Goal: Task Accomplishment & Management: Use online tool/utility

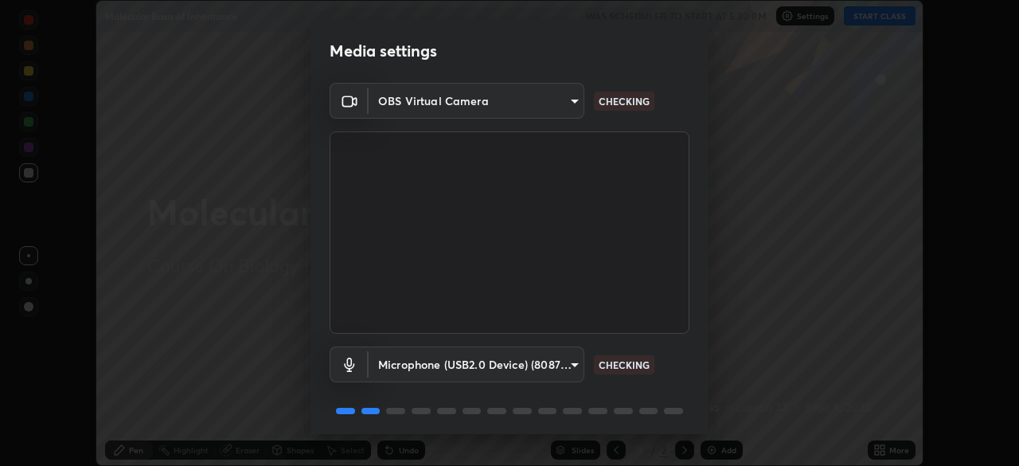
scroll to position [57, 0]
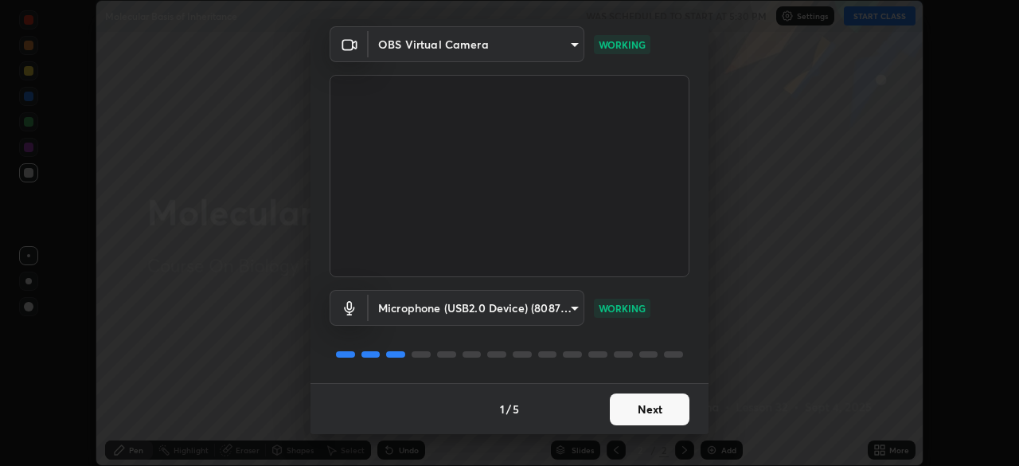
click at [632, 407] on button "Next" at bounding box center [650, 409] width 80 height 32
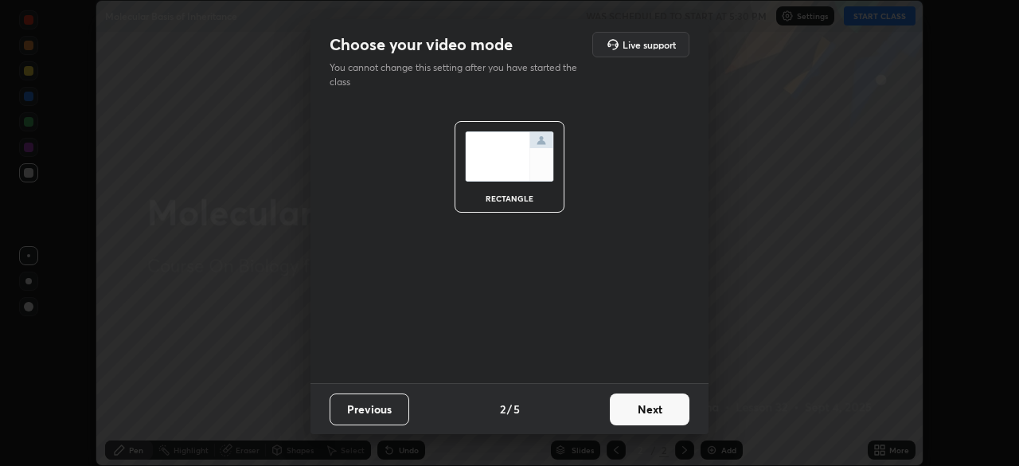
scroll to position [0, 0]
click at [630, 407] on button "Next" at bounding box center [650, 409] width 80 height 32
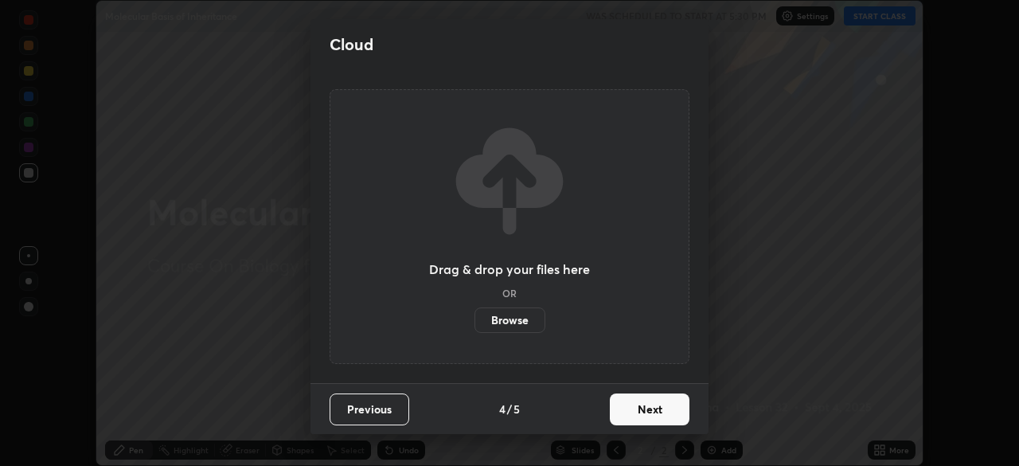
click at [631, 409] on button "Next" at bounding box center [650, 409] width 80 height 32
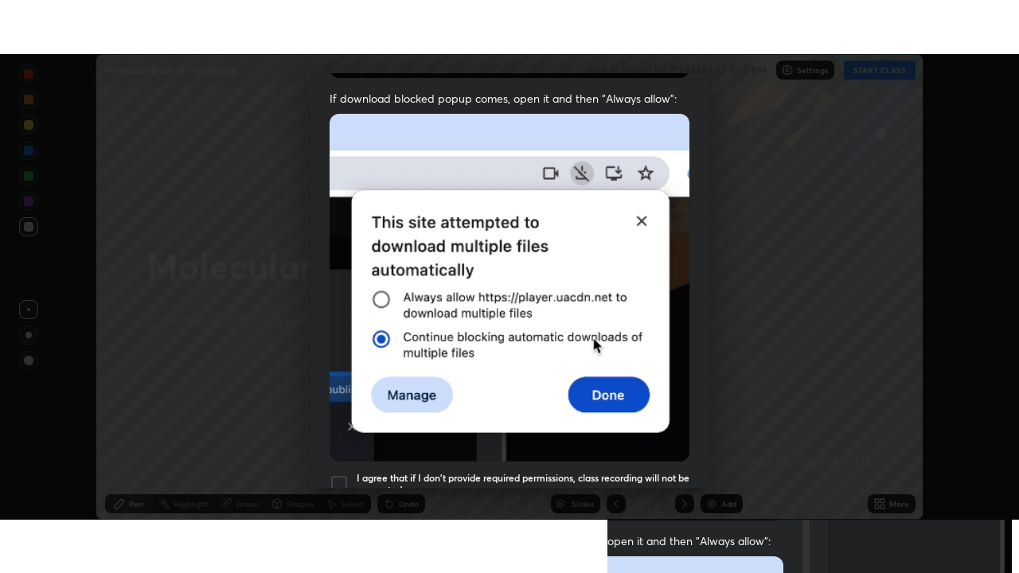
scroll to position [381, 0]
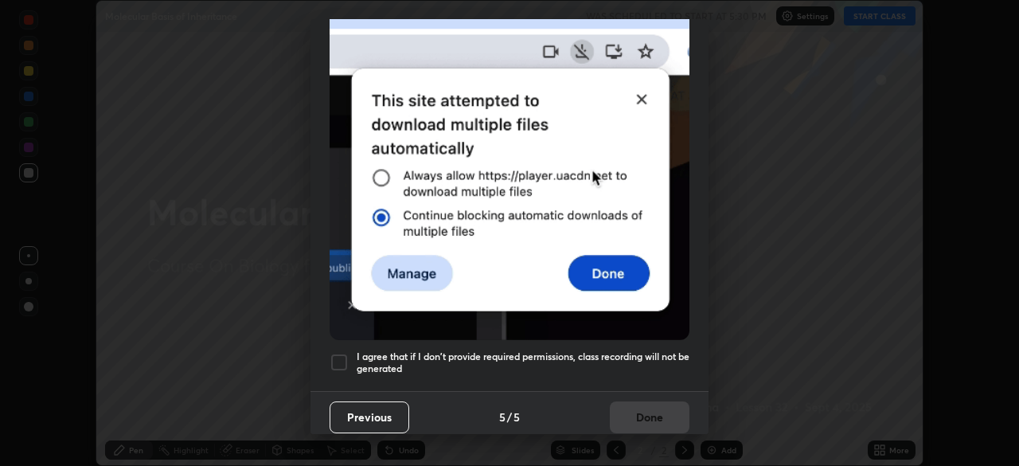
click at [337, 355] on div at bounding box center [339, 362] width 19 height 19
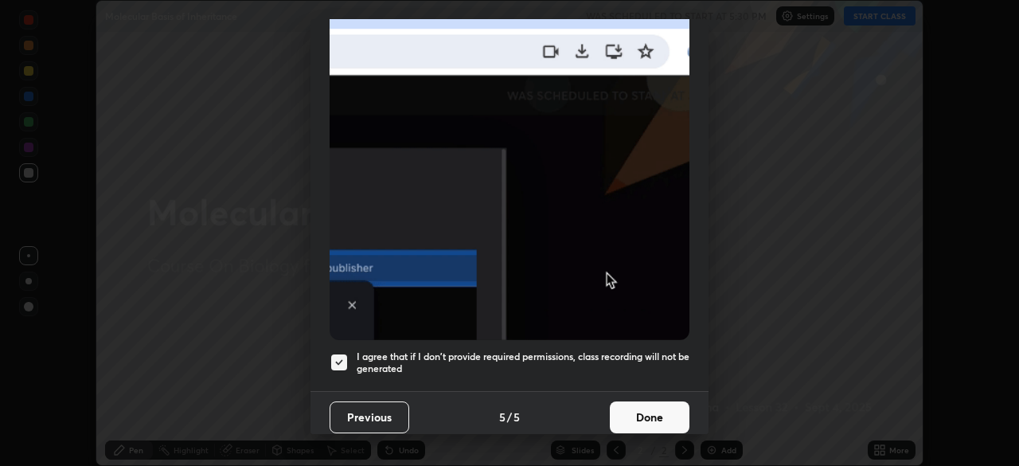
click at [635, 408] on button "Done" at bounding box center [650, 417] width 80 height 32
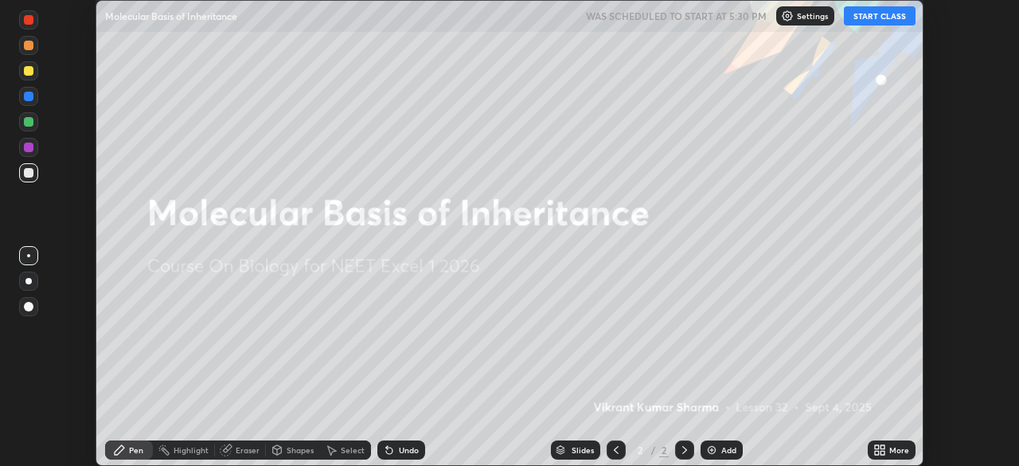
click at [882, 451] on icon at bounding box center [882, 452] width 4 height 4
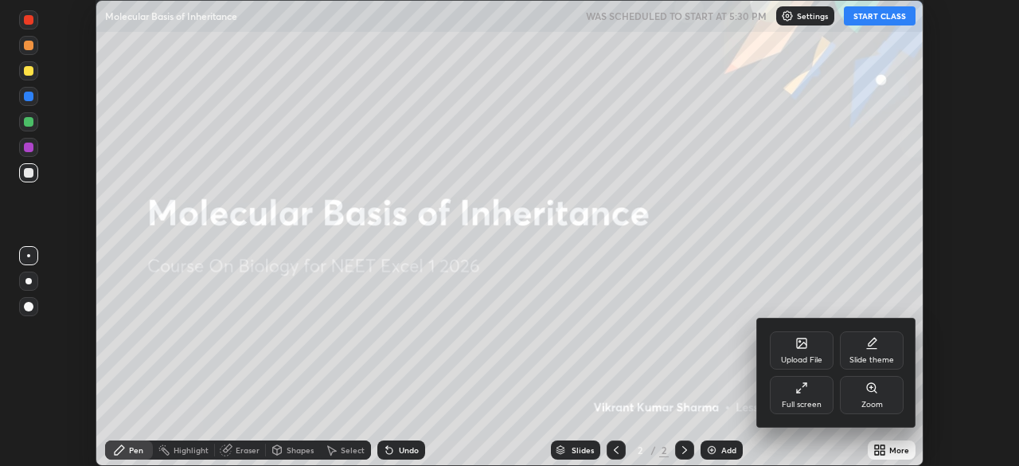
click at [809, 395] on div "Full screen" at bounding box center [802, 395] width 64 height 38
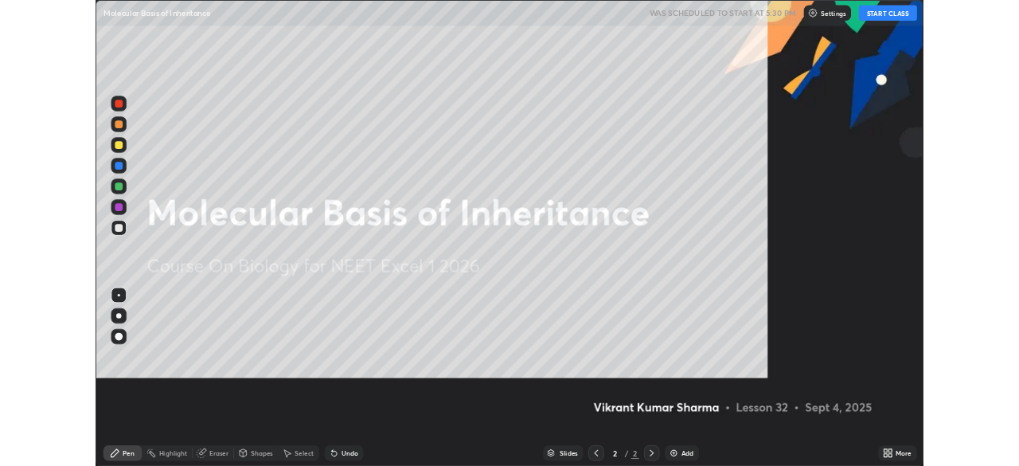
scroll to position [573, 1019]
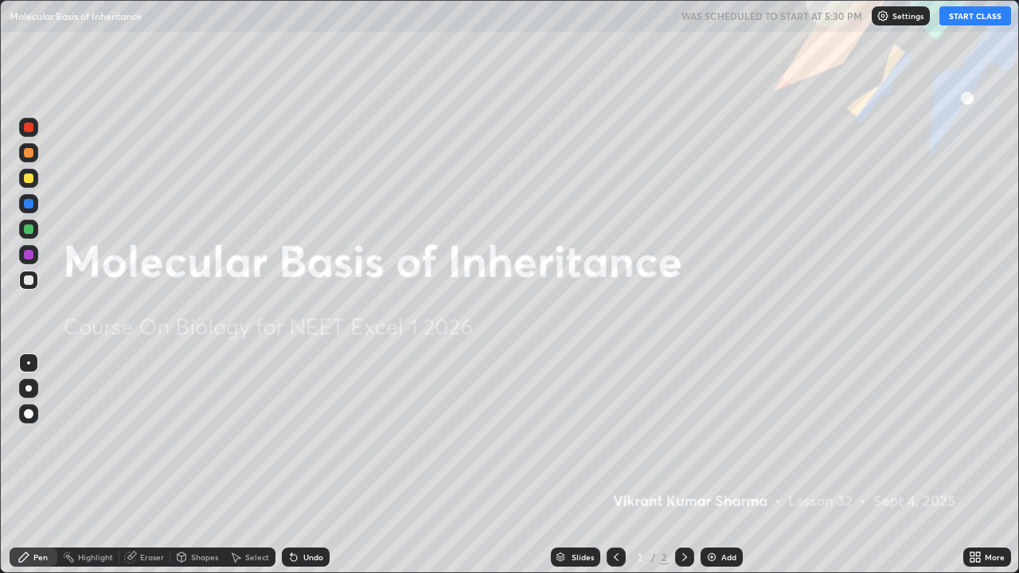
click at [713, 465] on img at bounding box center [711, 557] width 13 height 13
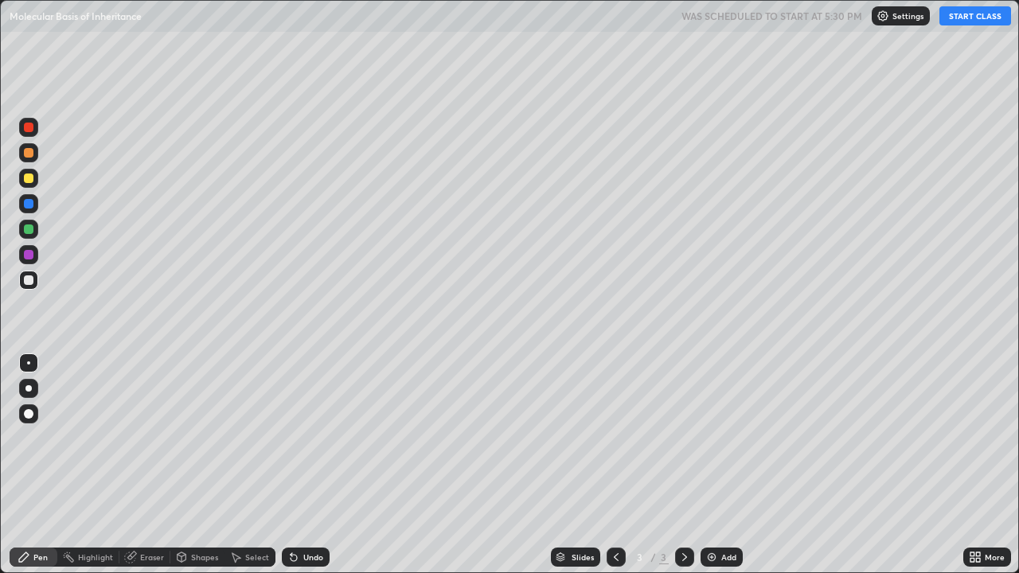
click at [964, 23] on button "START CLASS" at bounding box center [975, 15] width 72 height 19
click at [30, 228] on div at bounding box center [29, 229] width 10 height 10
click at [978, 465] on icon at bounding box center [975, 557] width 13 height 13
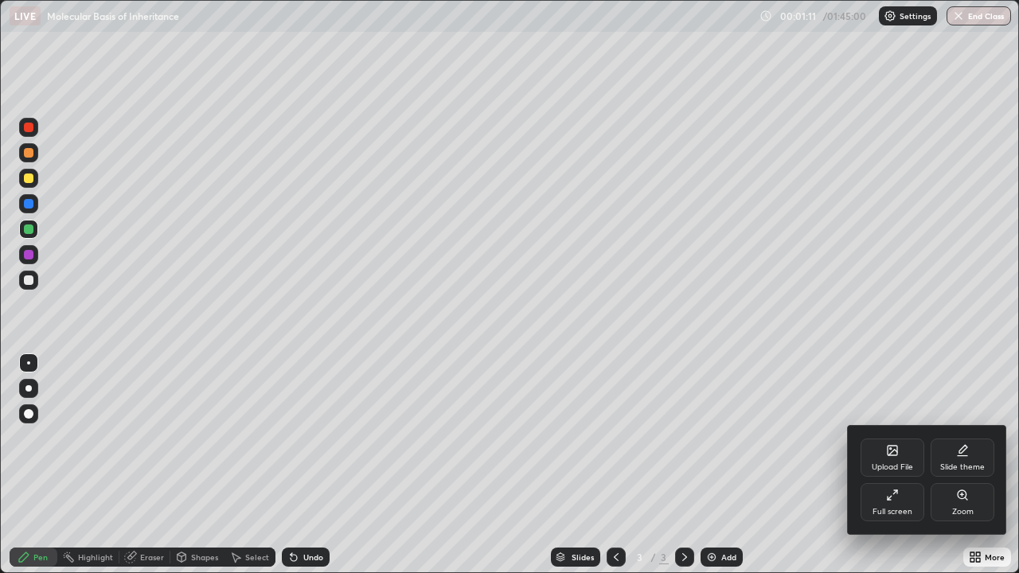
click at [886, 456] on icon at bounding box center [892, 450] width 13 height 13
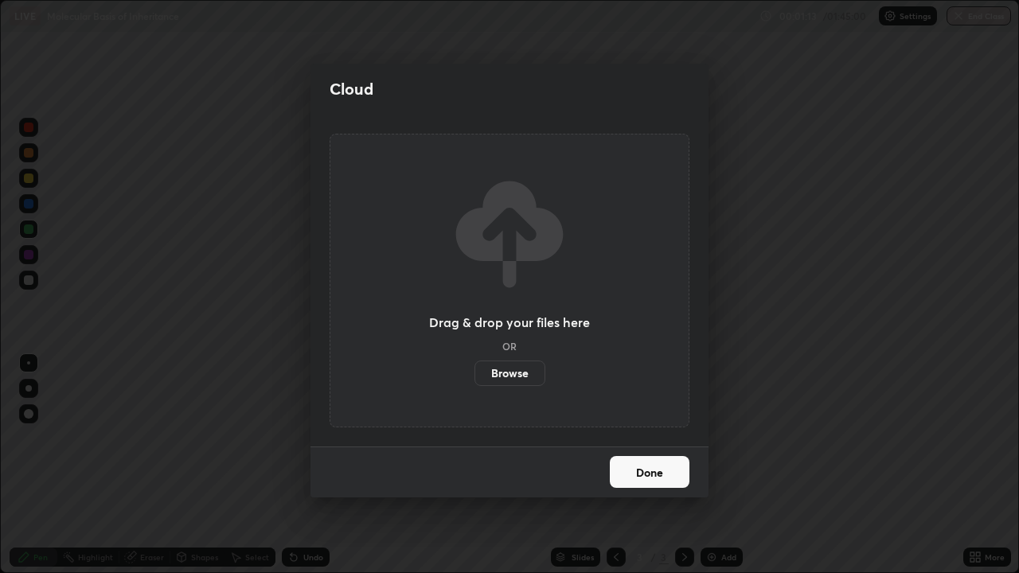
click at [511, 373] on label "Browse" at bounding box center [509, 373] width 71 height 25
click at [474, 373] on input "Browse" at bounding box center [474, 373] width 0 height 25
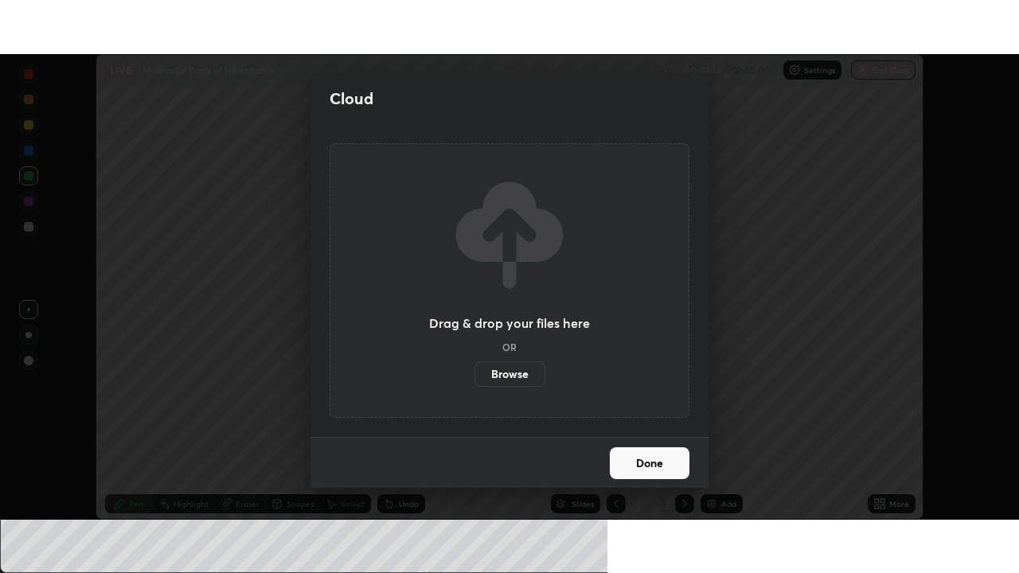
scroll to position [79125, 78572]
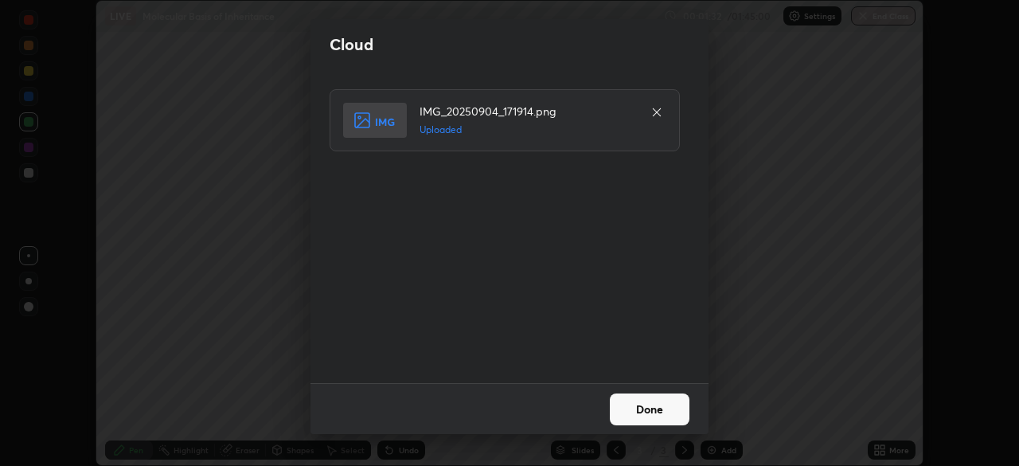
click at [641, 412] on button "Done" at bounding box center [650, 409] width 80 height 32
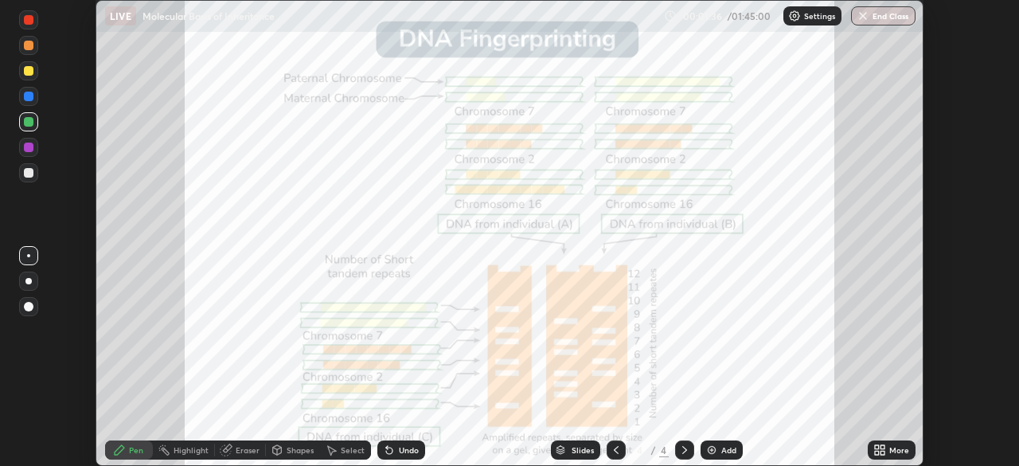
click at [877, 447] on icon at bounding box center [877, 447] width 4 height 4
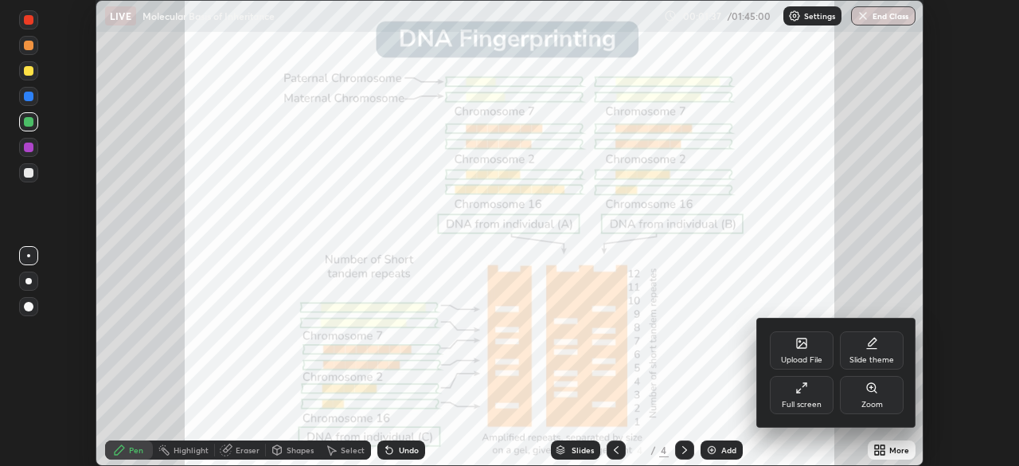
click at [814, 392] on div "Full screen" at bounding box center [802, 395] width 64 height 38
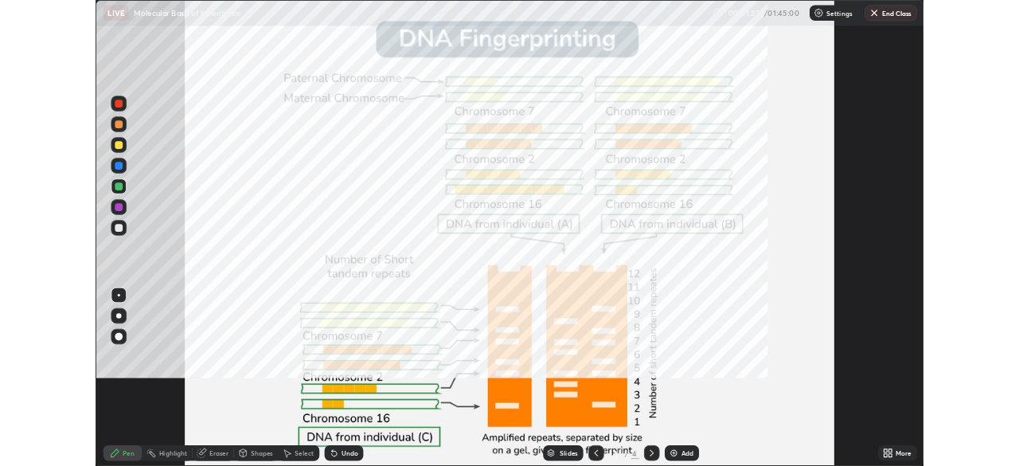
scroll to position [573, 1019]
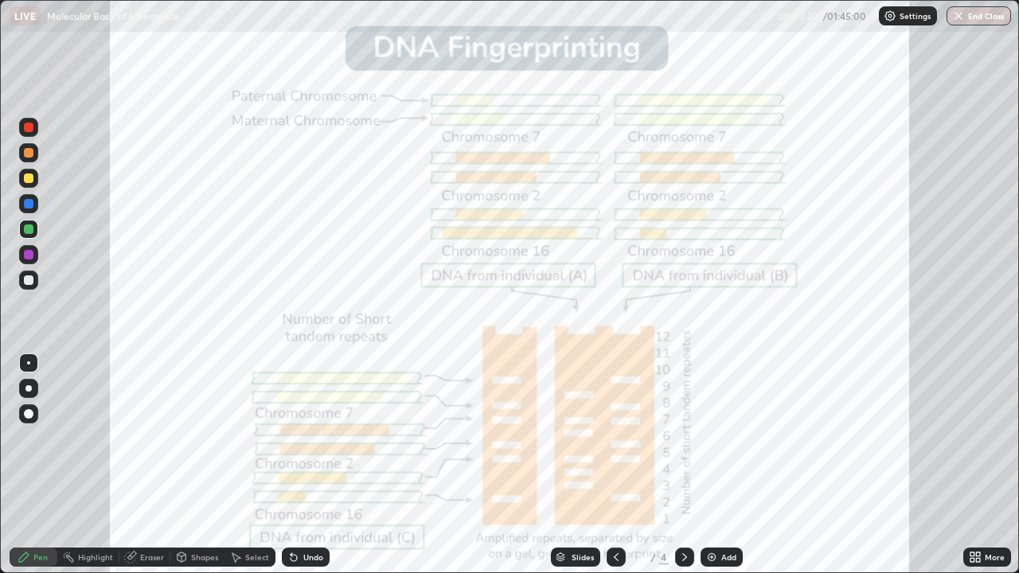
click at [970, 465] on icon at bounding box center [972, 554] width 4 height 4
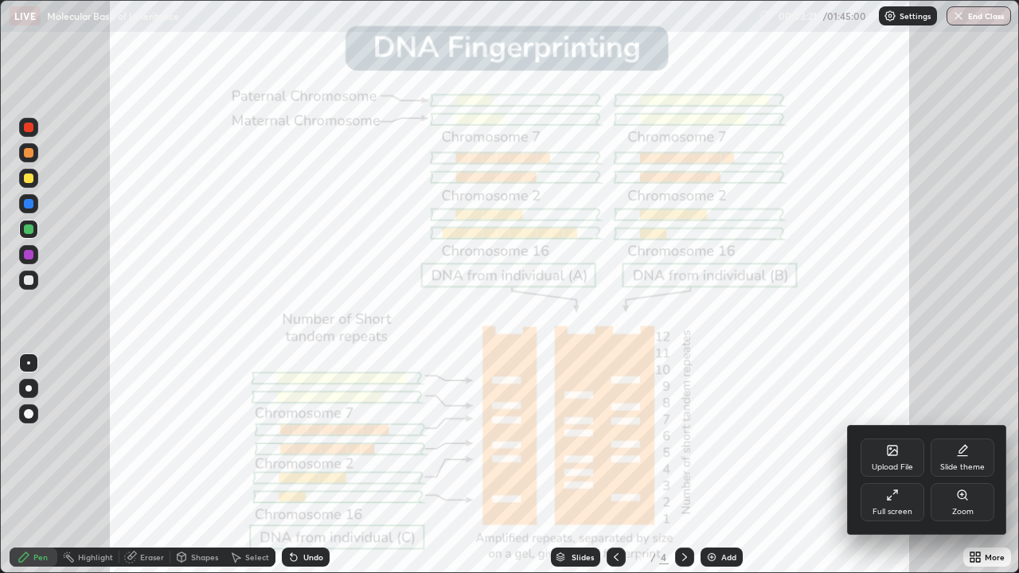
click at [891, 458] on div "Upload File" at bounding box center [892, 458] width 64 height 38
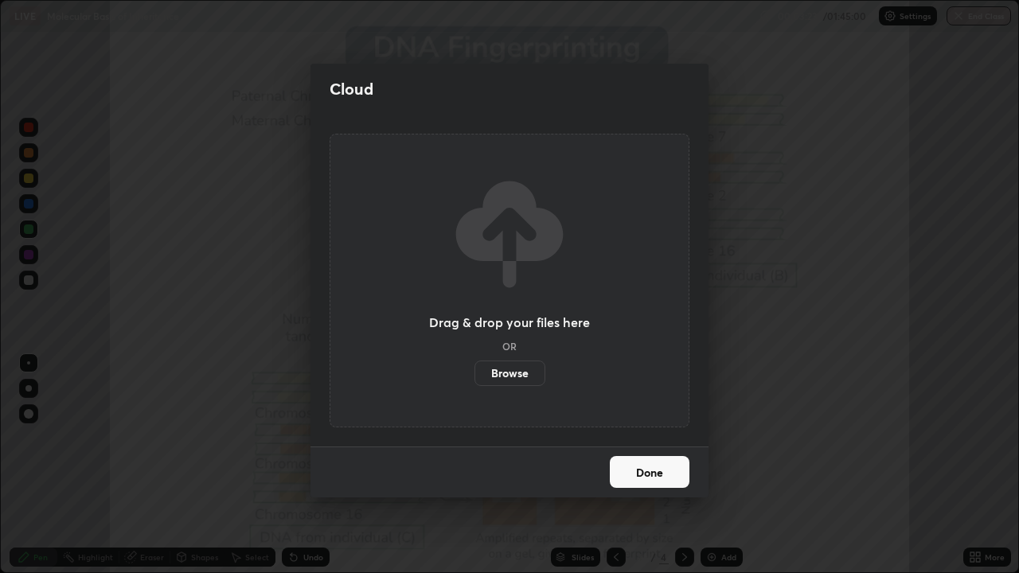
click at [521, 376] on label "Browse" at bounding box center [509, 373] width 71 height 25
click at [474, 376] on input "Browse" at bounding box center [474, 373] width 0 height 25
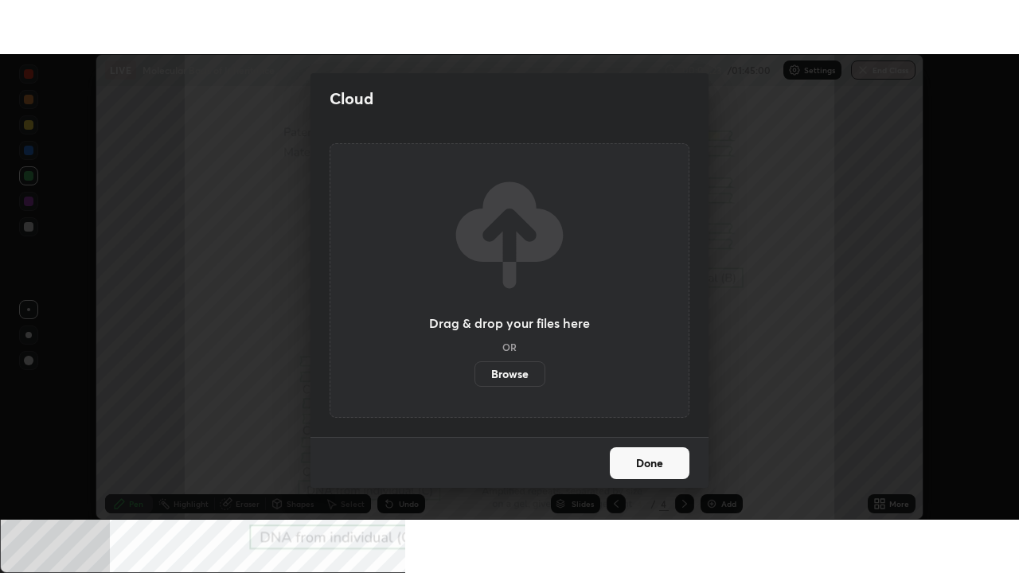
scroll to position [79125, 78572]
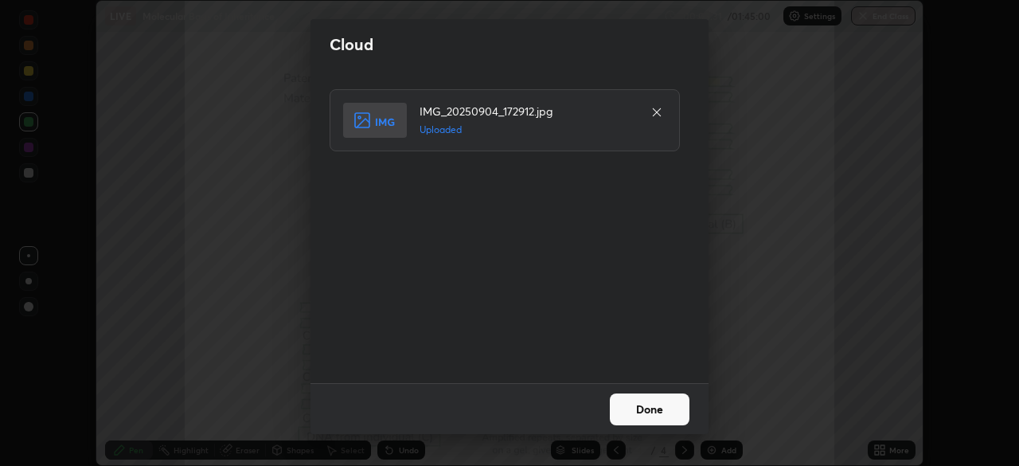
click at [622, 404] on button "Done" at bounding box center [650, 409] width 80 height 32
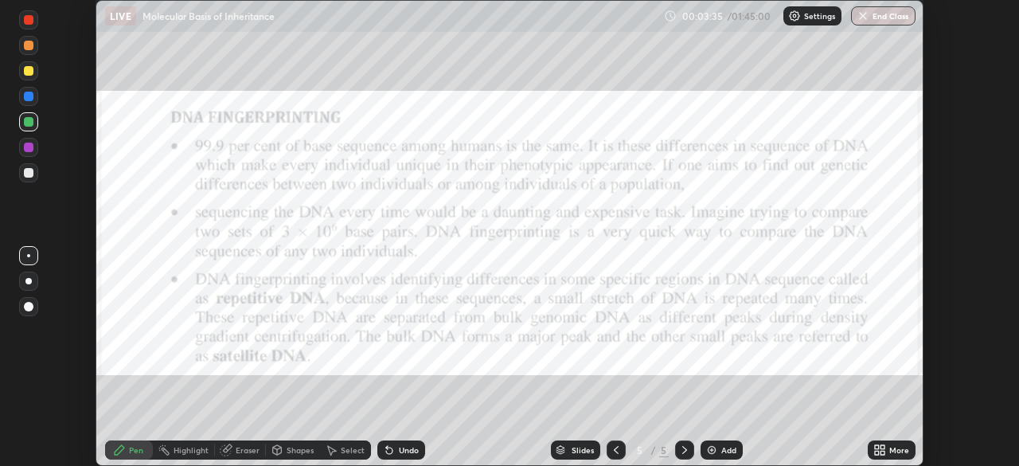
click at [878, 454] on icon at bounding box center [877, 452] width 4 height 4
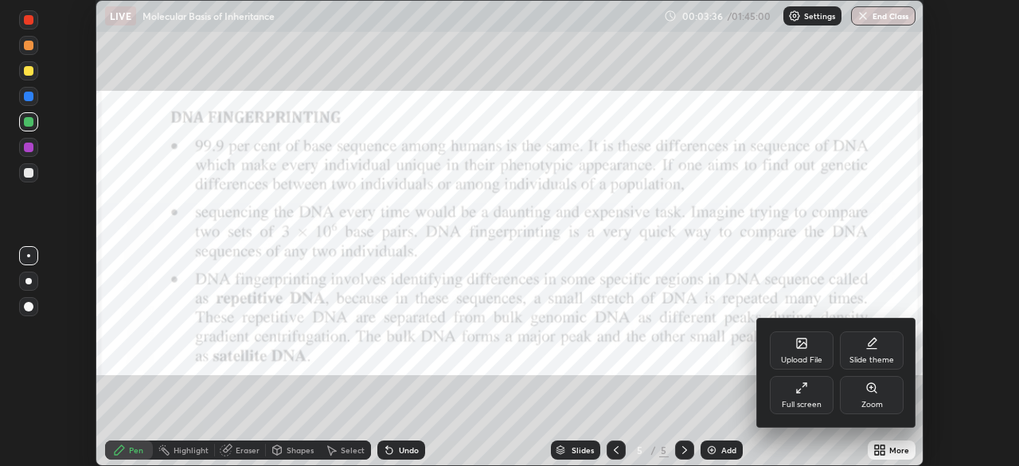
click at [801, 392] on icon at bounding box center [801, 387] width 13 height 13
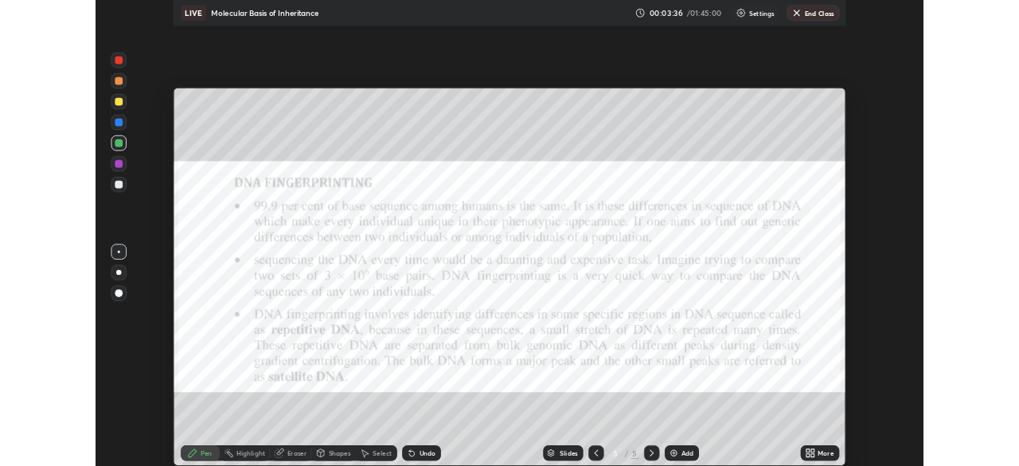
scroll to position [573, 1019]
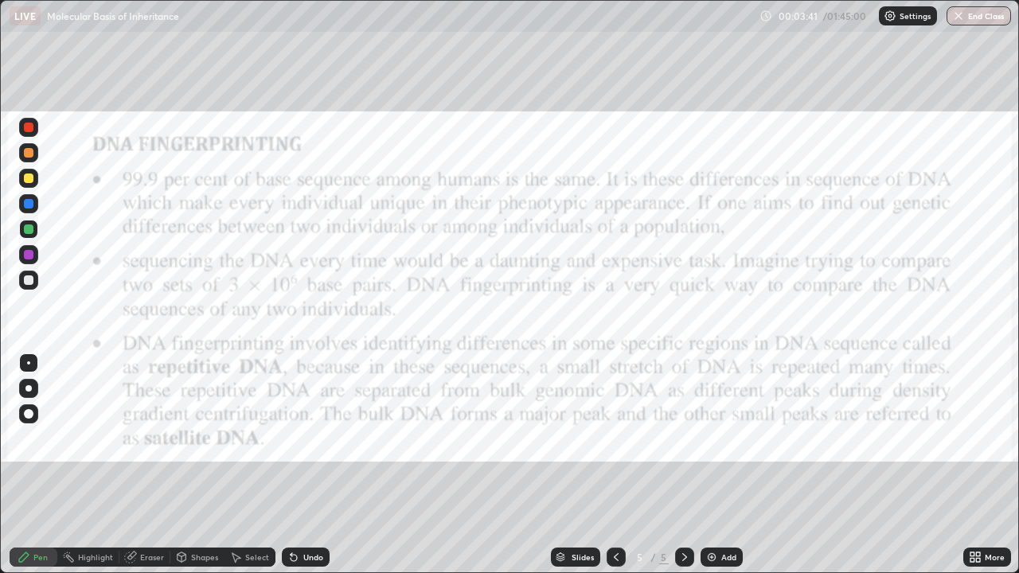
click at [979, 465] on icon at bounding box center [978, 554] width 4 height 4
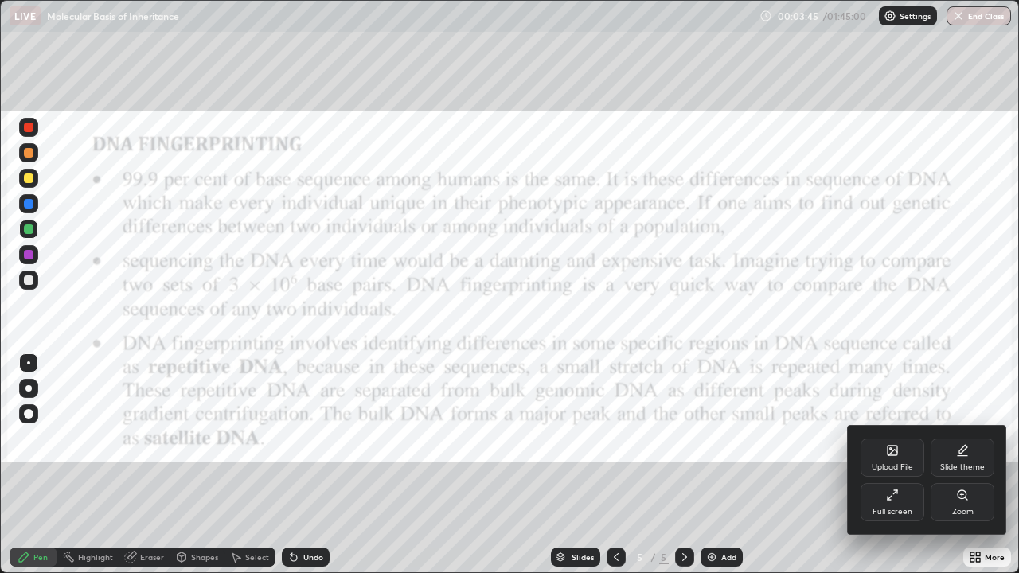
click at [607, 465] on div at bounding box center [509, 286] width 1019 height 573
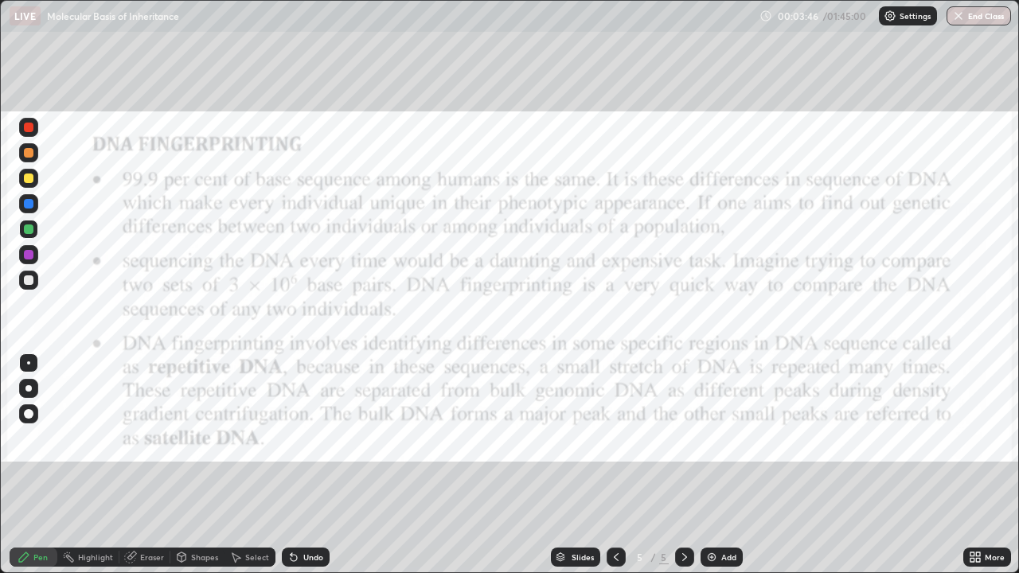
click at [614, 465] on icon at bounding box center [616, 557] width 13 height 13
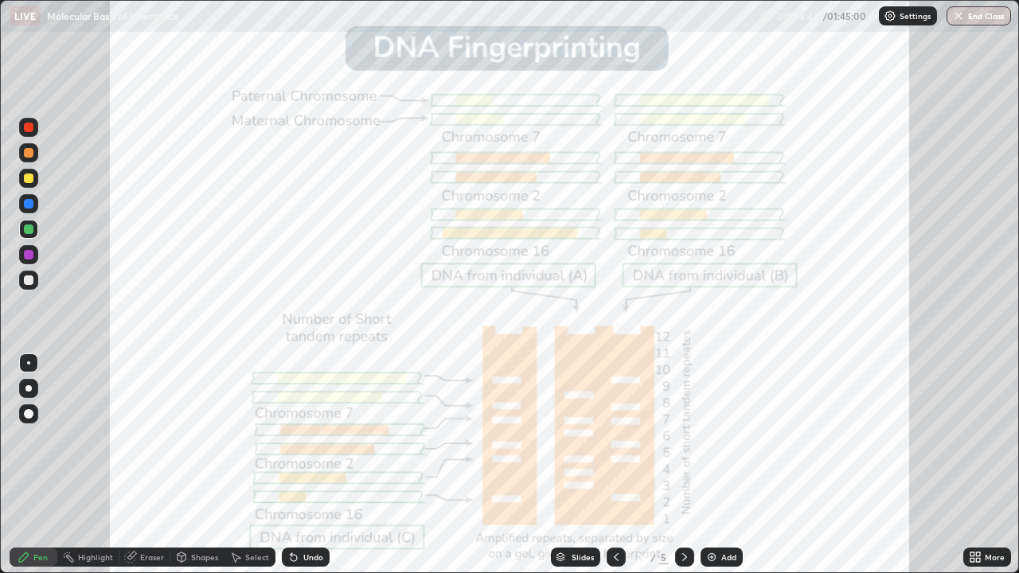
click at [977, 465] on icon at bounding box center [978, 554] width 4 height 4
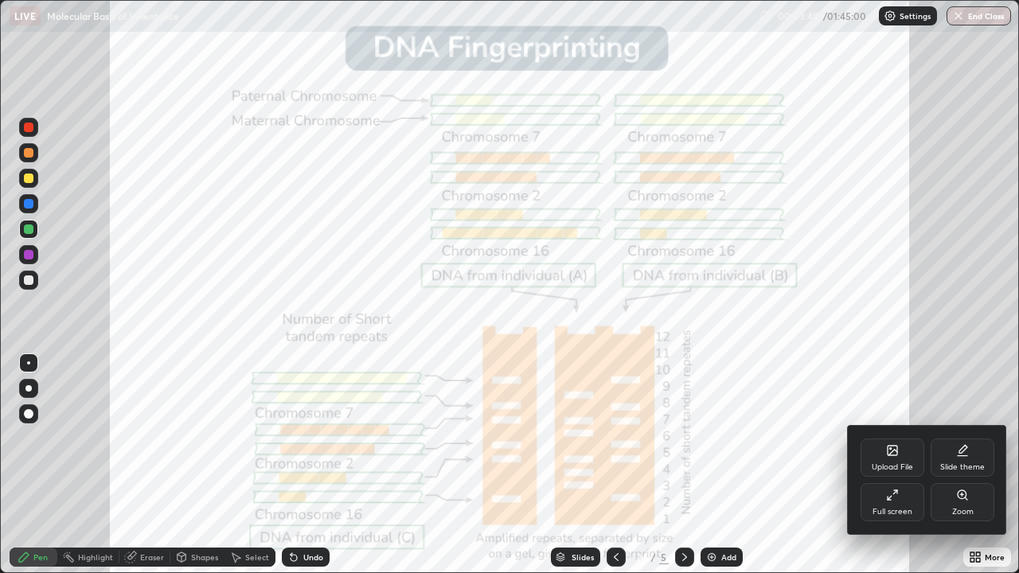
click at [895, 463] on div "Upload File" at bounding box center [892, 467] width 41 height 8
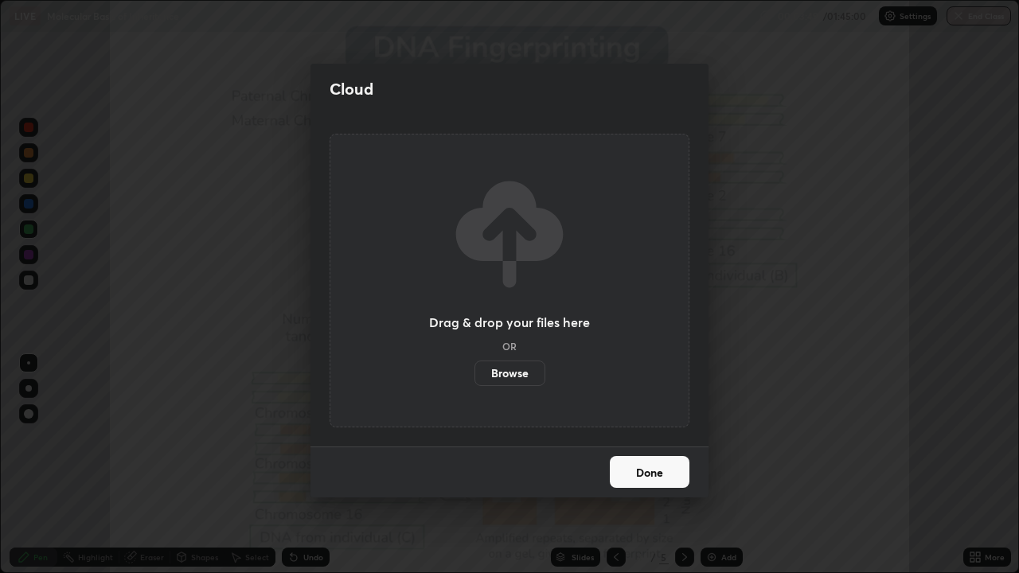
click at [528, 373] on label "Browse" at bounding box center [509, 373] width 71 height 25
click at [474, 373] on input "Browse" at bounding box center [474, 373] width 0 height 25
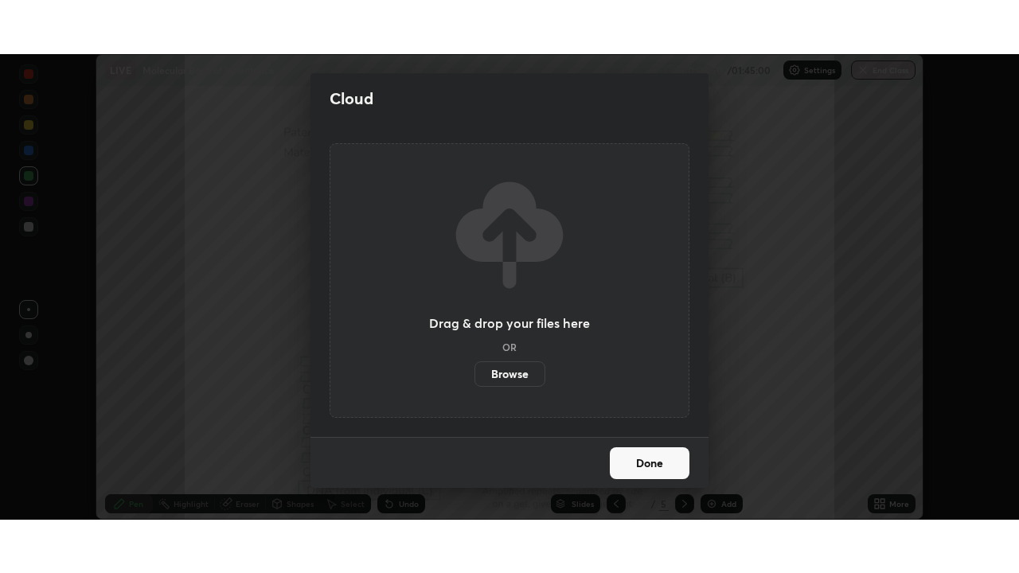
scroll to position [79125, 78572]
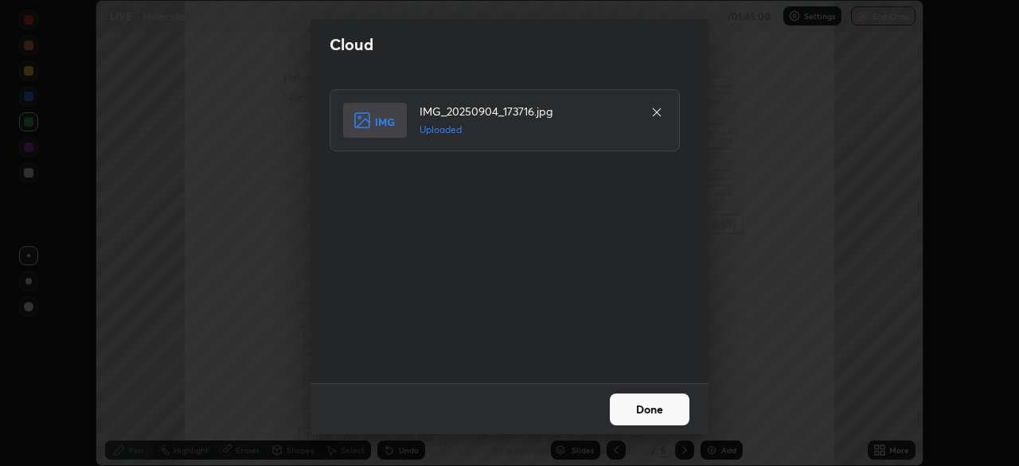
click at [642, 416] on button "Done" at bounding box center [650, 409] width 80 height 32
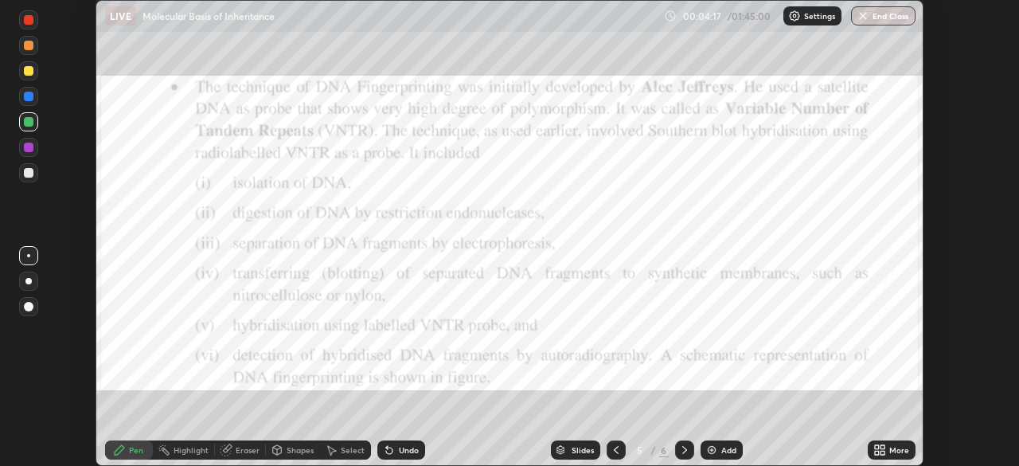
click at [883, 446] on icon at bounding box center [882, 447] width 4 height 4
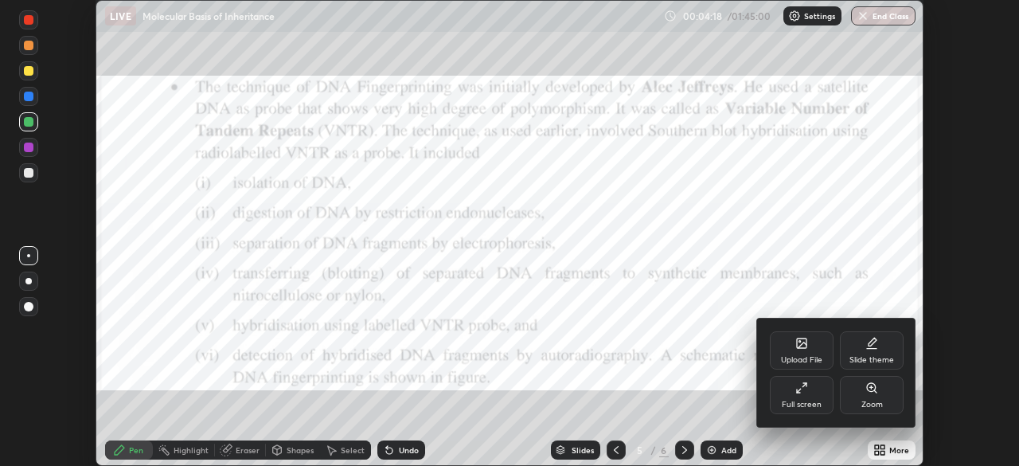
click at [813, 400] on div "Full screen" at bounding box center [802, 404] width 40 height 8
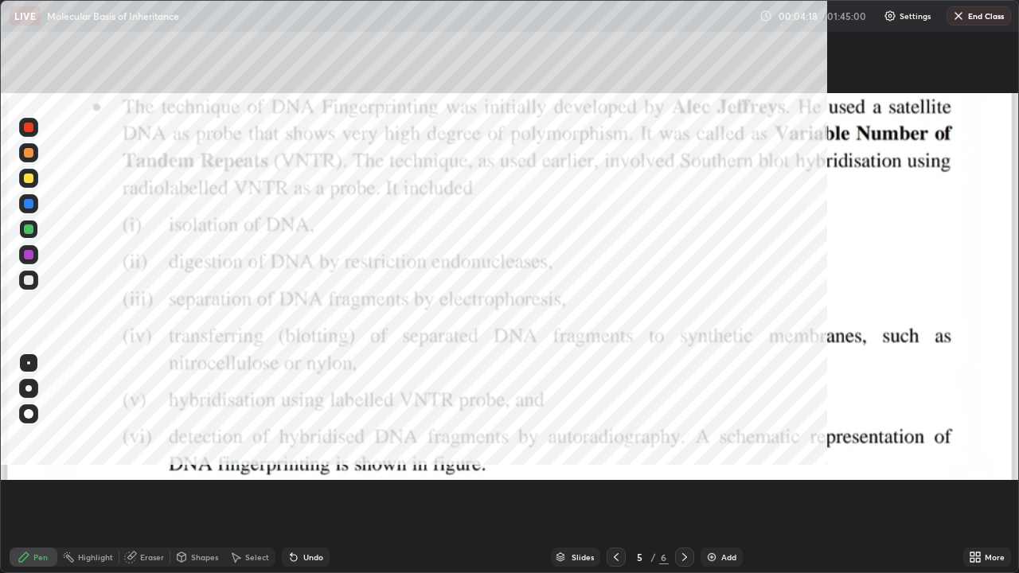
scroll to position [573, 1019]
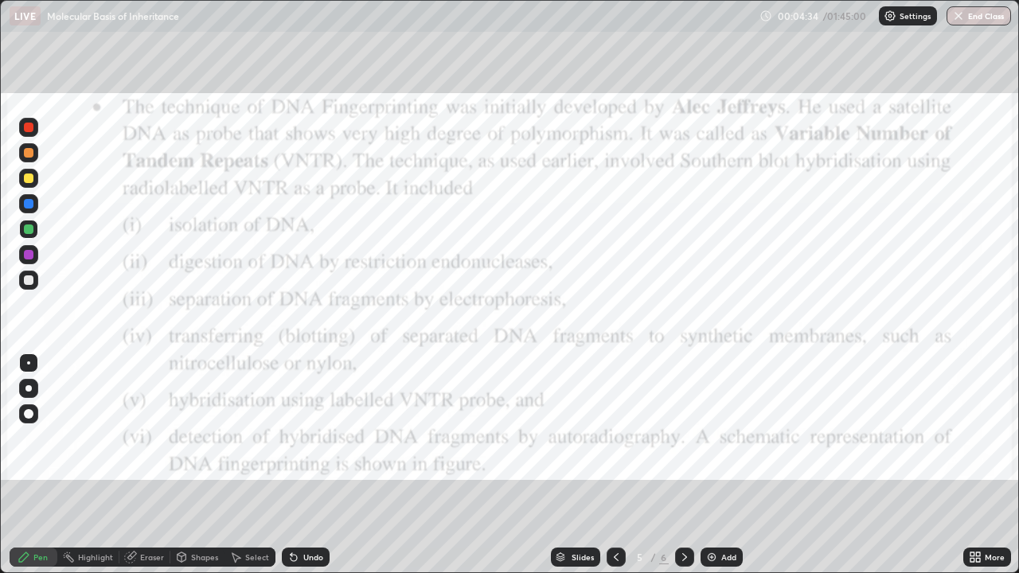
click at [615, 465] on icon at bounding box center [616, 557] width 13 height 13
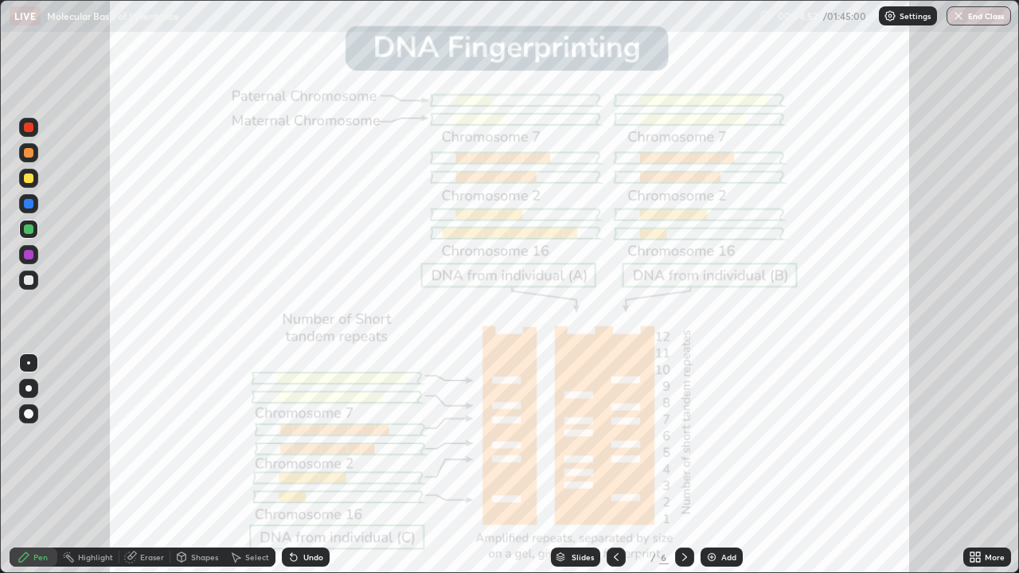
click at [681, 465] on icon at bounding box center [684, 557] width 13 height 13
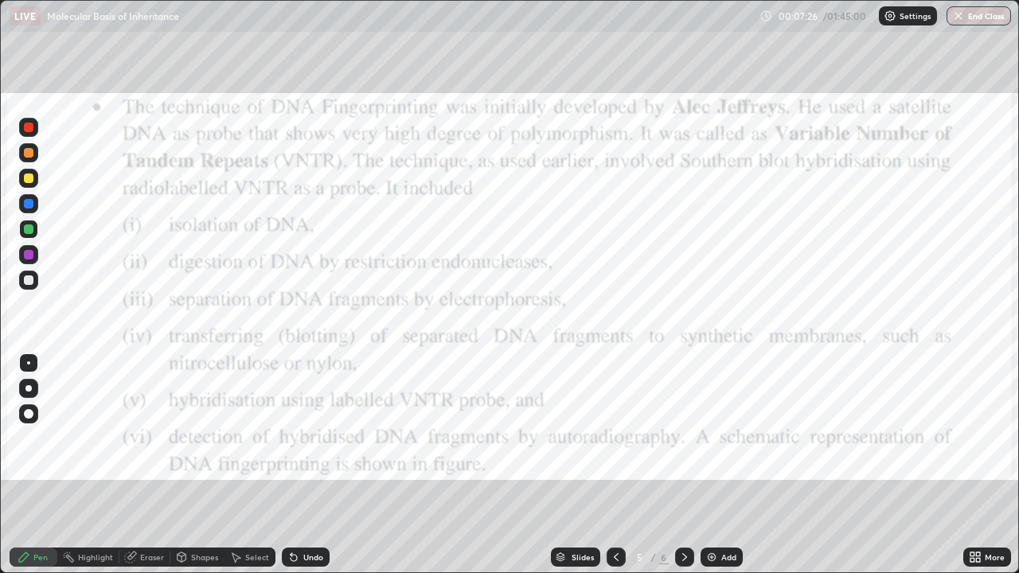
click at [586, 465] on div "Slides" at bounding box center [582, 557] width 22 height 8
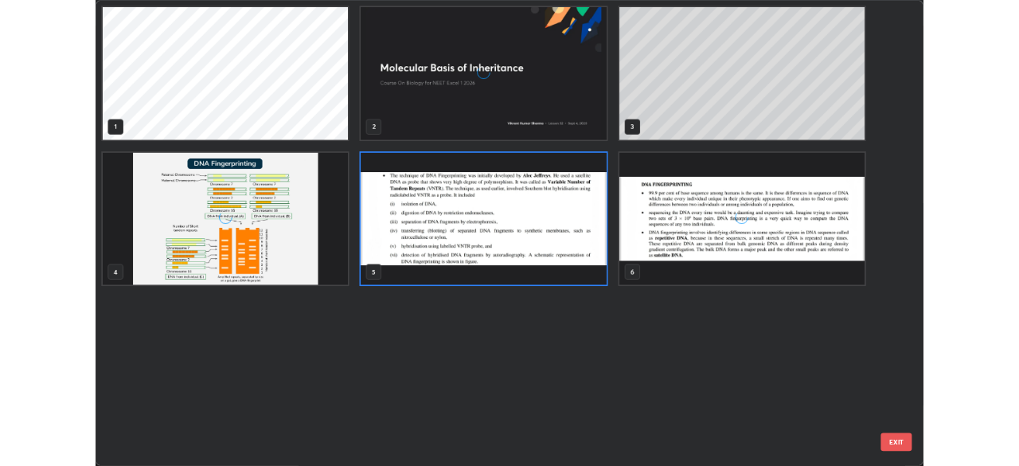
scroll to position [567, 1009]
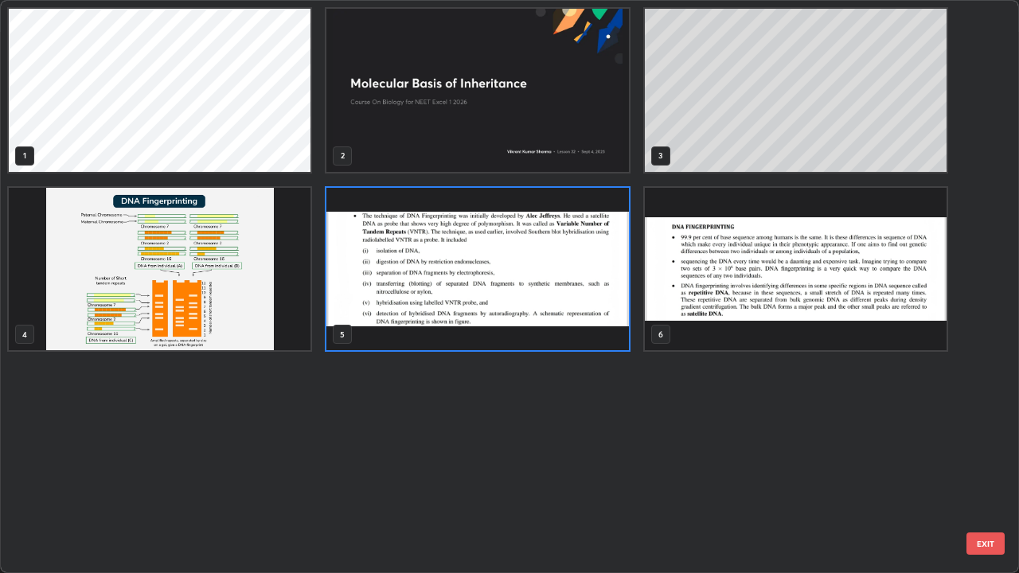
click at [601, 322] on img "grid" at bounding box center [477, 269] width 302 height 163
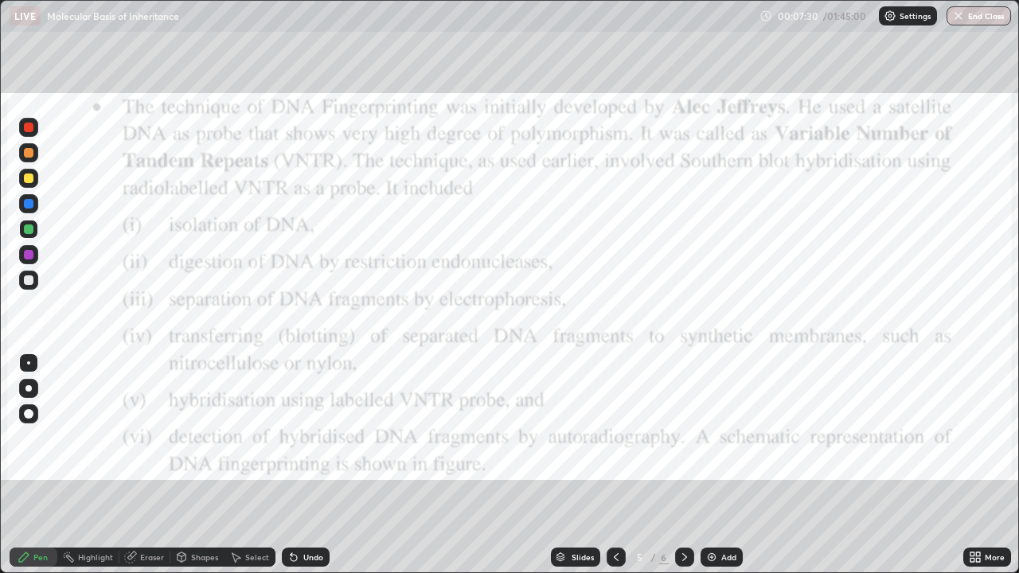
click at [606, 465] on div at bounding box center [615, 557] width 19 height 19
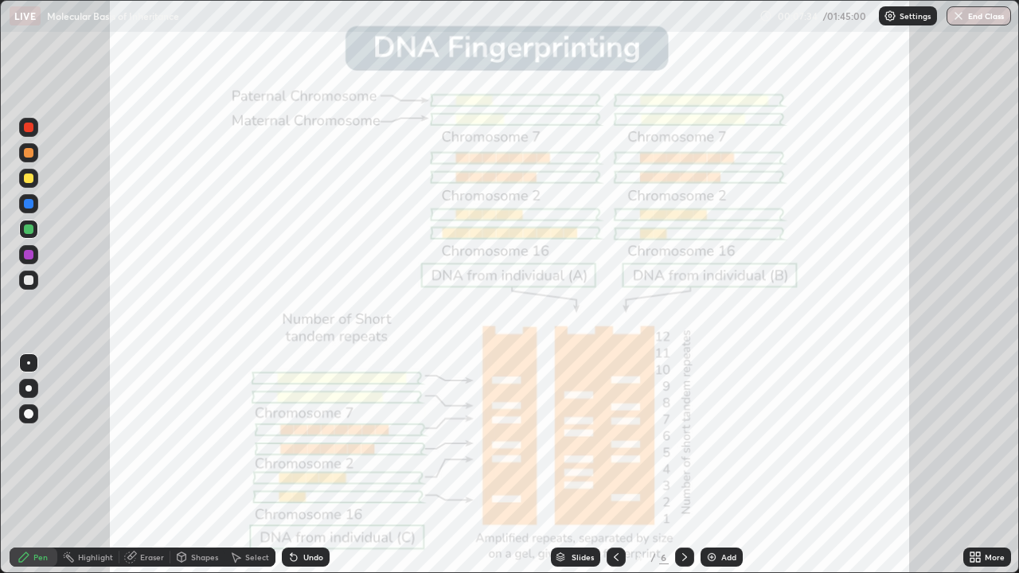
click at [683, 465] on icon at bounding box center [684, 557] width 13 height 13
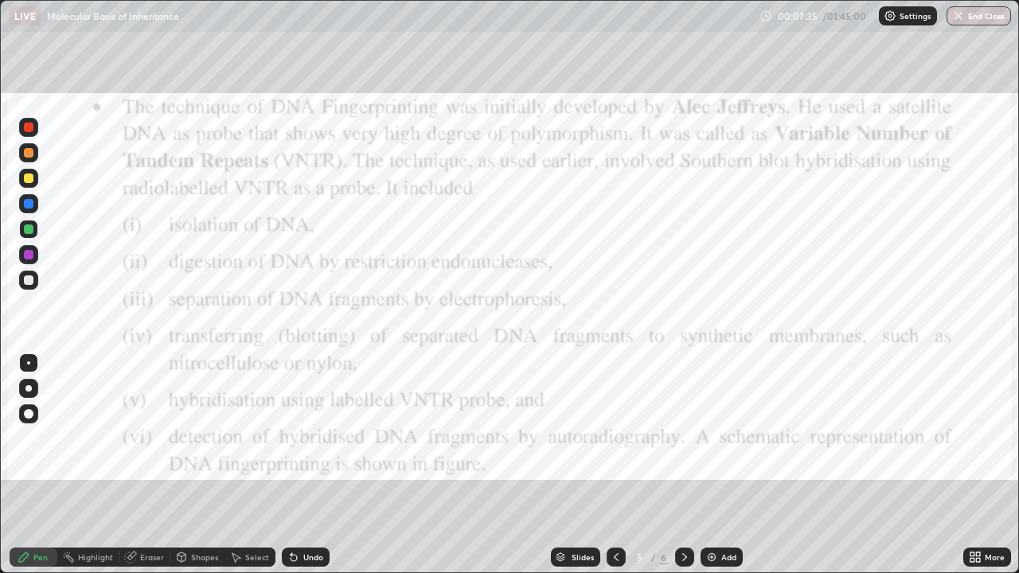
click at [979, 465] on icon at bounding box center [978, 560] width 4 height 4
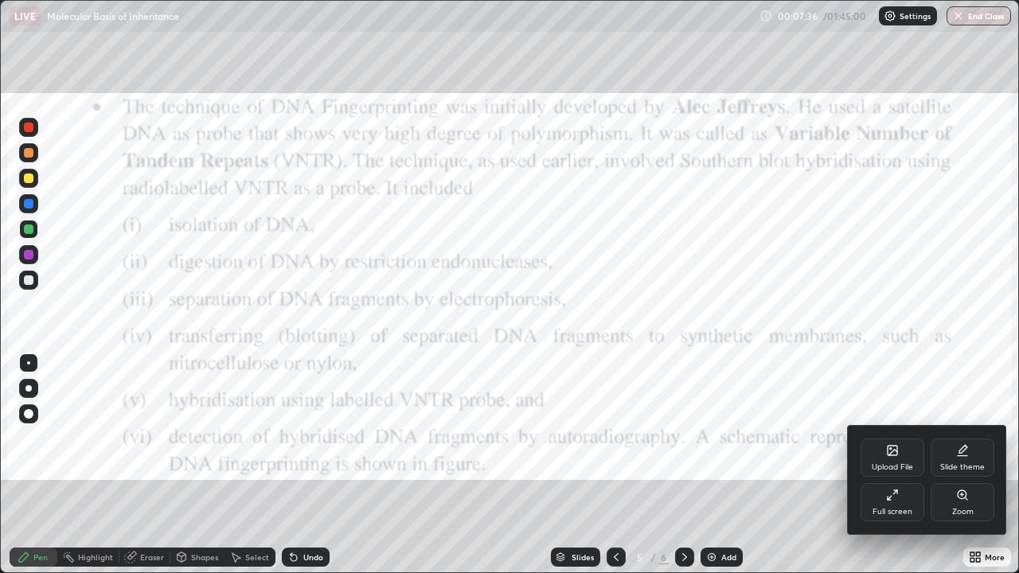
click at [886, 455] on icon at bounding box center [892, 450] width 13 height 13
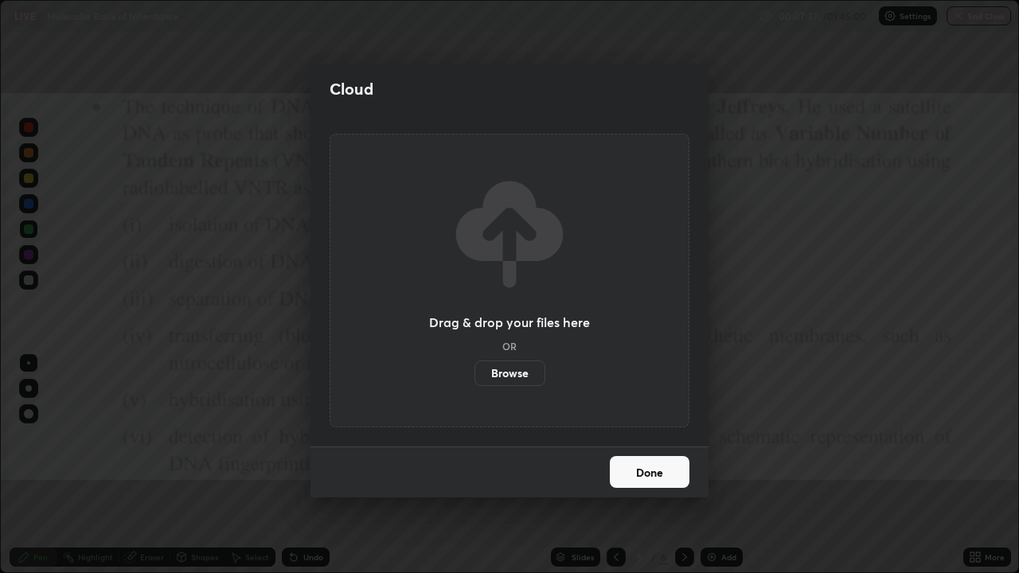
click at [529, 373] on label "Browse" at bounding box center [509, 373] width 71 height 25
click at [474, 373] on input "Browse" at bounding box center [474, 373] width 0 height 25
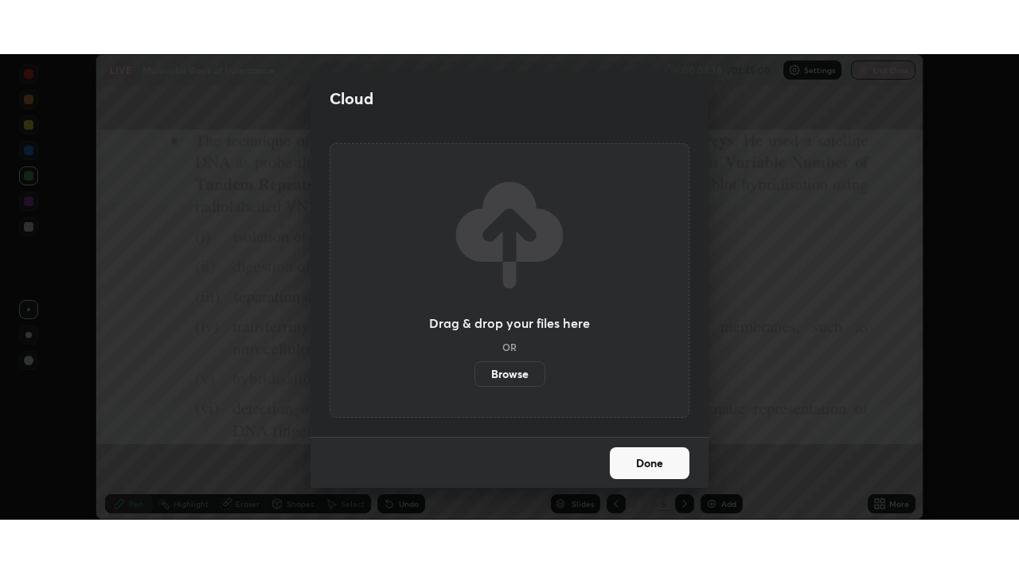
scroll to position [79125, 78572]
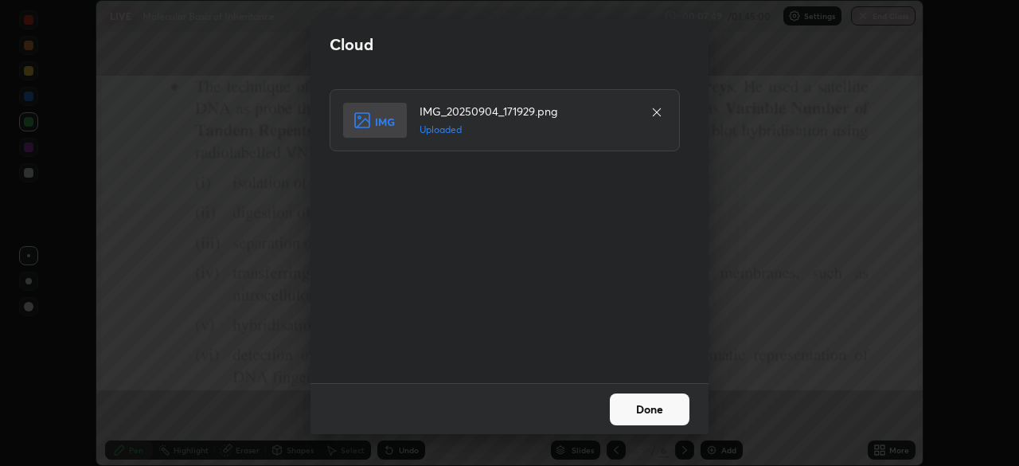
click at [642, 403] on button "Done" at bounding box center [650, 409] width 80 height 32
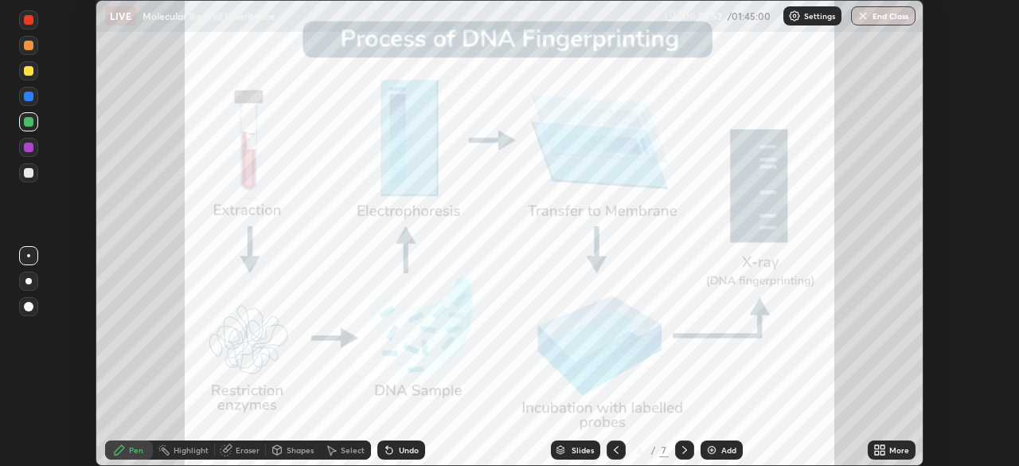
click at [886, 448] on div "More" at bounding box center [892, 449] width 48 height 19
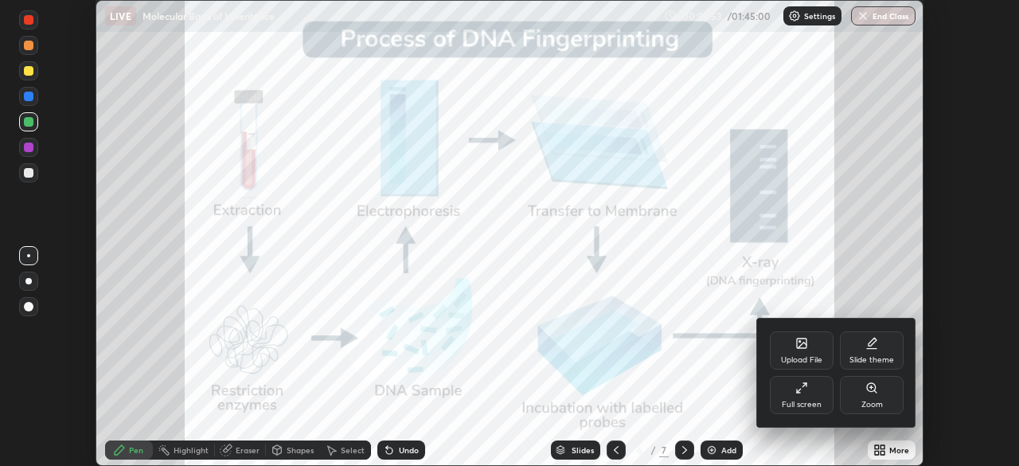
click at [810, 397] on div "Full screen" at bounding box center [802, 395] width 64 height 38
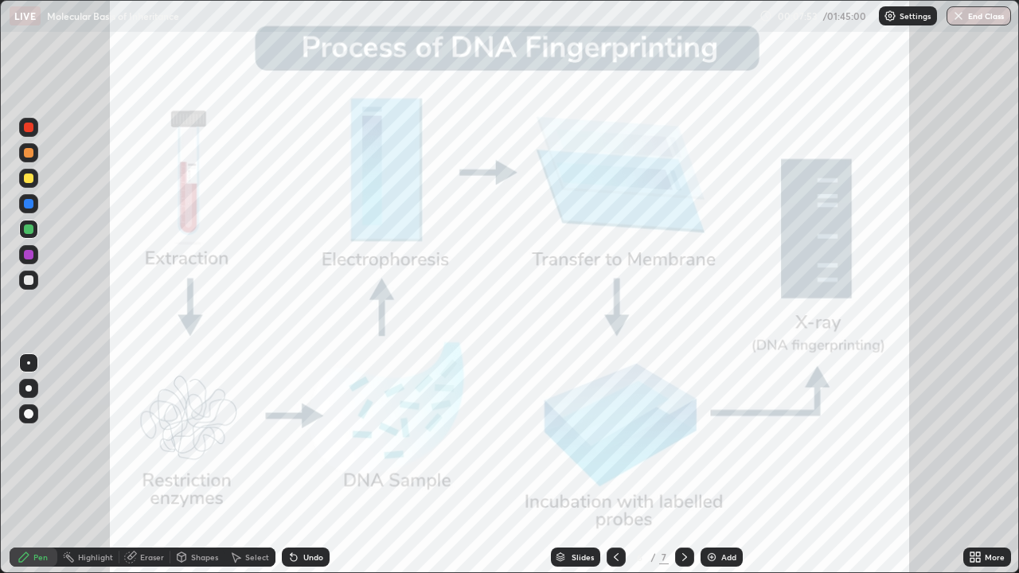
scroll to position [573, 1019]
click at [37, 198] on div at bounding box center [28, 203] width 19 height 19
click at [587, 465] on div "Slides" at bounding box center [582, 557] width 22 height 8
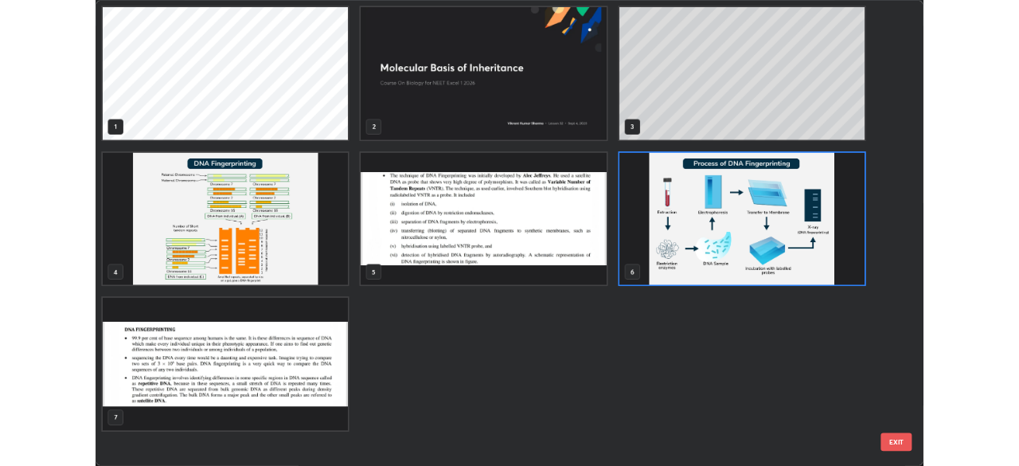
scroll to position [567, 1009]
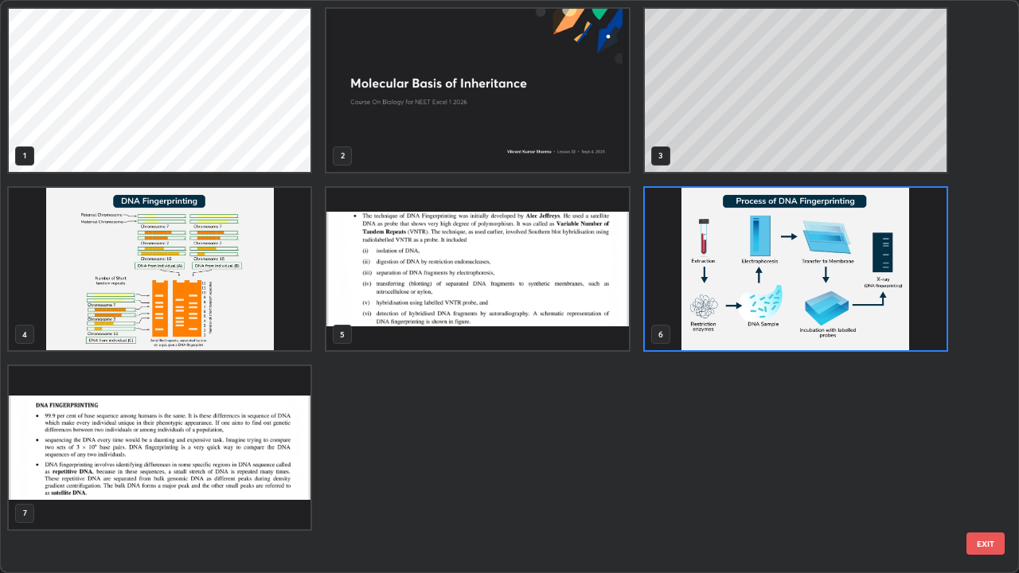
click at [294, 322] on img "grid" at bounding box center [160, 269] width 302 height 163
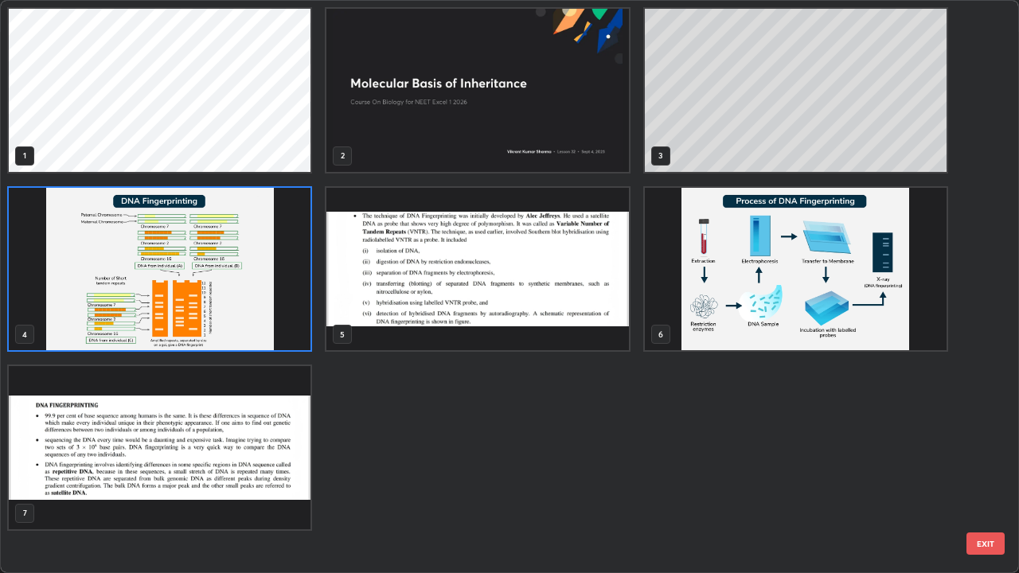
click at [496, 336] on img "grid" at bounding box center [477, 269] width 302 height 163
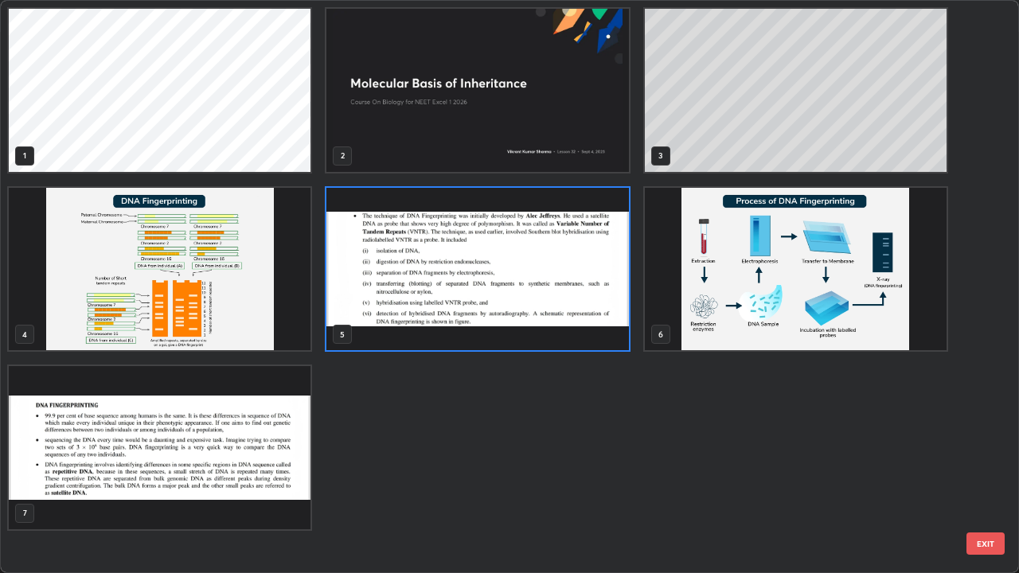
click at [566, 335] on img "grid" at bounding box center [477, 269] width 302 height 163
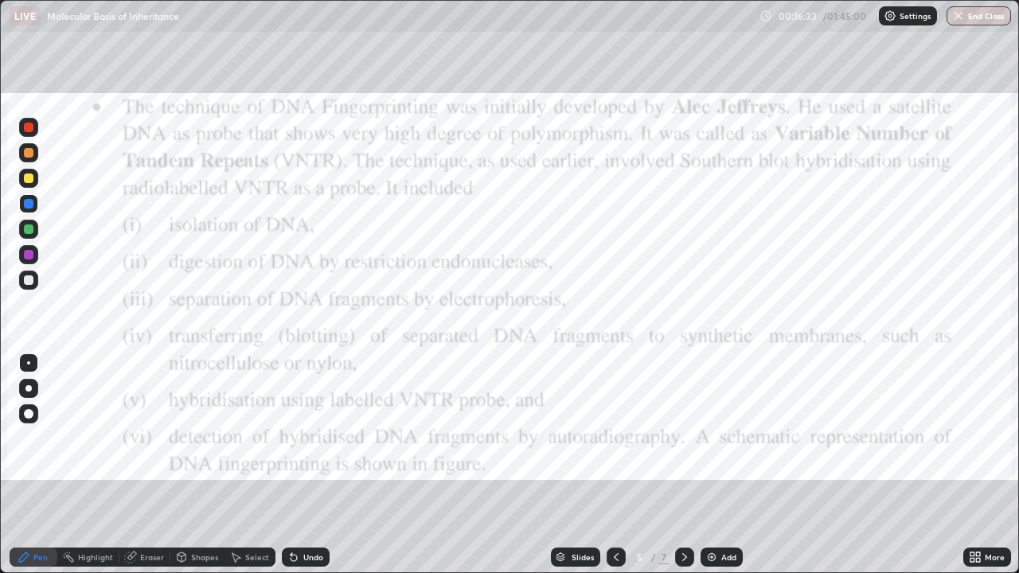
click at [977, 465] on icon at bounding box center [978, 560] width 4 height 4
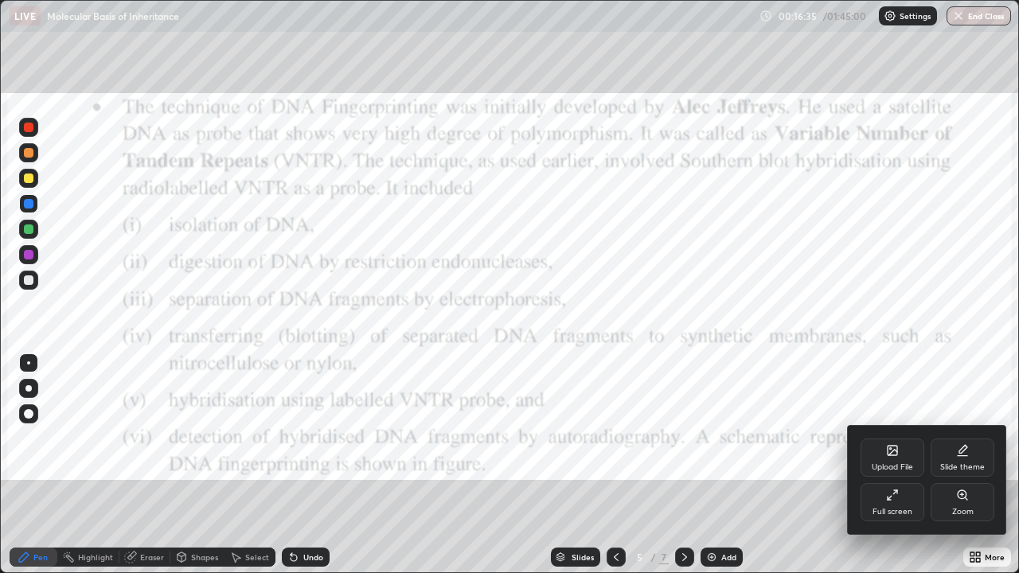
click at [883, 457] on div "Upload File" at bounding box center [892, 458] width 64 height 38
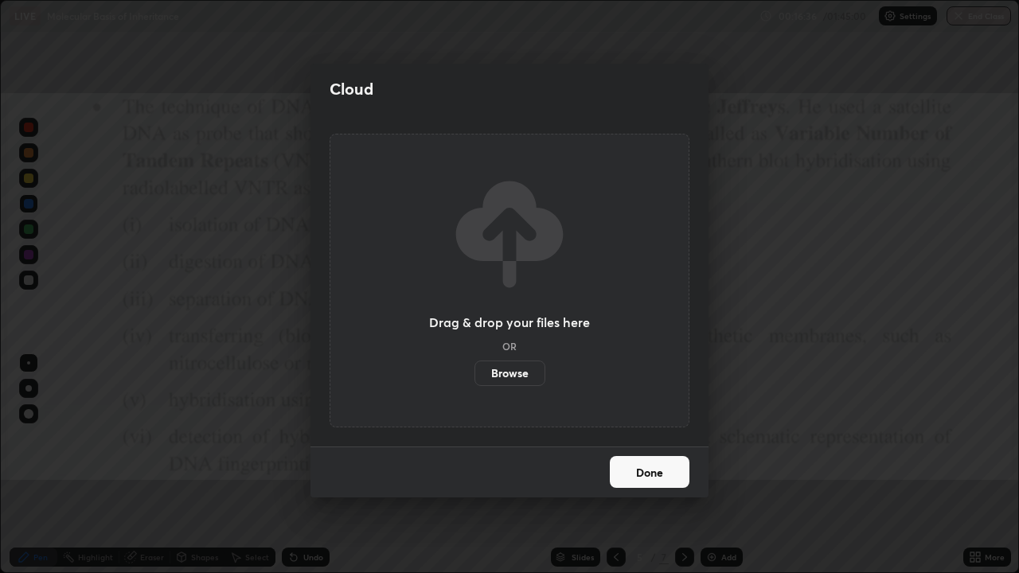
click at [524, 373] on label "Browse" at bounding box center [509, 373] width 71 height 25
click at [474, 373] on input "Browse" at bounding box center [474, 373] width 0 height 25
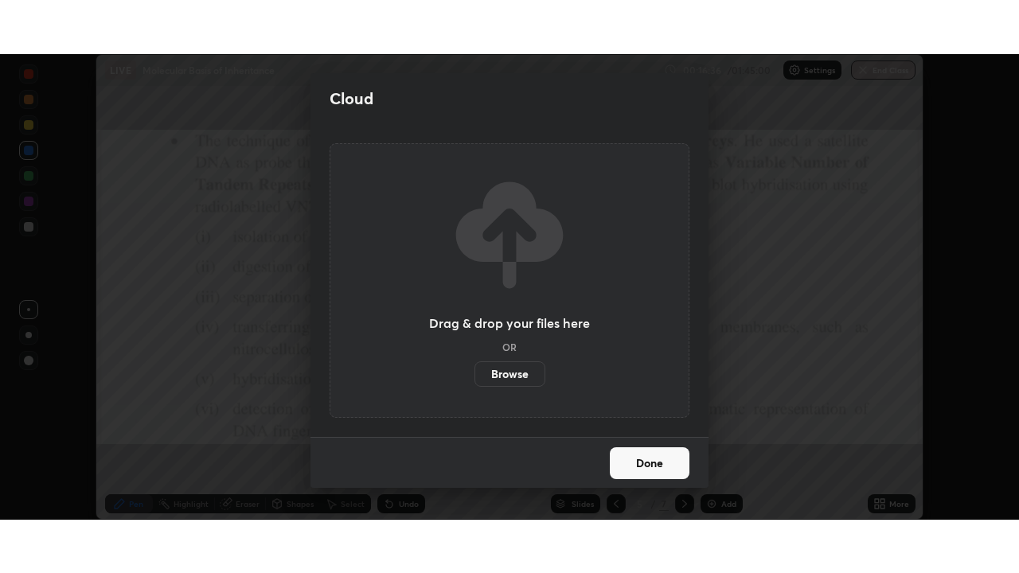
scroll to position [79125, 78572]
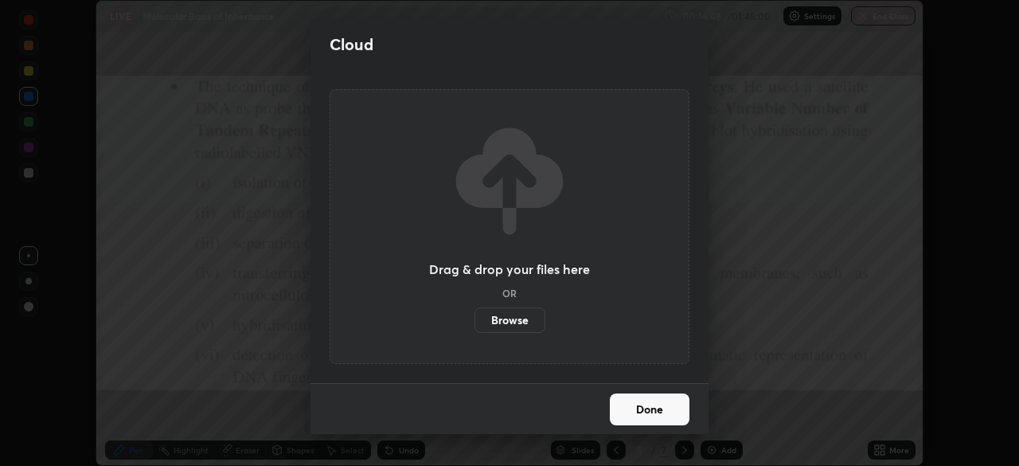
click at [653, 411] on button "Done" at bounding box center [650, 409] width 80 height 32
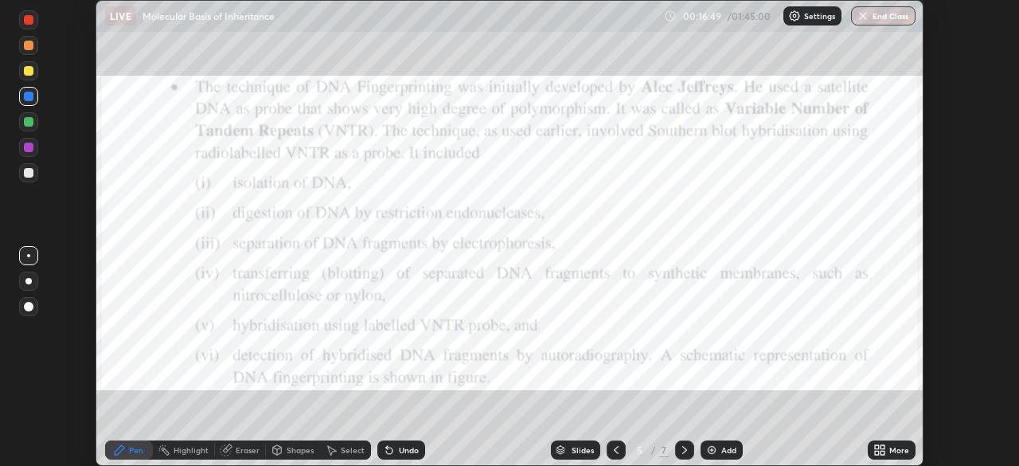
click at [683, 450] on icon at bounding box center [684, 449] width 13 height 13
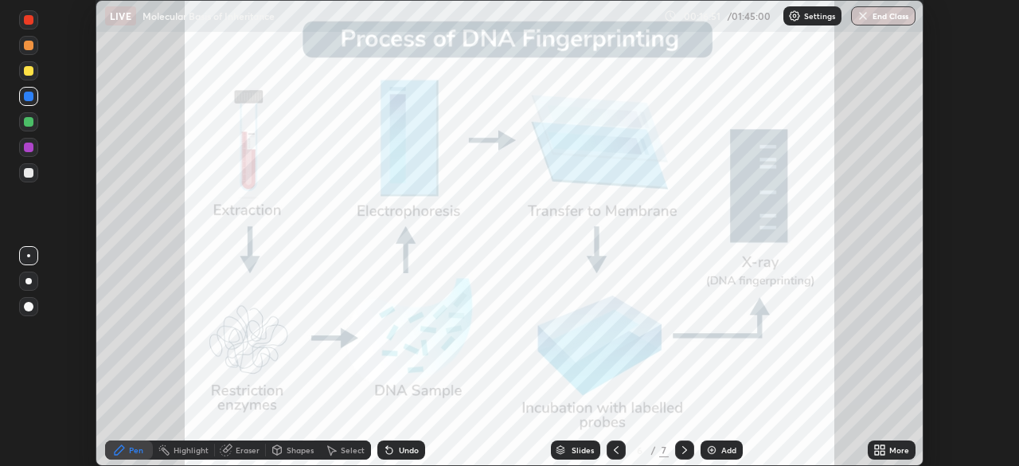
click at [682, 448] on icon at bounding box center [684, 449] width 13 height 13
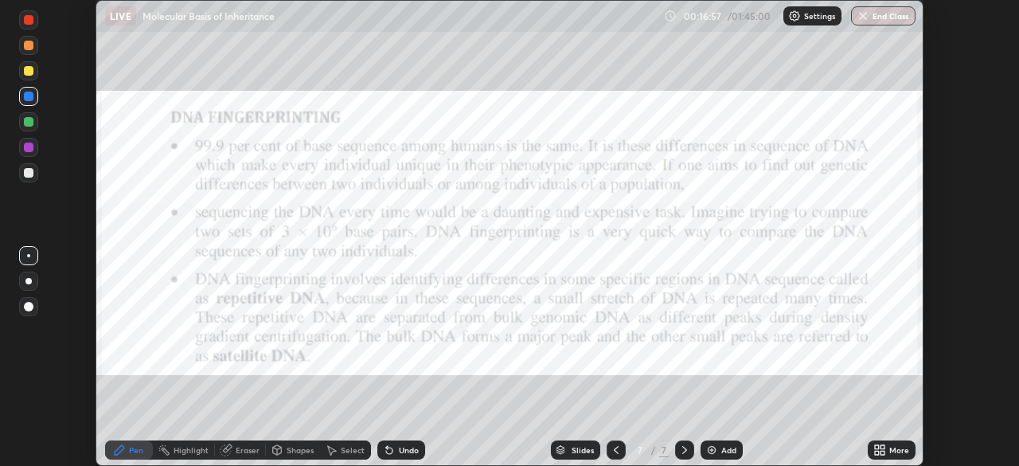
click at [885, 450] on icon at bounding box center [879, 449] width 13 height 13
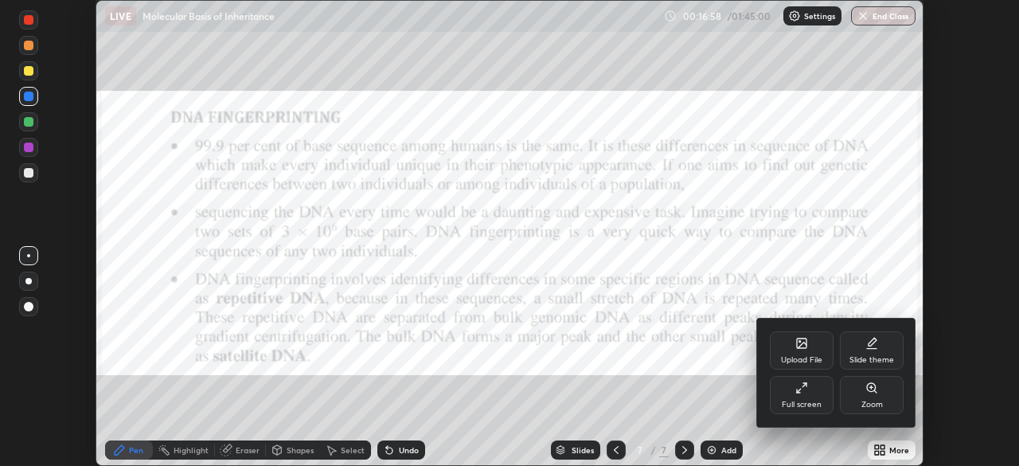
click at [805, 388] on icon at bounding box center [801, 387] width 13 height 13
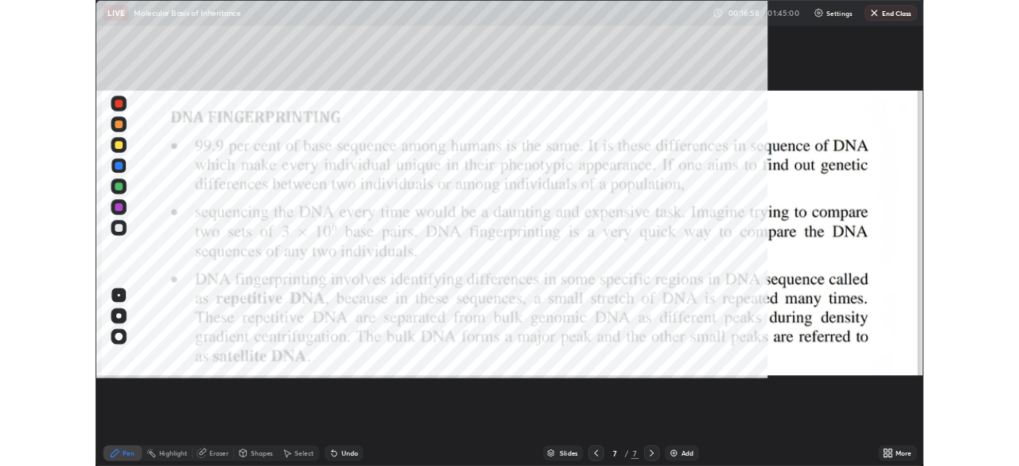
scroll to position [573, 1019]
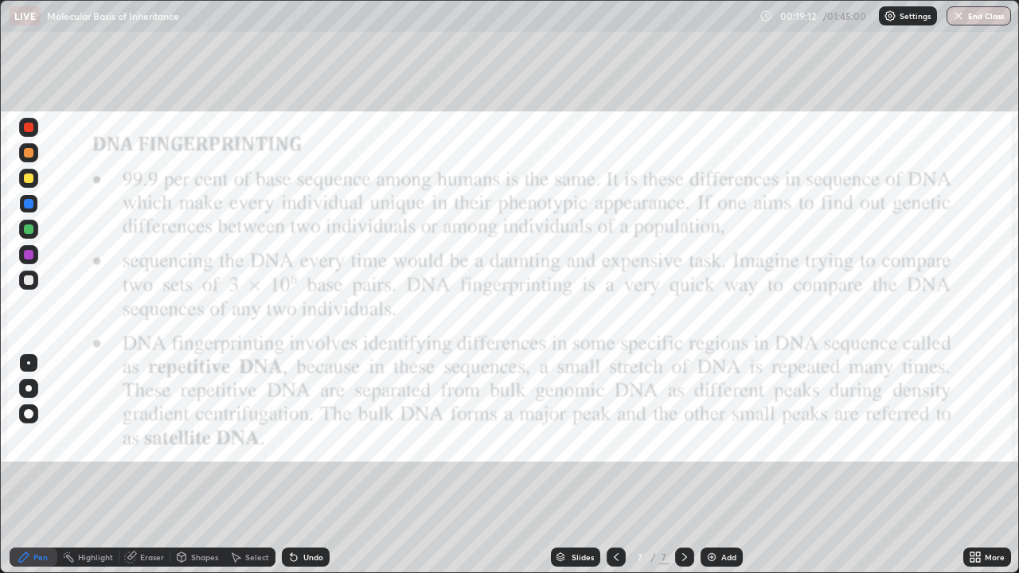
click at [614, 465] on icon at bounding box center [616, 557] width 13 height 13
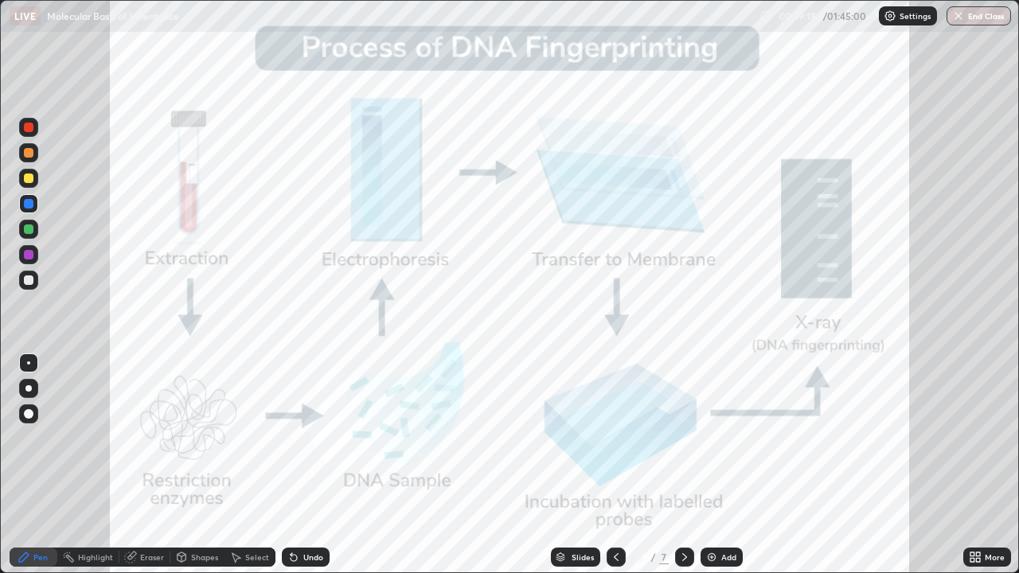
click at [614, 465] on icon at bounding box center [616, 557] width 13 height 13
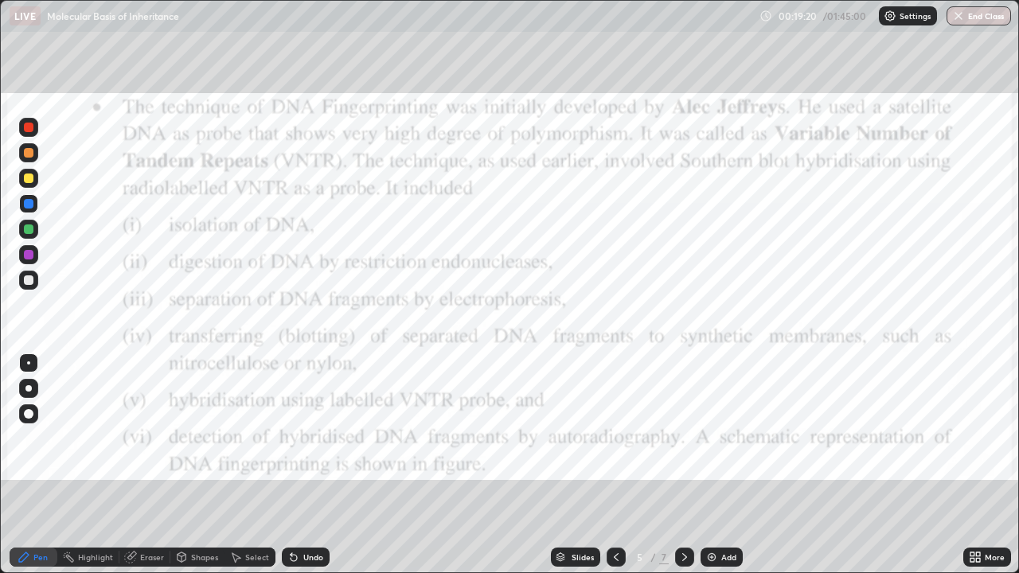
click at [681, 465] on icon at bounding box center [684, 557] width 13 height 13
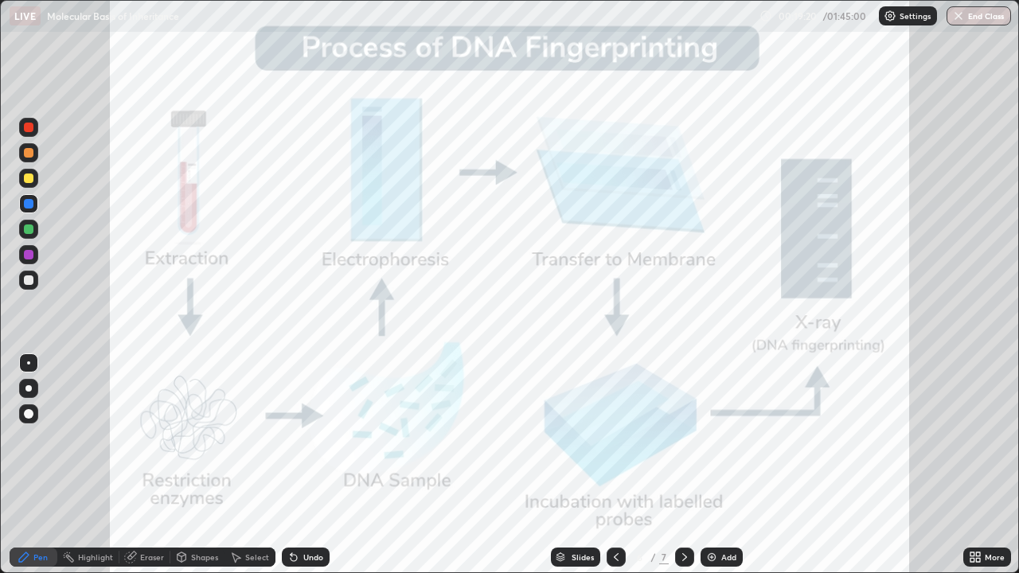
click at [612, 465] on icon at bounding box center [616, 557] width 13 height 13
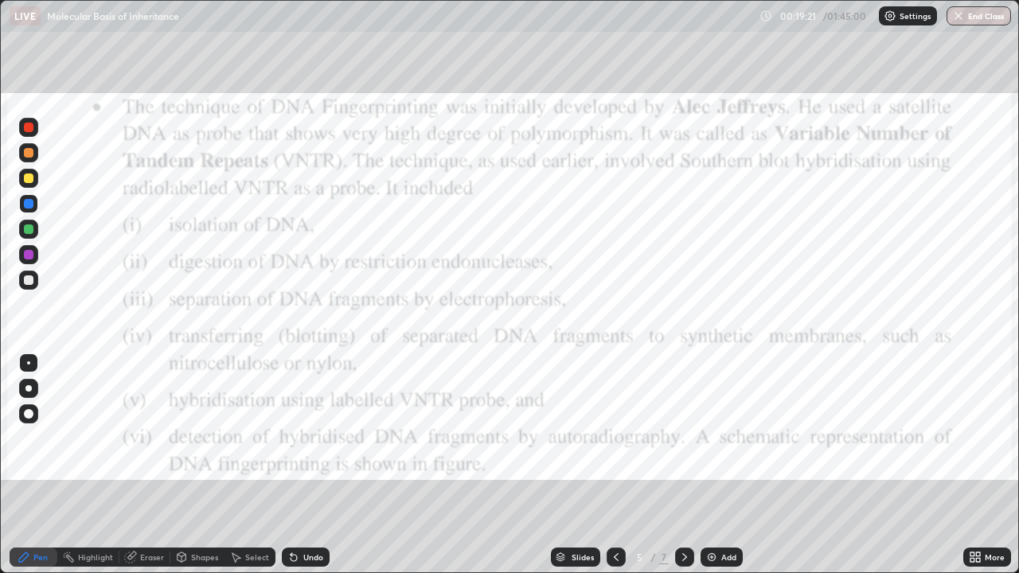
click at [614, 465] on icon at bounding box center [616, 557] width 5 height 8
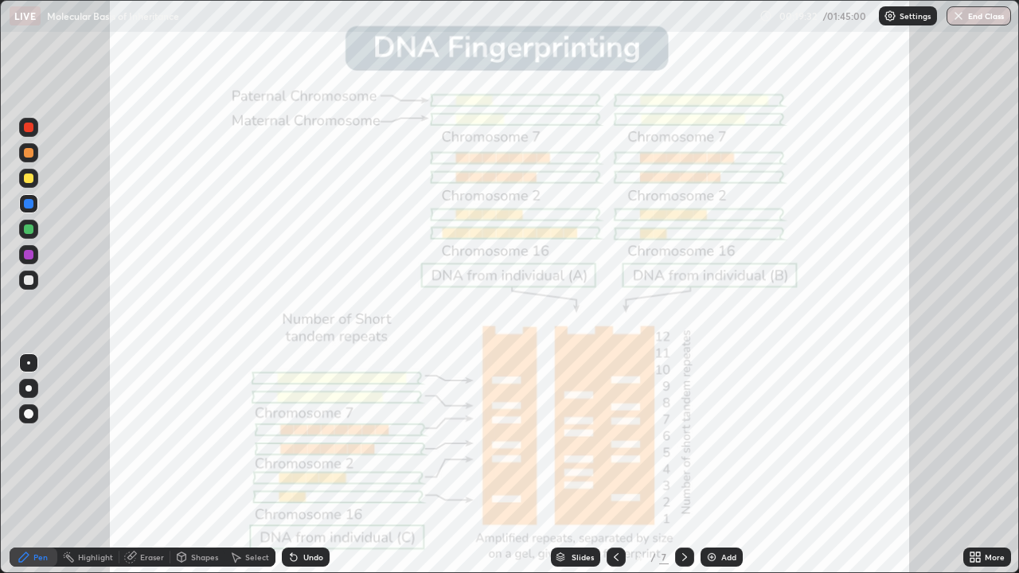
click at [683, 465] on icon at bounding box center [684, 557] width 13 height 13
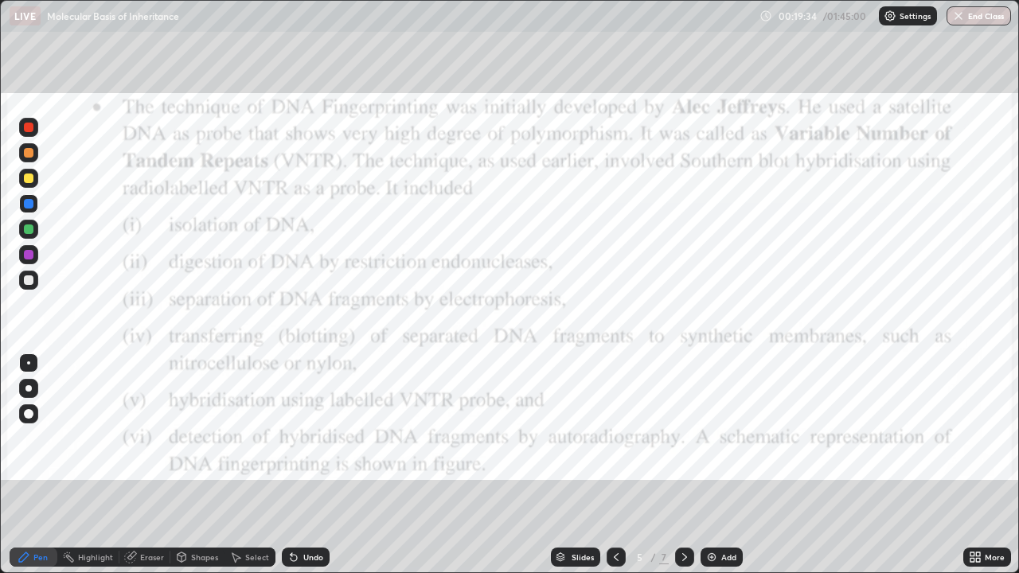
click at [681, 465] on icon at bounding box center [684, 557] width 13 height 13
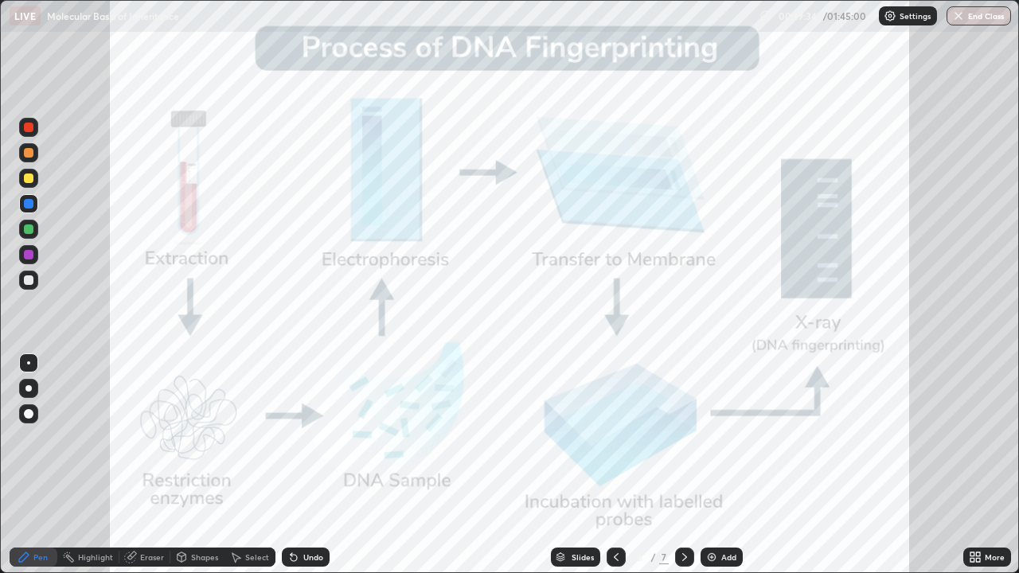
click at [687, 465] on div at bounding box center [684, 557] width 19 height 19
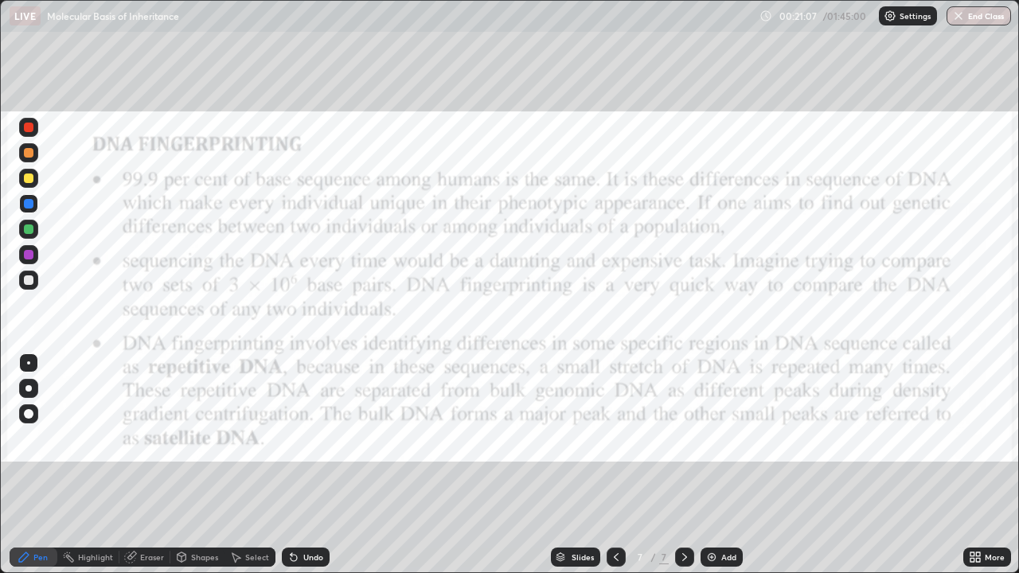
click at [616, 465] on icon at bounding box center [616, 557] width 13 height 13
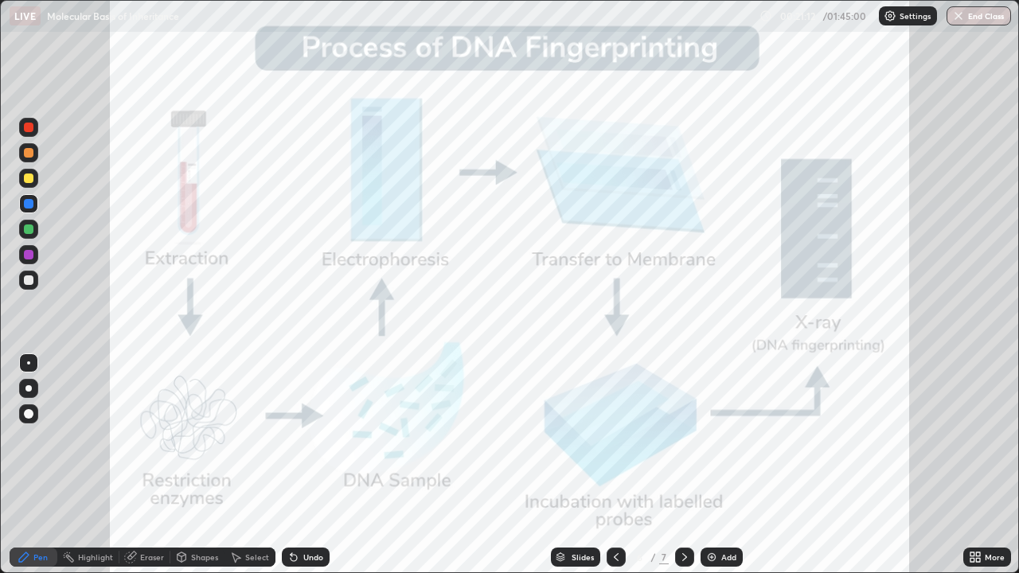
click at [614, 465] on icon at bounding box center [616, 557] width 13 height 13
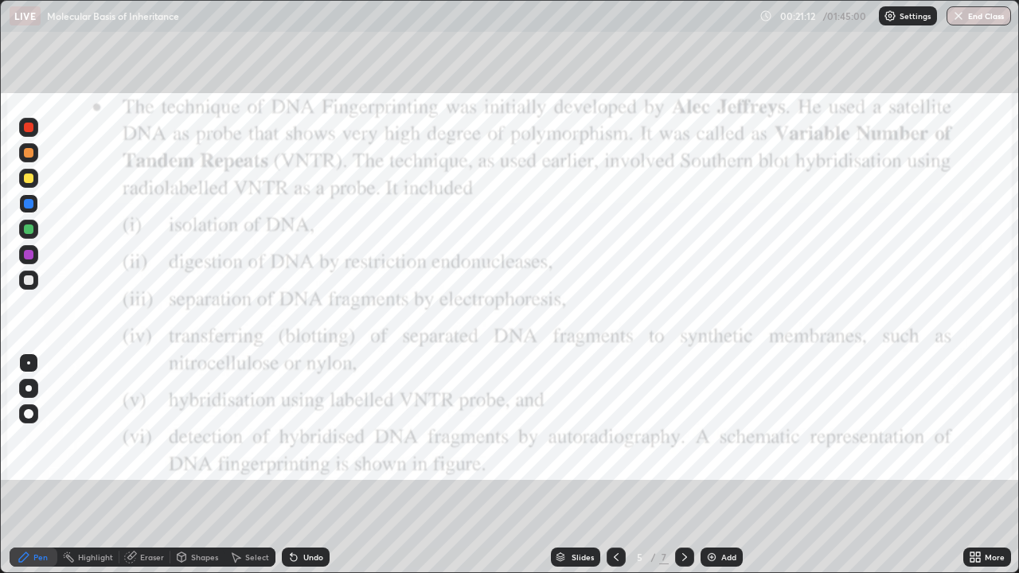
click at [618, 465] on div at bounding box center [615, 557] width 19 height 19
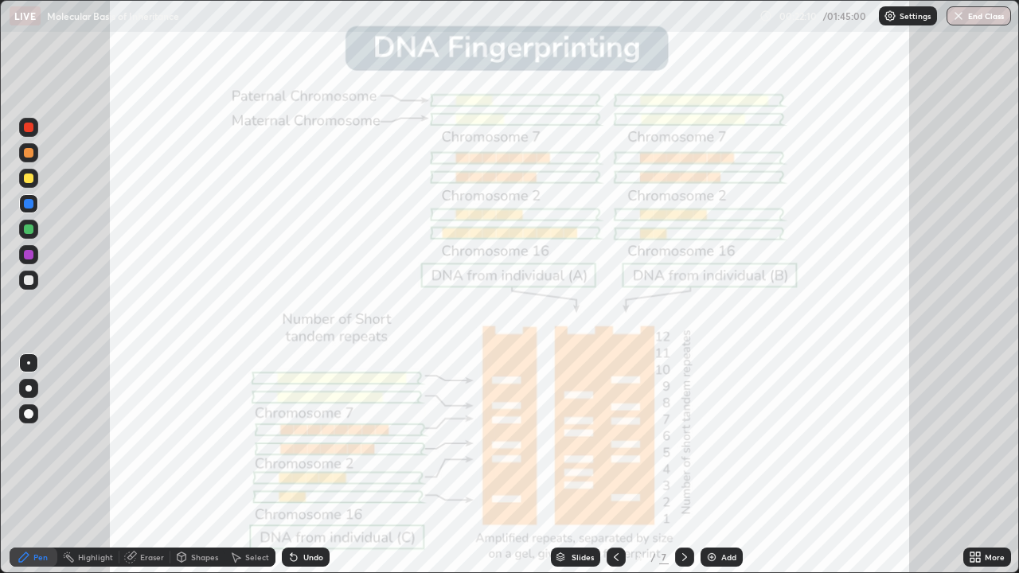
click at [681, 465] on icon at bounding box center [684, 557] width 13 height 13
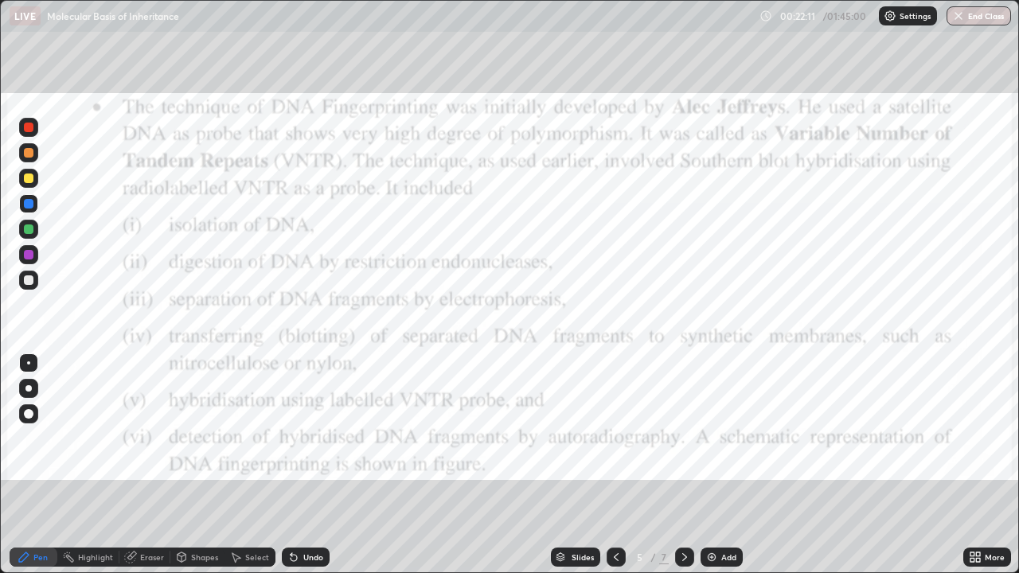
click at [684, 465] on icon at bounding box center [684, 557] width 13 height 13
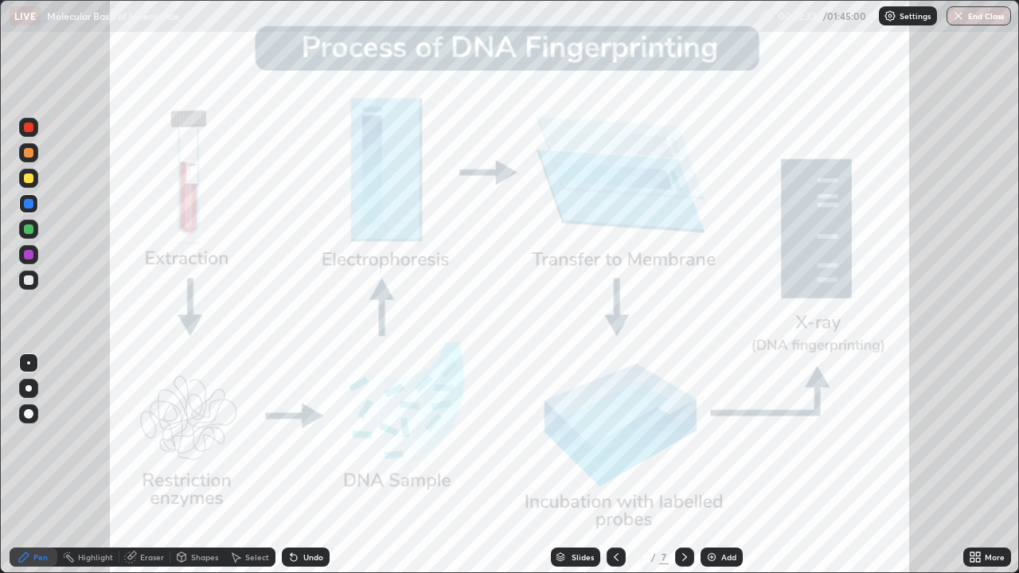
click at [977, 465] on icon at bounding box center [978, 554] width 4 height 4
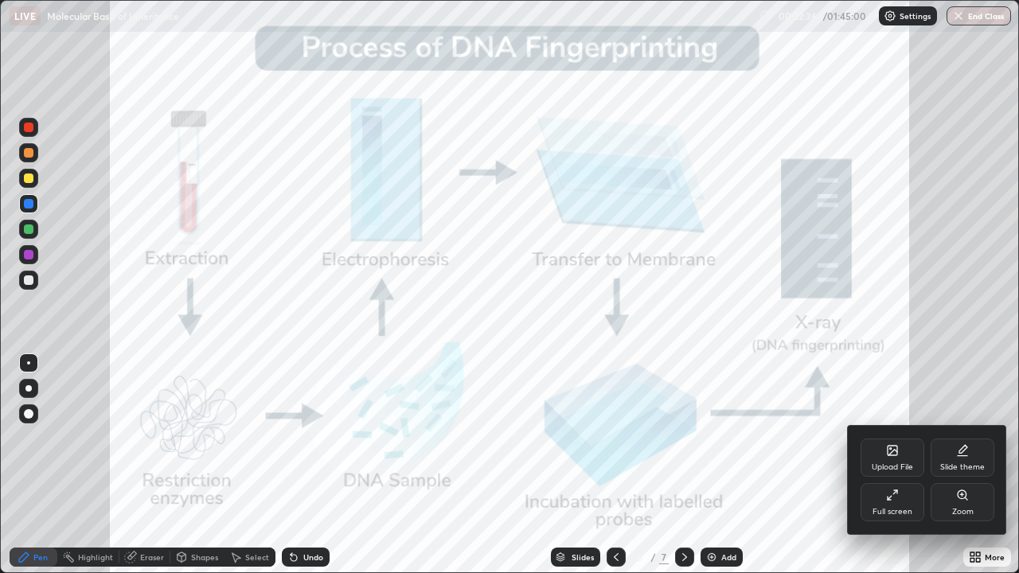
click at [884, 456] on div "Upload File" at bounding box center [892, 458] width 64 height 38
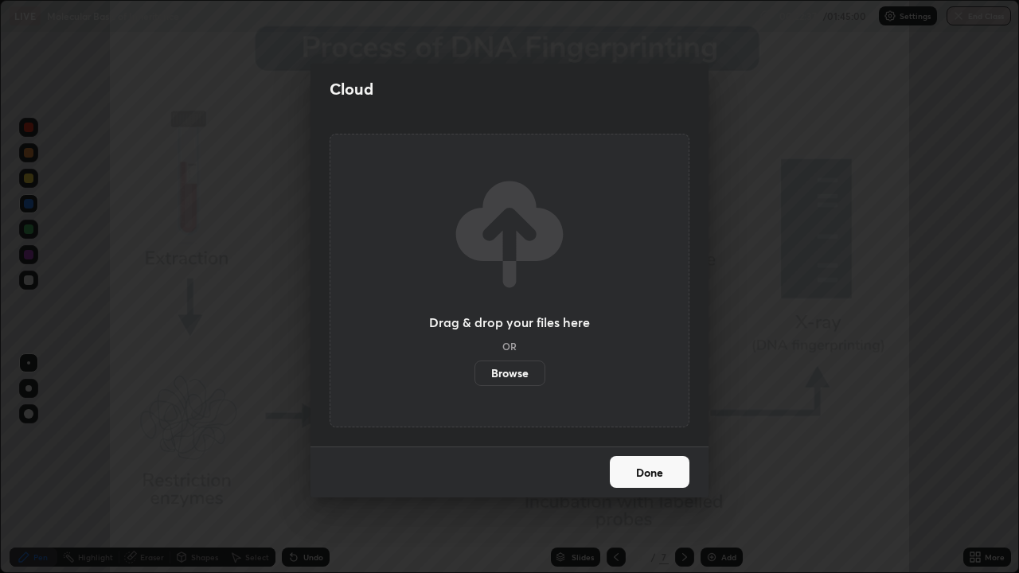
click at [526, 370] on label "Browse" at bounding box center [509, 373] width 71 height 25
click at [474, 370] on input "Browse" at bounding box center [474, 373] width 0 height 25
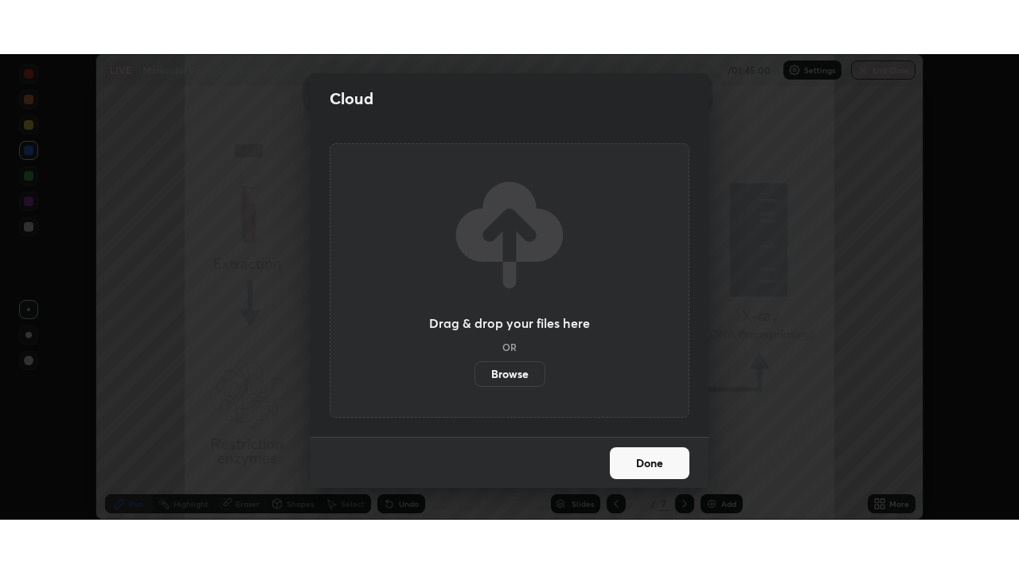
scroll to position [79125, 78572]
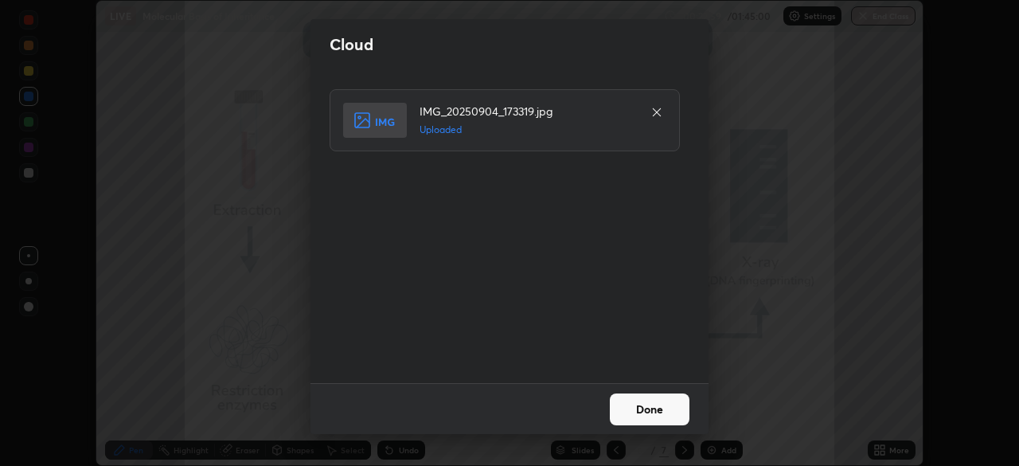
click at [635, 411] on button "Done" at bounding box center [650, 409] width 80 height 32
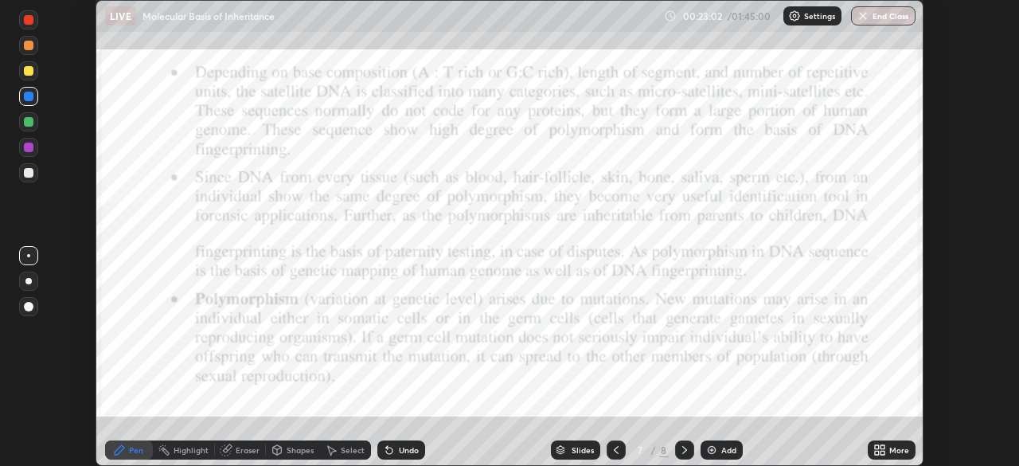
click at [882, 447] on icon at bounding box center [882, 447] width 4 height 4
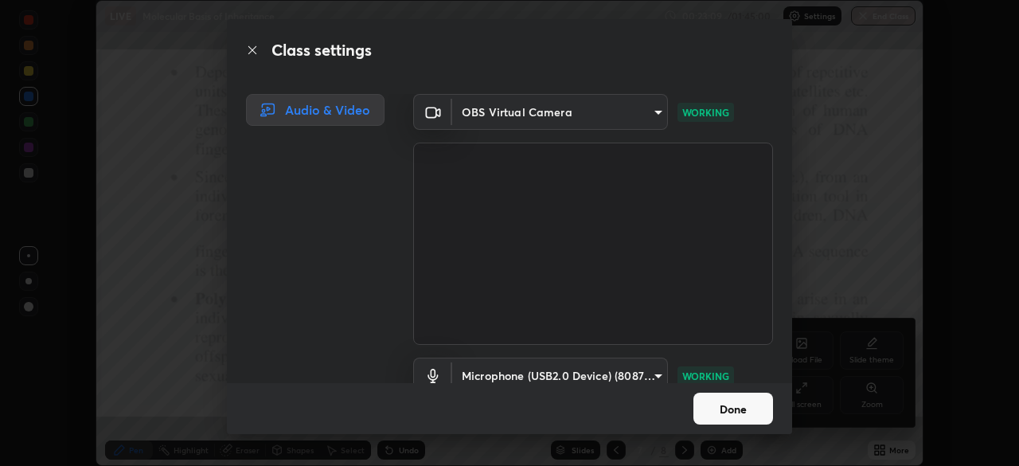
click at [735, 408] on button "Done" at bounding box center [733, 408] width 80 height 32
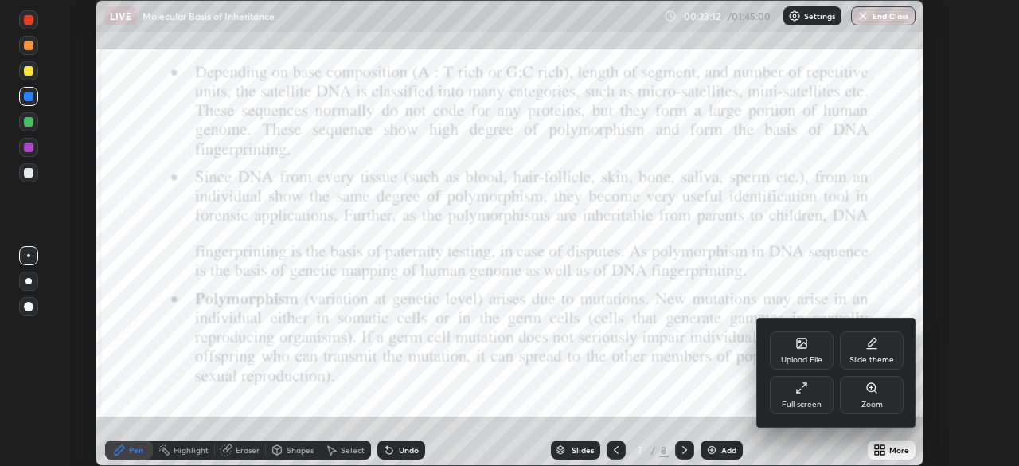
click at [805, 395] on div "Full screen" at bounding box center [802, 395] width 64 height 38
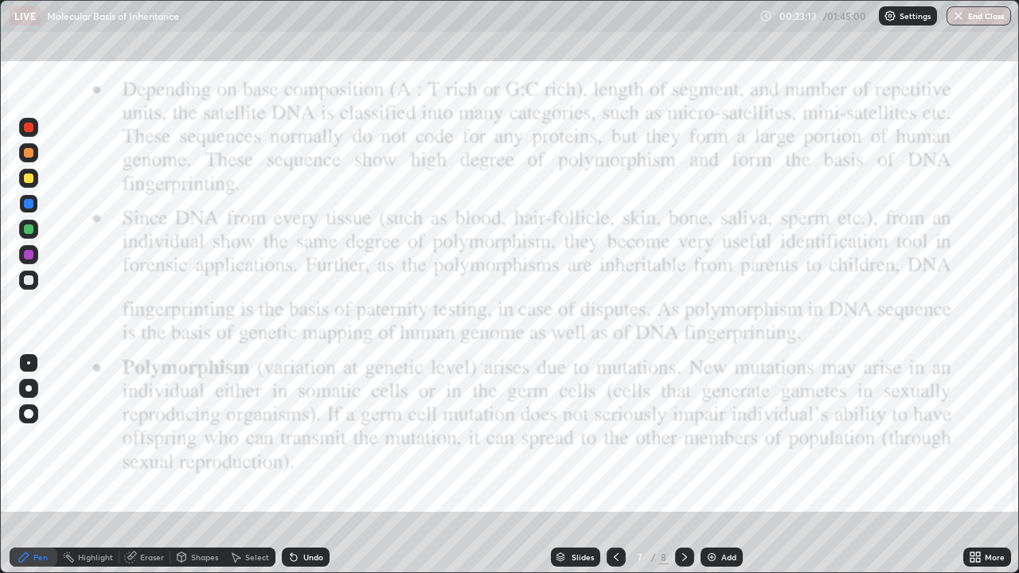
scroll to position [573, 1019]
click at [614, 465] on icon at bounding box center [616, 557] width 13 height 13
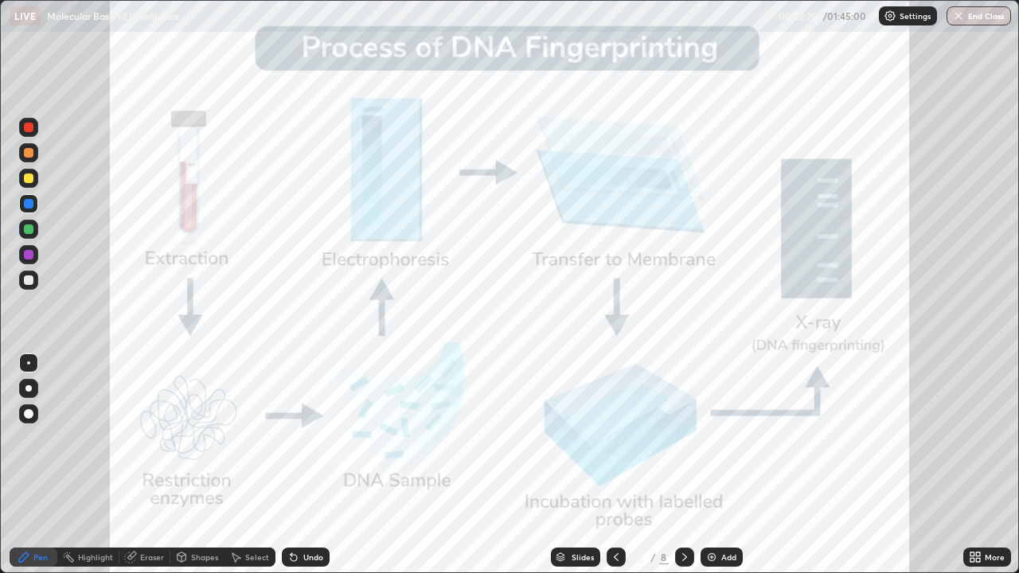
click at [682, 465] on icon at bounding box center [684, 557] width 13 height 13
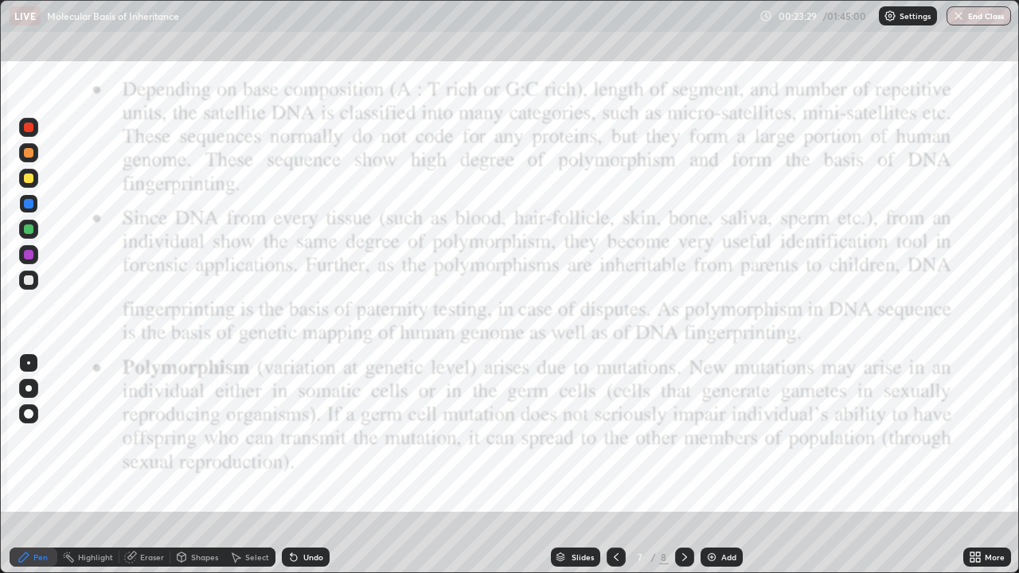
click at [583, 465] on div "Slides" at bounding box center [582, 557] width 22 height 8
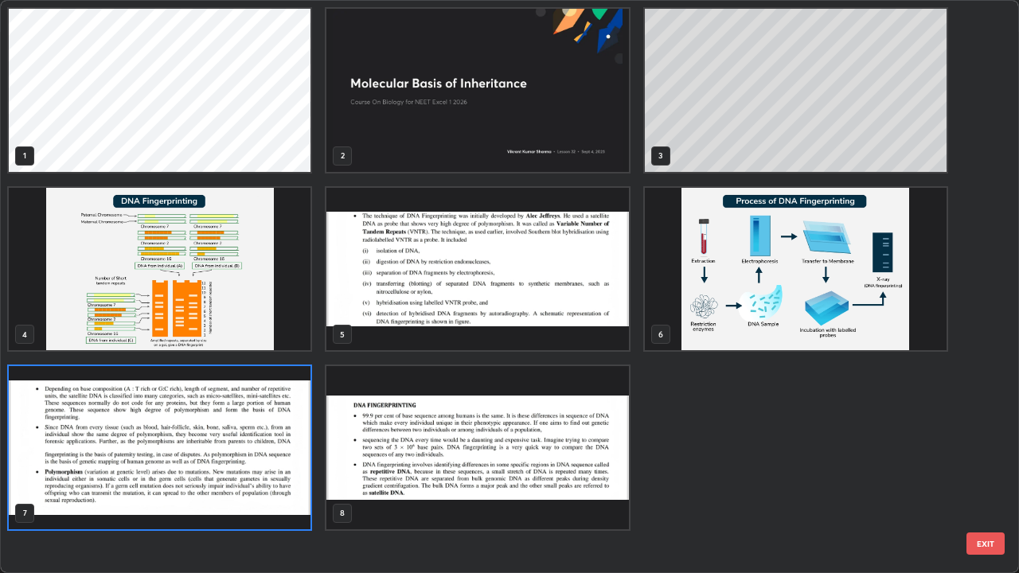
scroll to position [567, 1009]
click at [301, 278] on img "grid" at bounding box center [160, 269] width 302 height 163
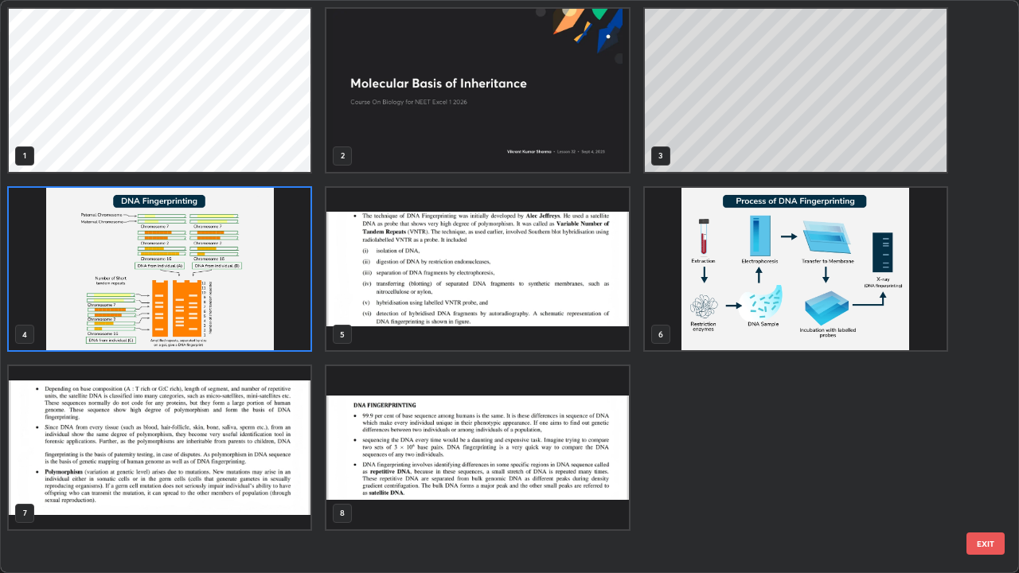
click at [291, 287] on img "grid" at bounding box center [160, 269] width 302 height 163
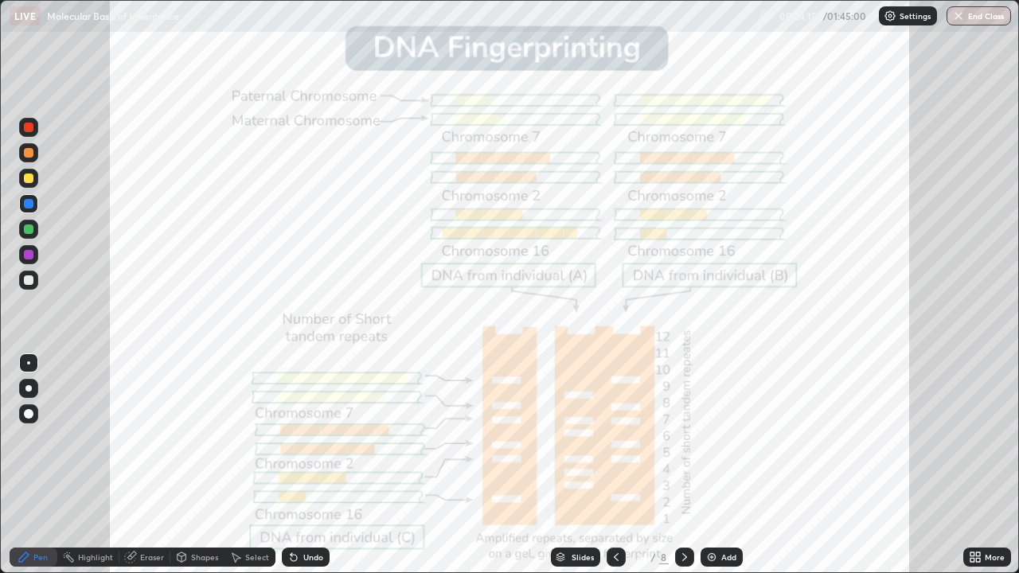
click at [585, 465] on div "Slides" at bounding box center [582, 557] width 22 height 8
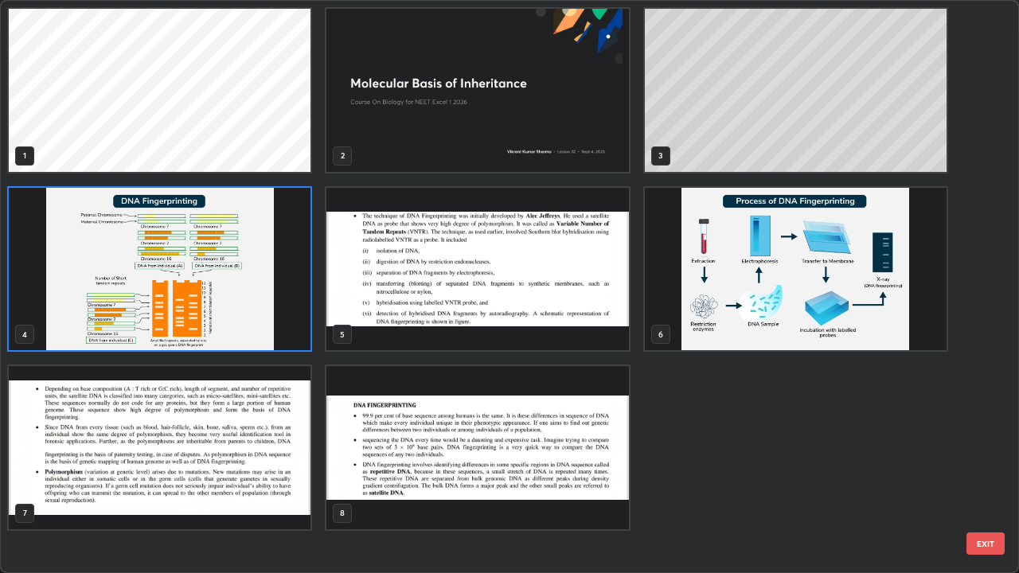
click at [599, 394] on img "grid" at bounding box center [477, 447] width 302 height 163
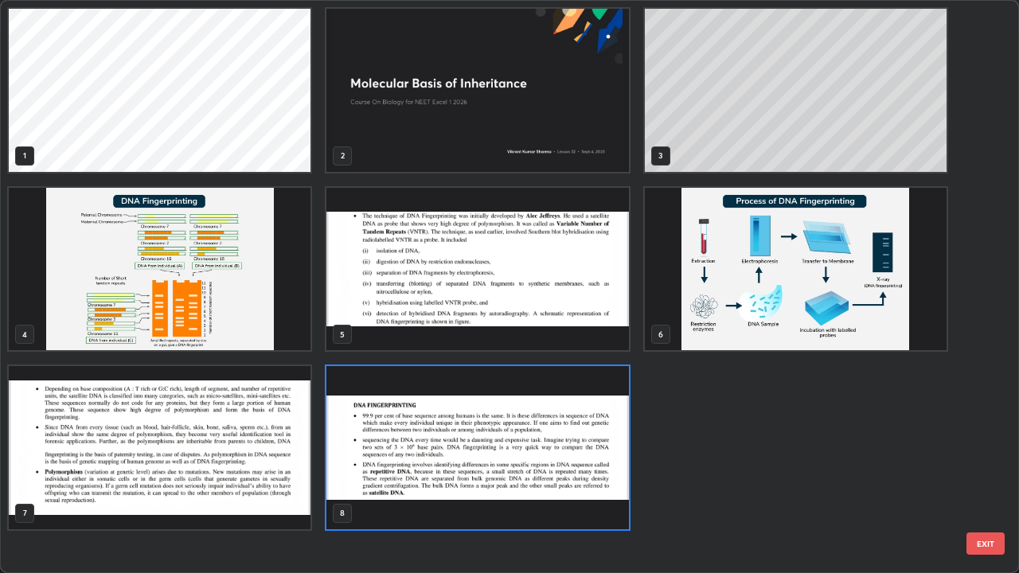
click at [592, 427] on img "grid" at bounding box center [477, 447] width 302 height 163
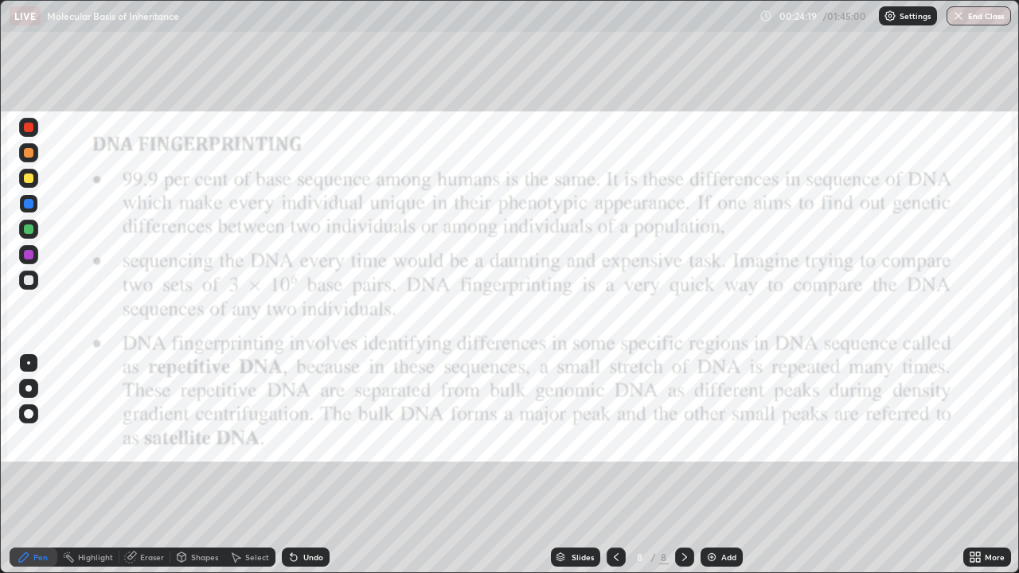
click at [708, 465] on img at bounding box center [711, 557] width 13 height 13
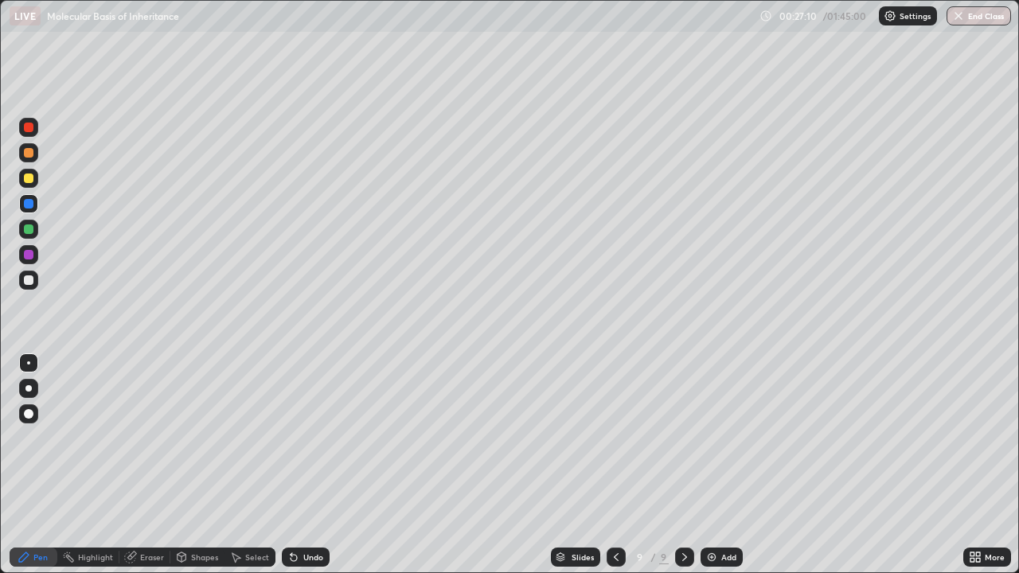
click at [589, 465] on div "Slides" at bounding box center [582, 557] width 22 height 8
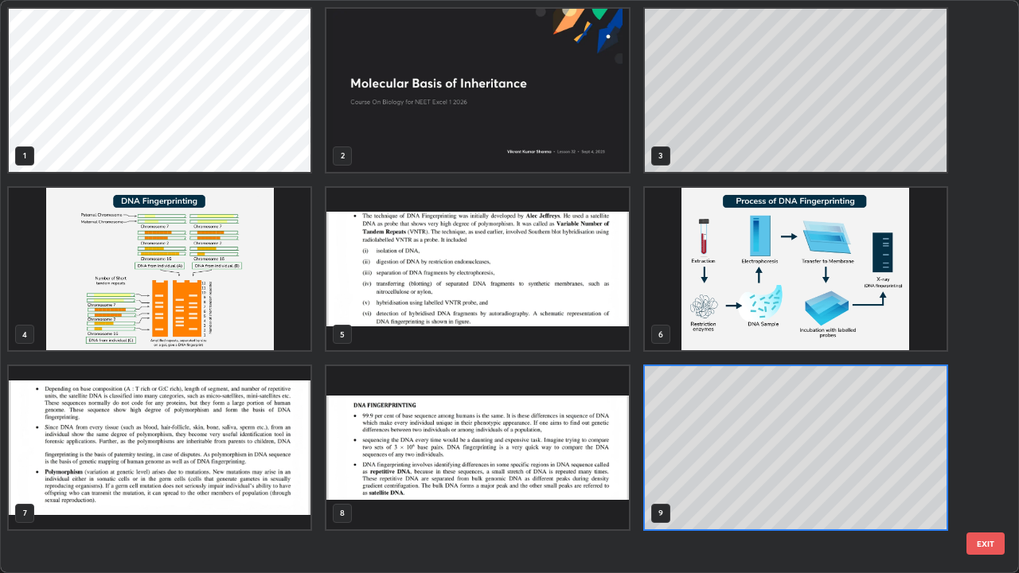
click at [248, 306] on img "grid" at bounding box center [160, 269] width 302 height 163
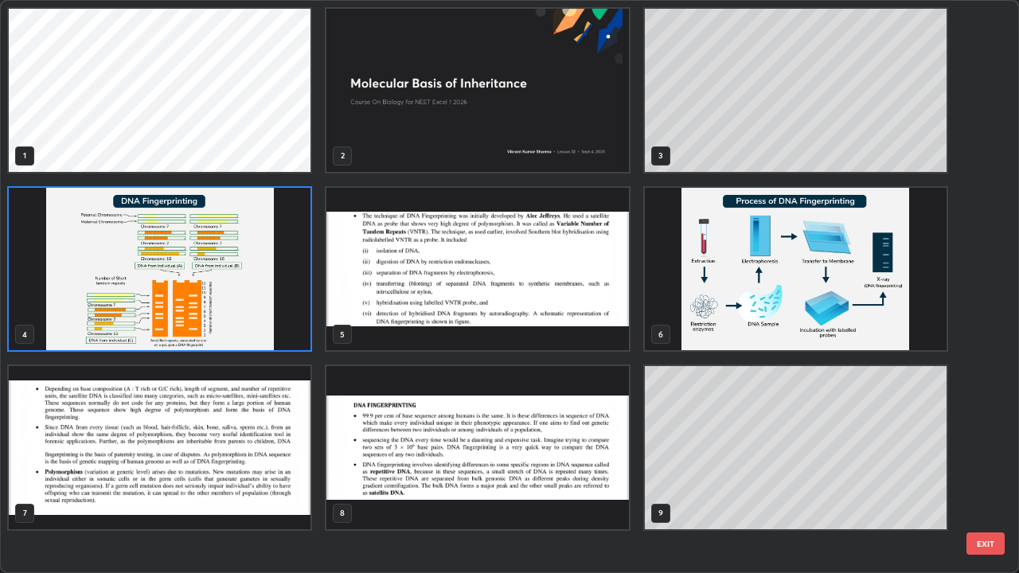
click at [282, 291] on img "grid" at bounding box center [160, 269] width 302 height 163
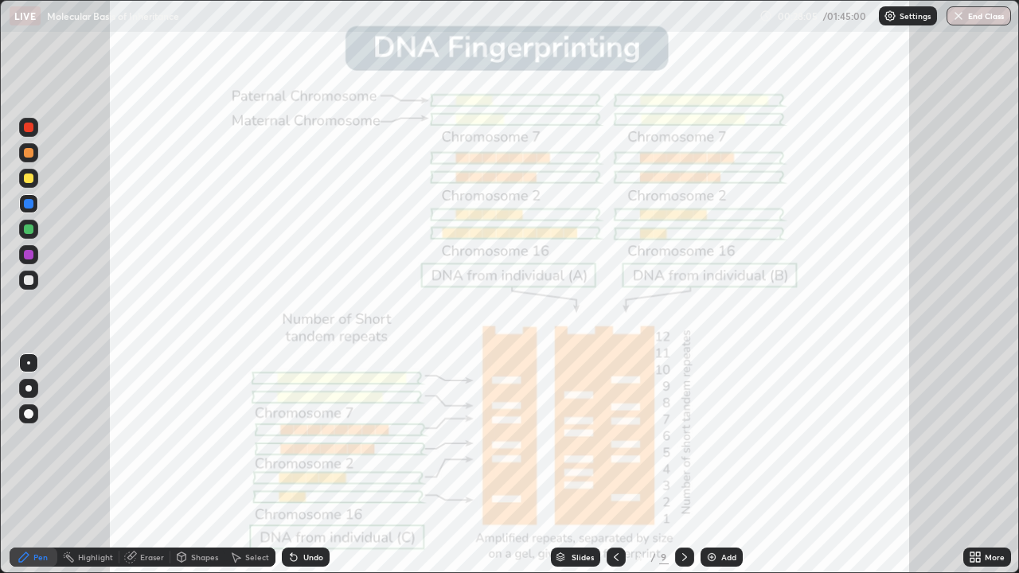
click at [682, 465] on icon at bounding box center [684, 557] width 13 height 13
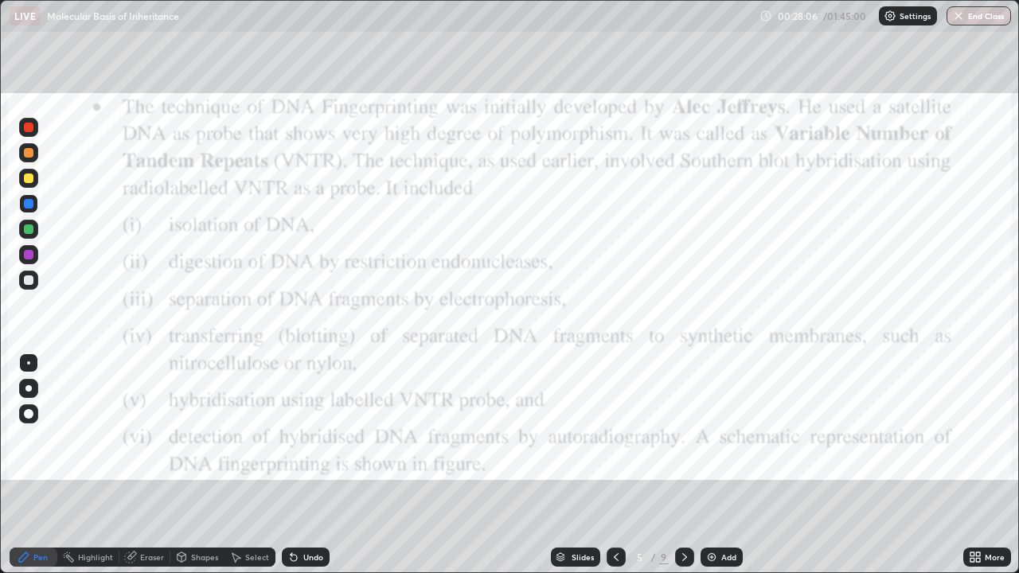
click at [683, 465] on icon at bounding box center [684, 557] width 13 height 13
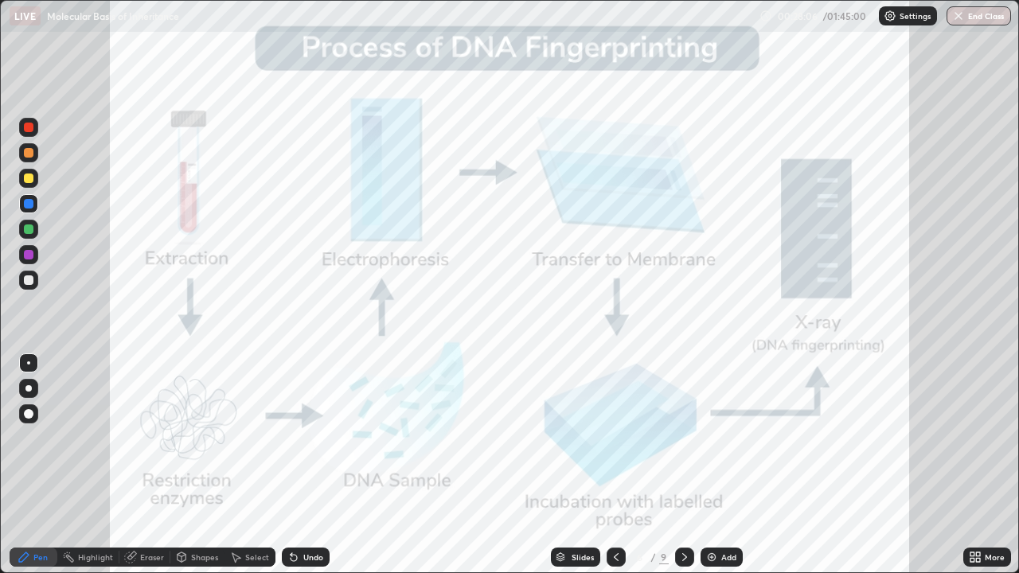
click at [681, 465] on icon at bounding box center [684, 557] width 13 height 13
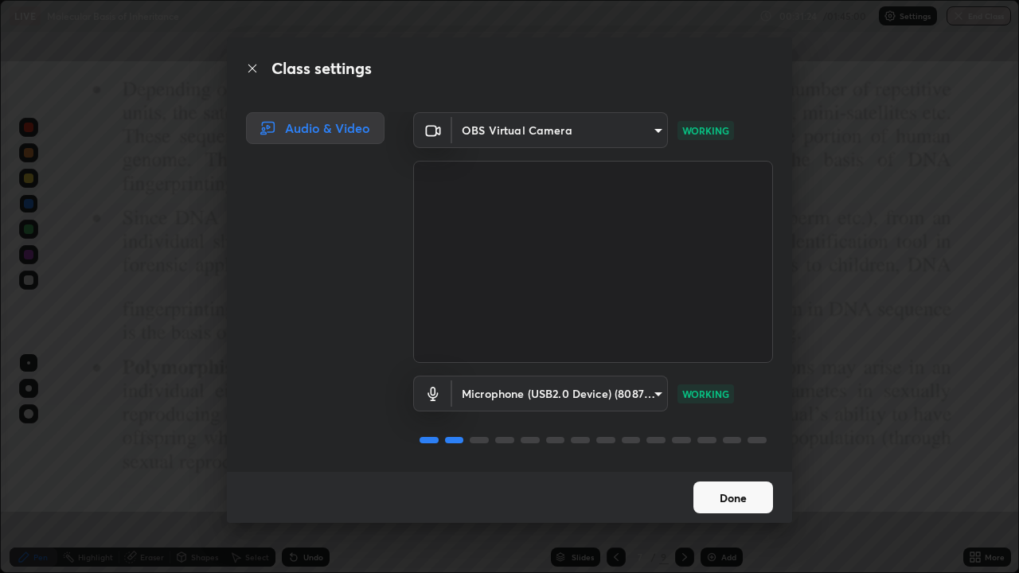
click at [702, 465] on button "Done" at bounding box center [733, 498] width 80 height 32
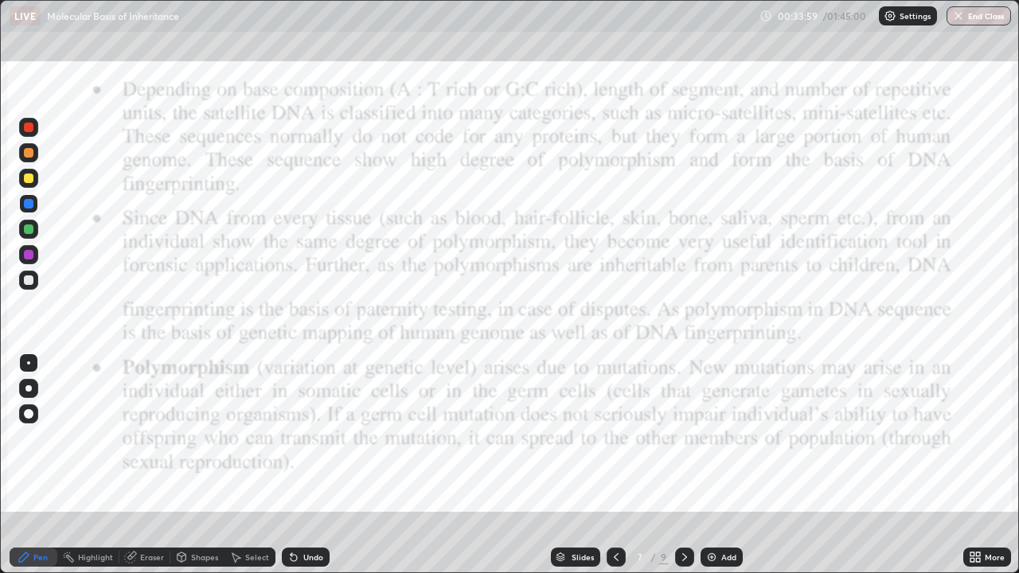
click at [580, 465] on div "Slides" at bounding box center [582, 557] width 22 height 8
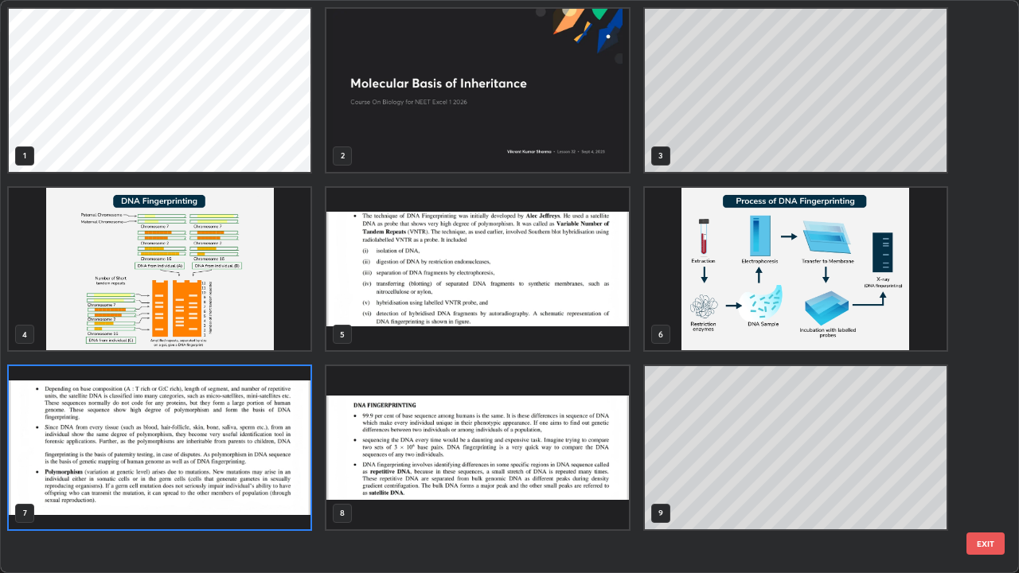
click at [286, 314] on img "grid" at bounding box center [160, 269] width 302 height 163
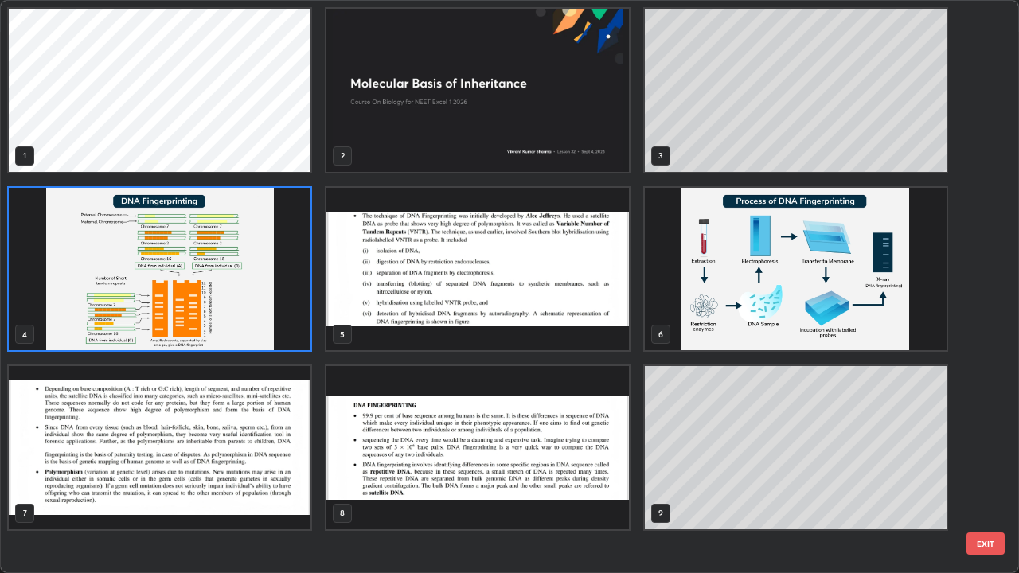
click at [292, 289] on img "grid" at bounding box center [160, 269] width 302 height 163
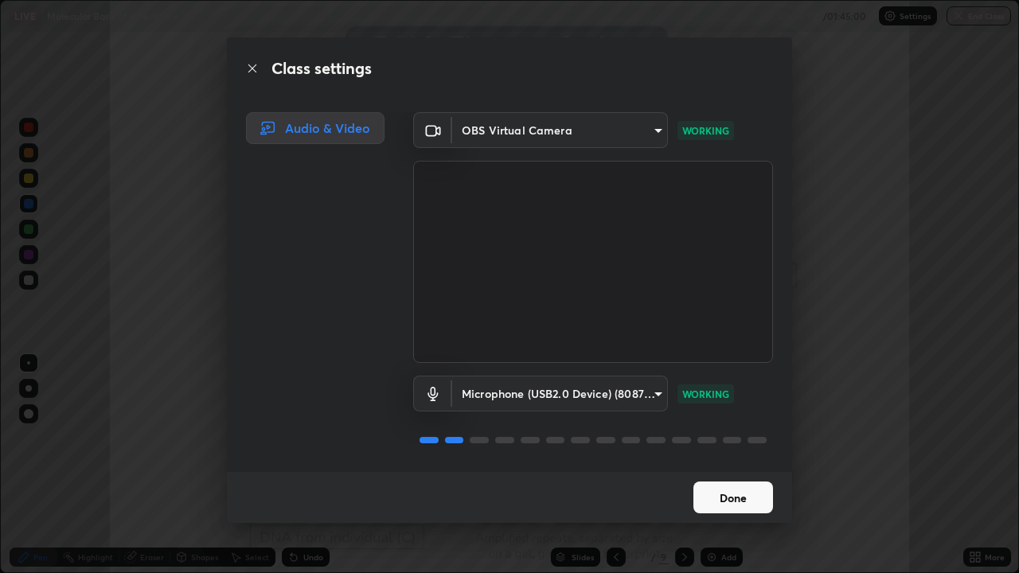
click at [729, 465] on button "Done" at bounding box center [733, 498] width 80 height 32
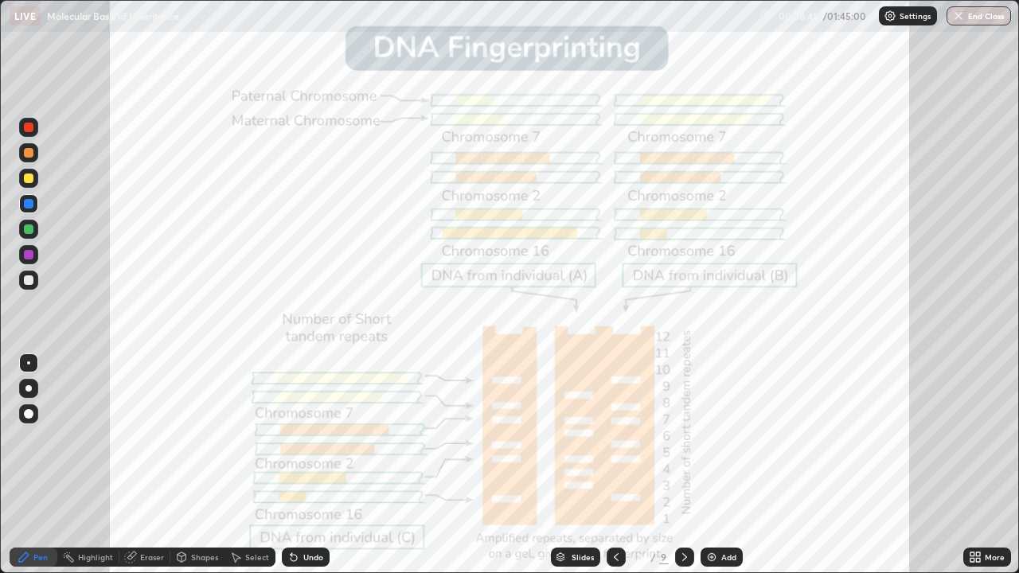
click at [580, 465] on div "Slides" at bounding box center [582, 557] width 22 height 8
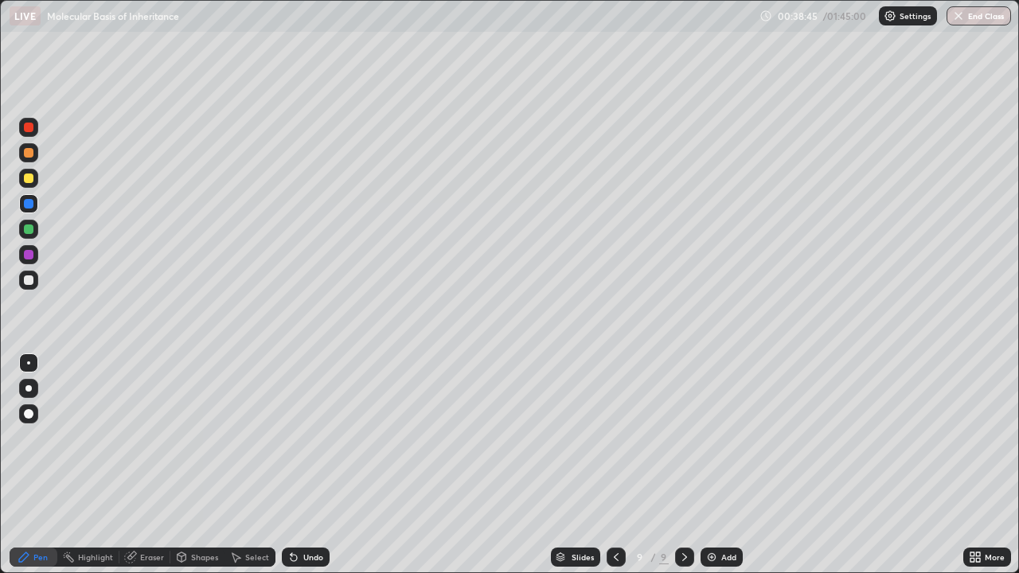
click at [972, 465] on icon at bounding box center [972, 560] width 4 height 4
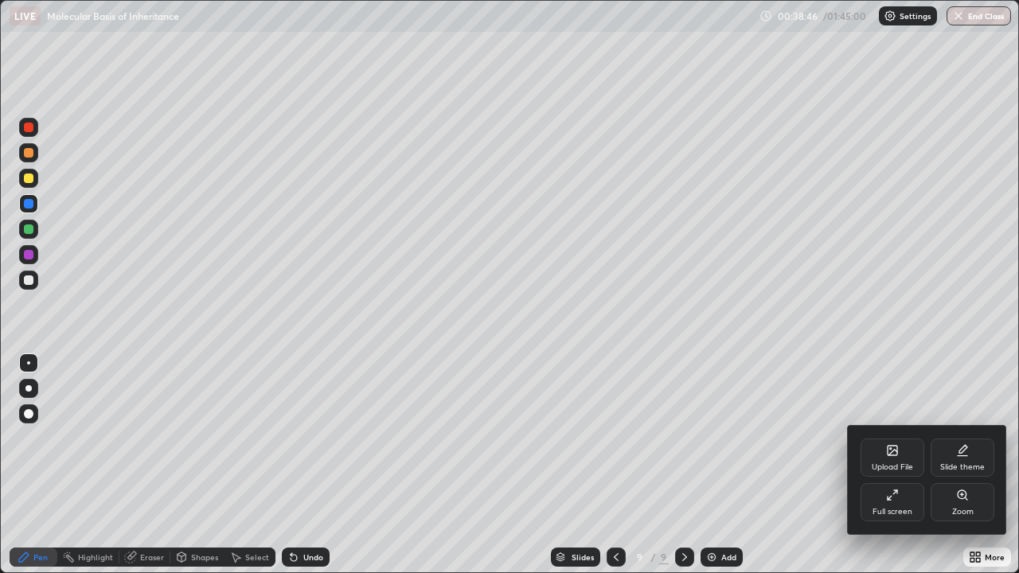
click at [886, 459] on div "Upload File" at bounding box center [892, 458] width 64 height 38
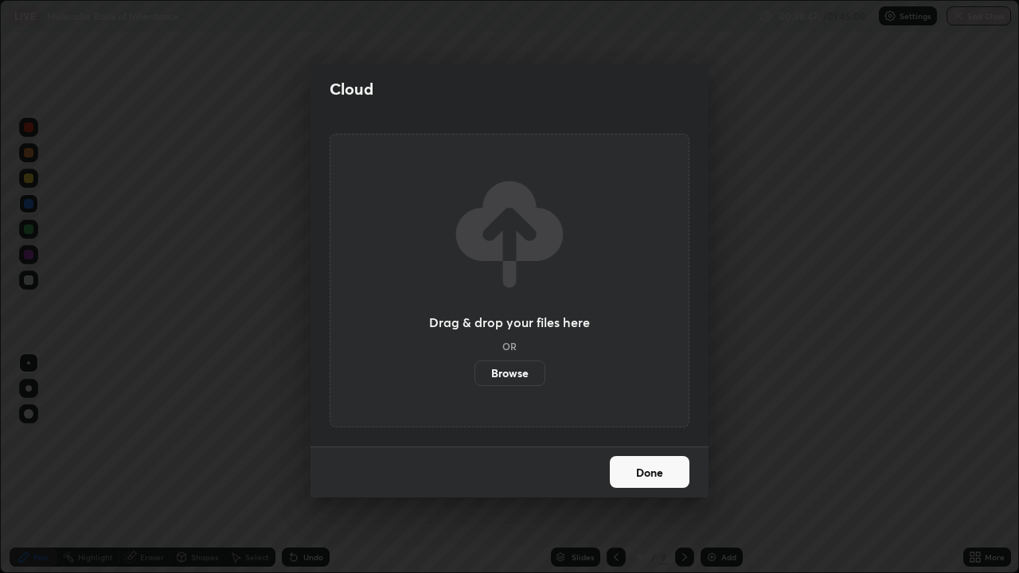
click at [510, 372] on label "Browse" at bounding box center [509, 373] width 71 height 25
click at [474, 372] on input "Browse" at bounding box center [474, 373] width 0 height 25
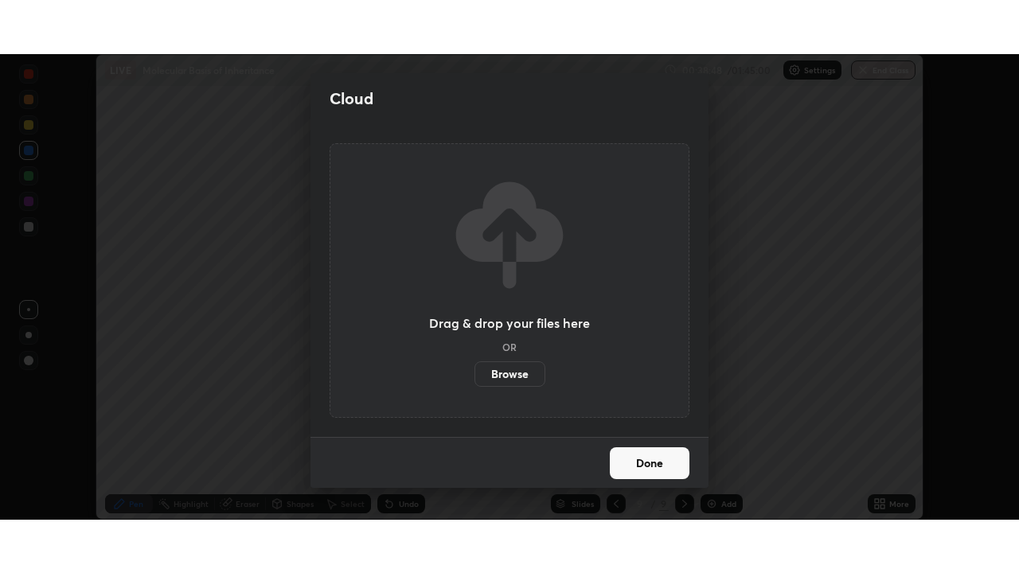
scroll to position [79125, 78572]
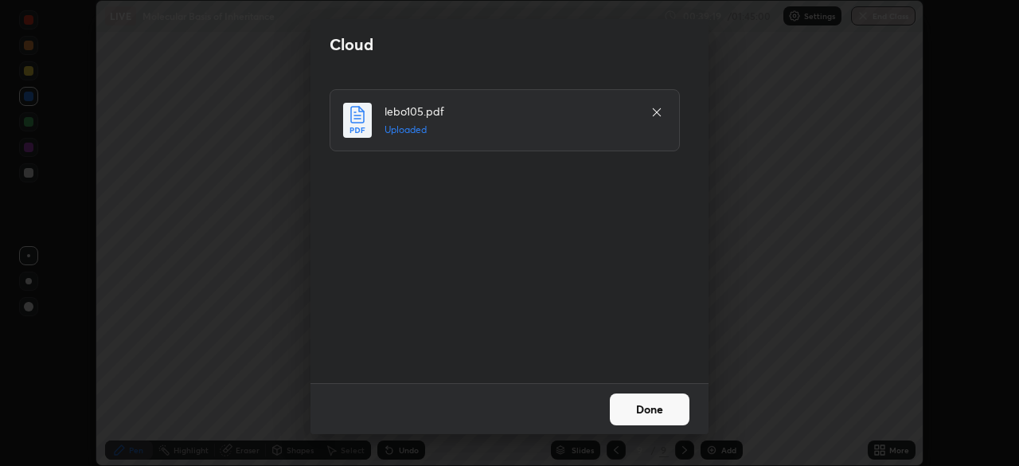
click at [682, 414] on button "Done" at bounding box center [650, 409] width 80 height 32
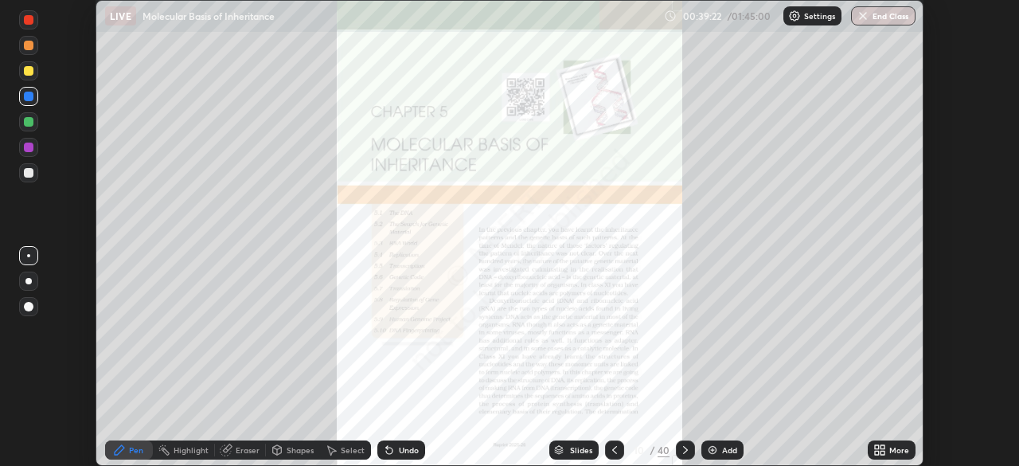
click at [882, 447] on icon at bounding box center [882, 447] width 4 height 4
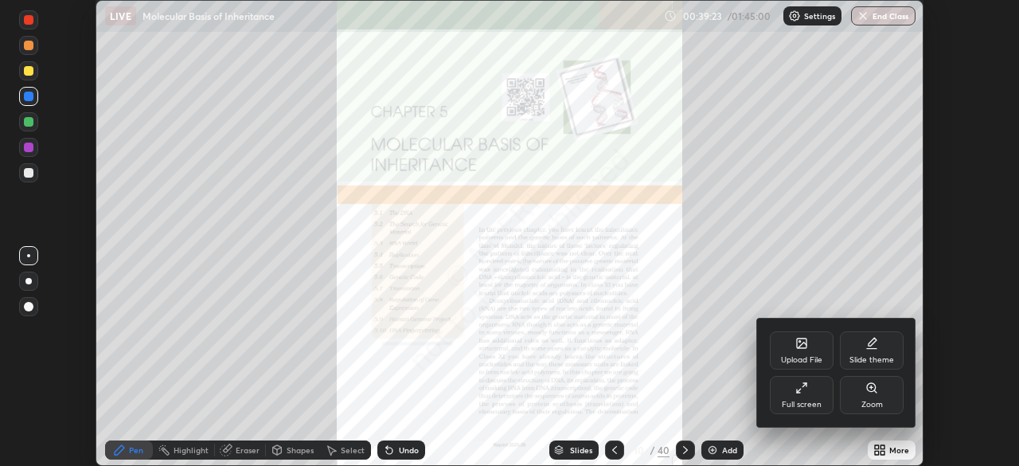
click at [801, 396] on div "Full screen" at bounding box center [802, 395] width 64 height 38
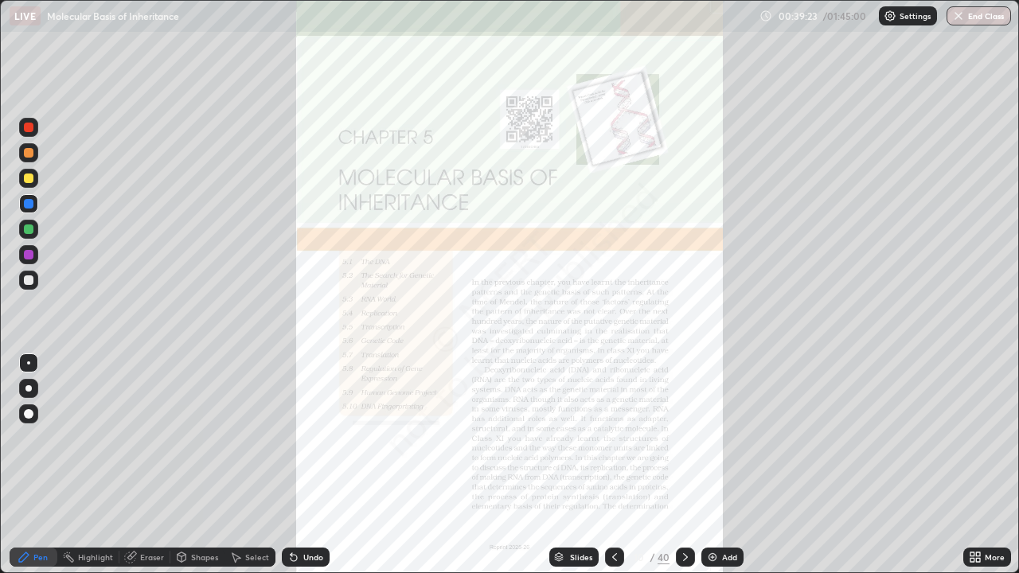
scroll to position [573, 1019]
click at [581, 465] on div "Slides" at bounding box center [581, 557] width 22 height 8
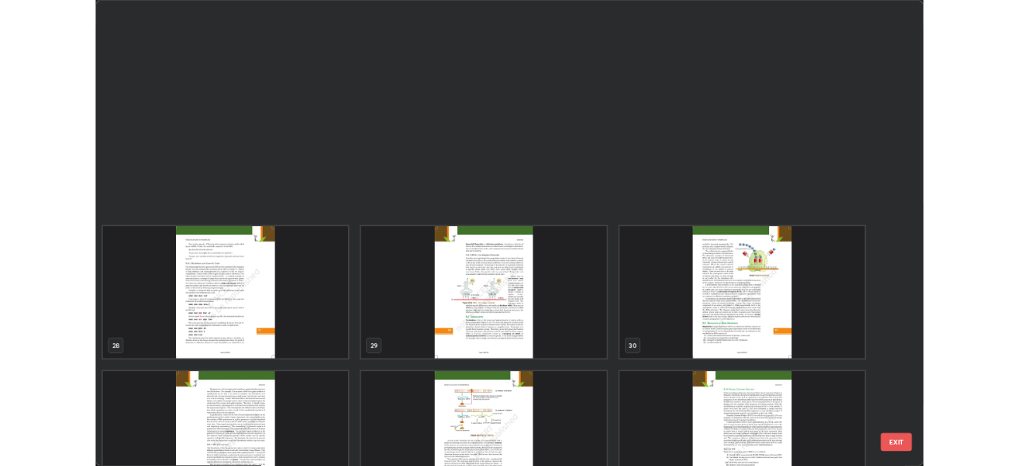
scroll to position [1858, 0]
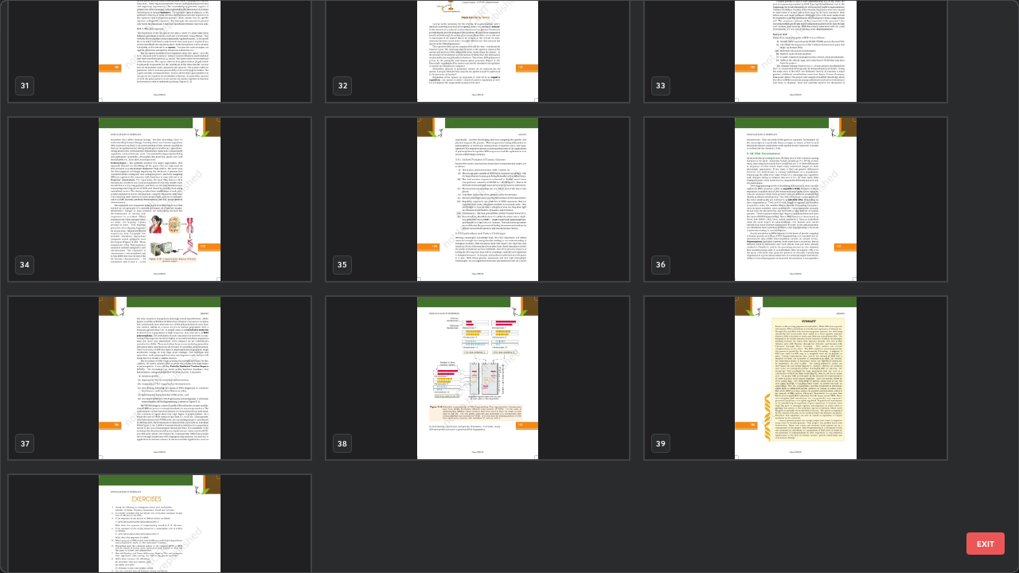
click at [699, 227] on img "grid" at bounding box center [796, 199] width 302 height 163
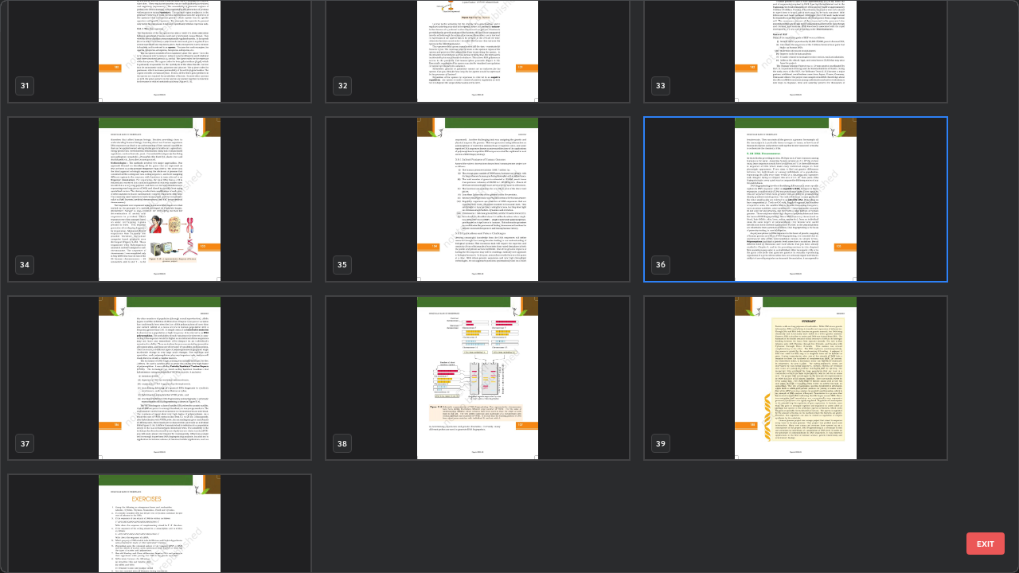
click at [712, 233] on img "grid" at bounding box center [796, 199] width 302 height 163
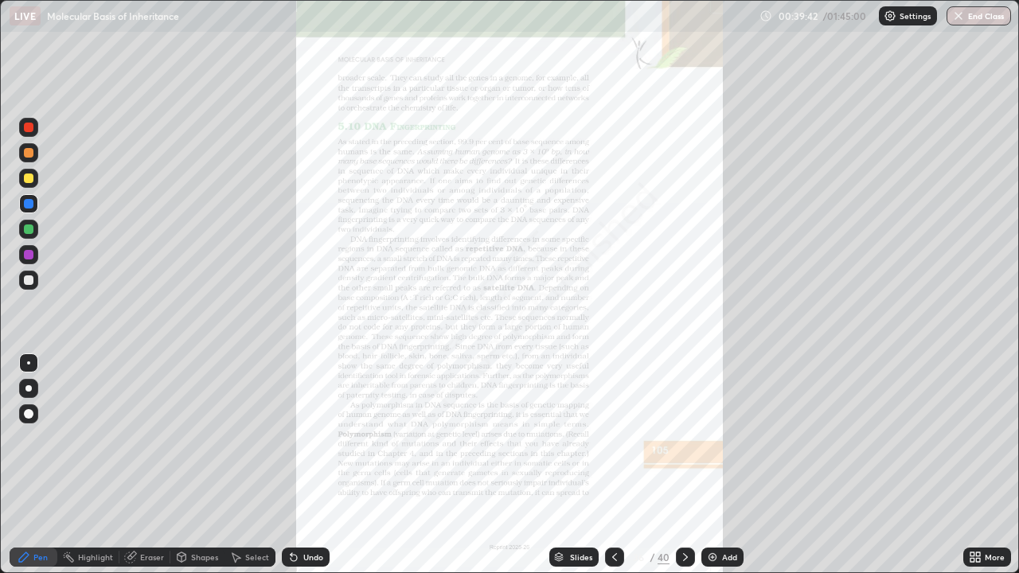
click at [977, 465] on icon at bounding box center [978, 560] width 4 height 4
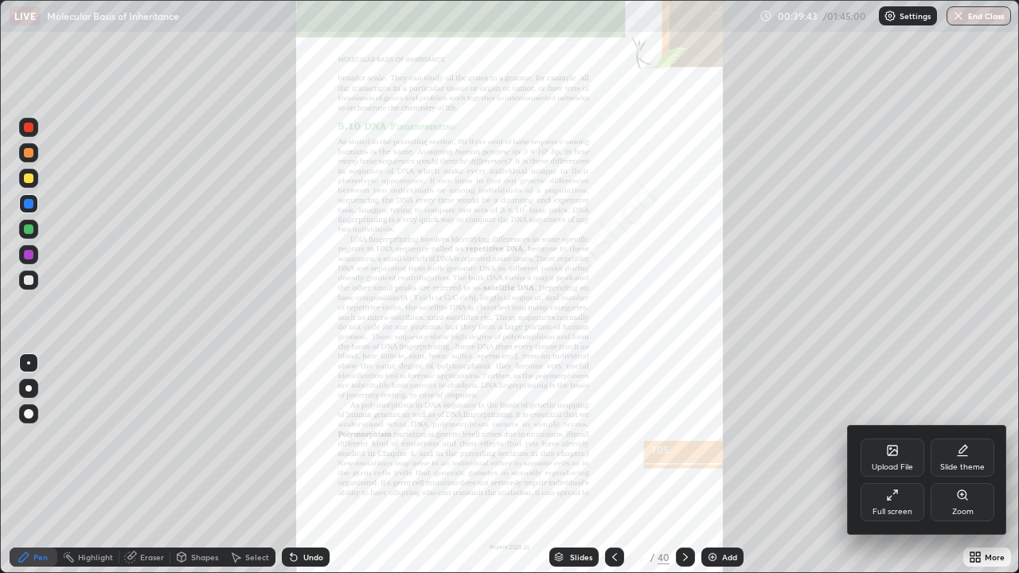
click at [901, 465] on div "Full screen" at bounding box center [892, 502] width 64 height 38
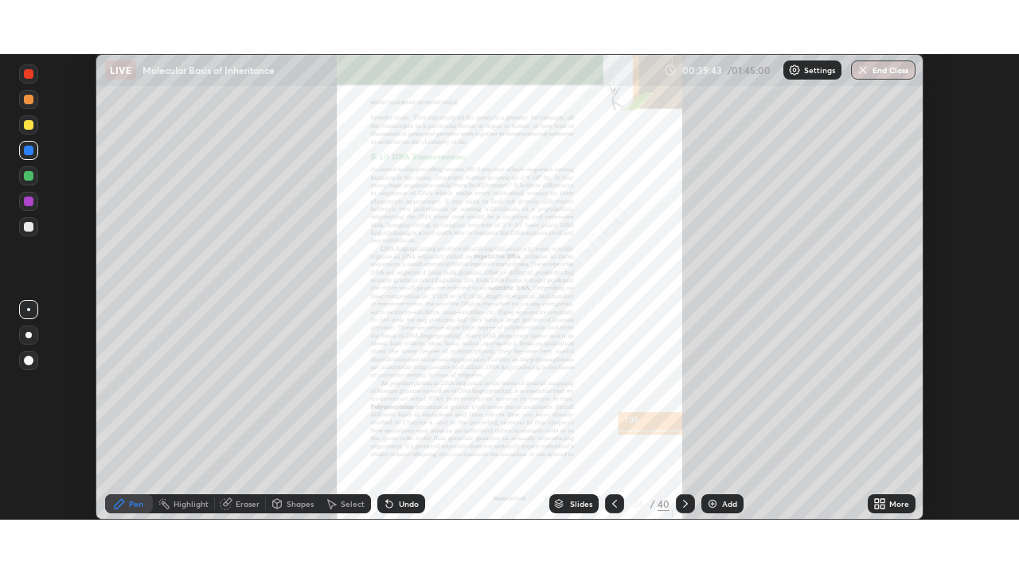
scroll to position [79125, 78572]
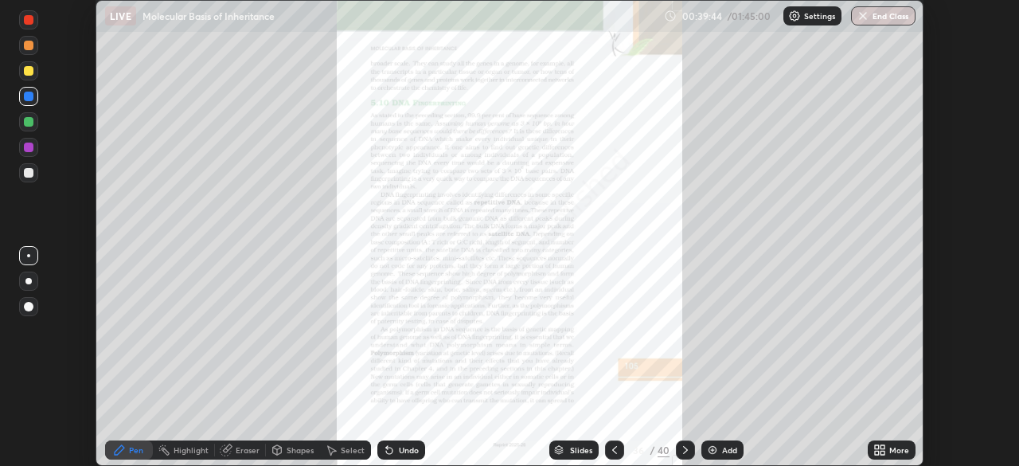
click at [881, 450] on icon at bounding box center [879, 449] width 13 height 13
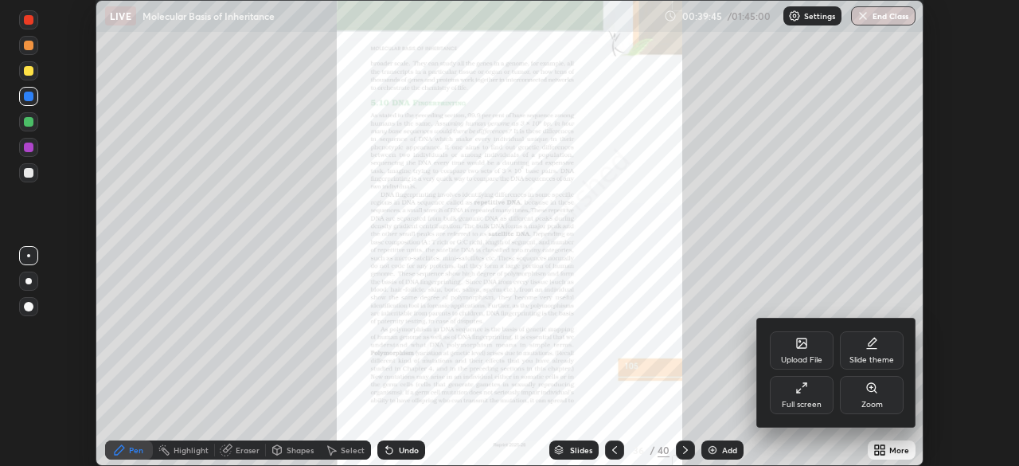
click at [881, 400] on div "Zoom" at bounding box center [871, 404] width 21 height 8
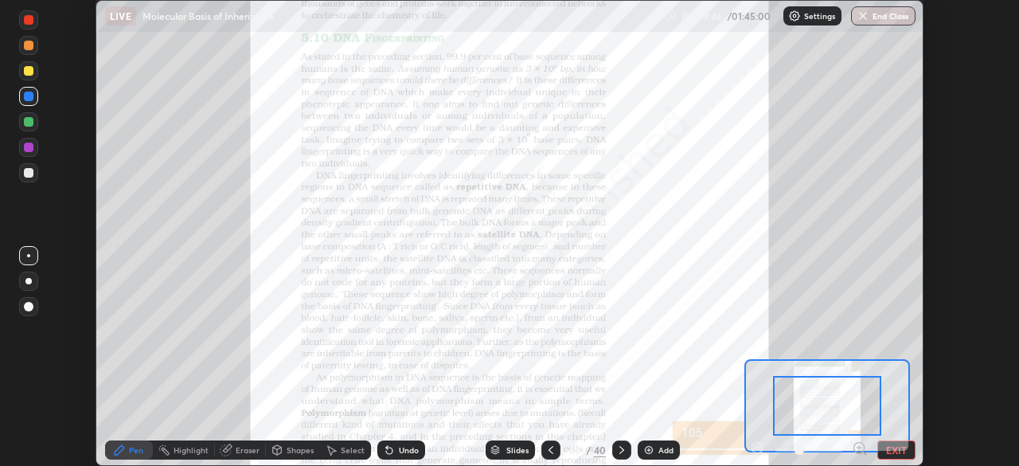
click at [860, 448] on icon at bounding box center [860, 448] width 16 height 16
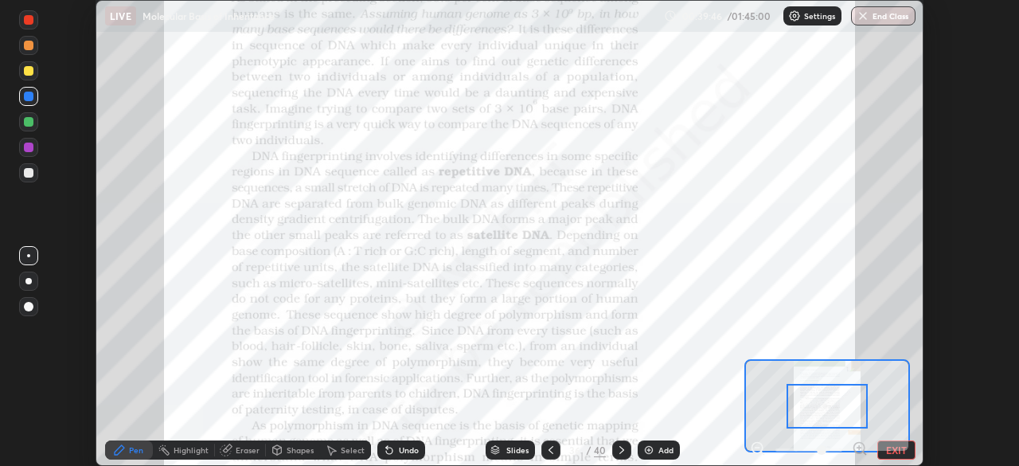
click at [858, 448] on icon at bounding box center [860, 448] width 16 height 16
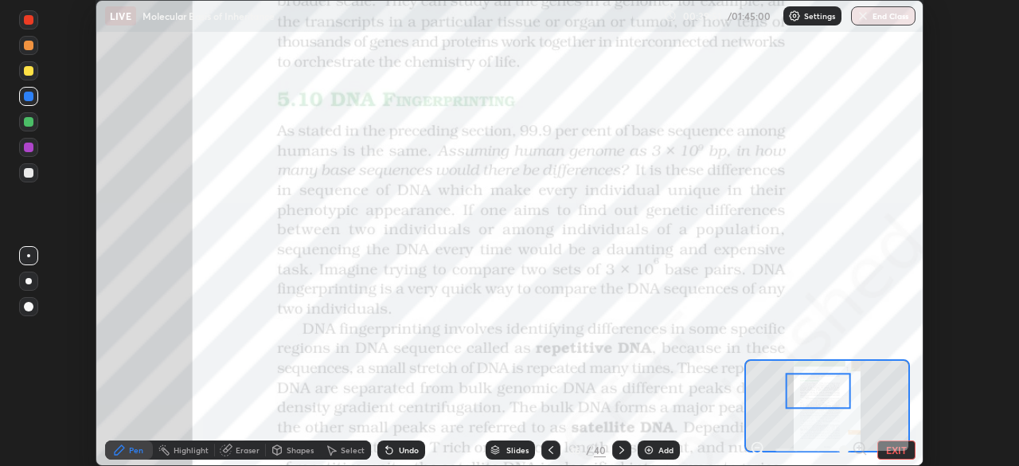
click at [945, 224] on div "Setting up your live class" at bounding box center [509, 233] width 1019 height 466
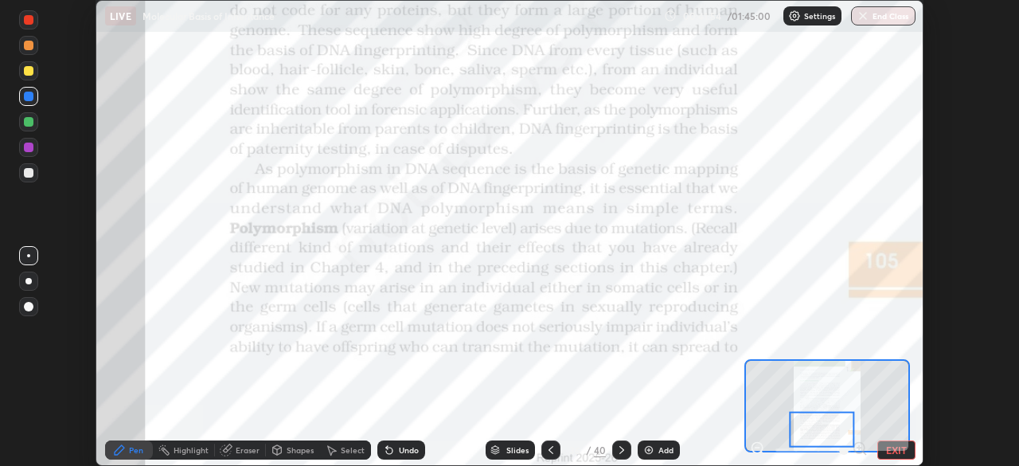
click at [620, 450] on icon at bounding box center [621, 449] width 13 height 13
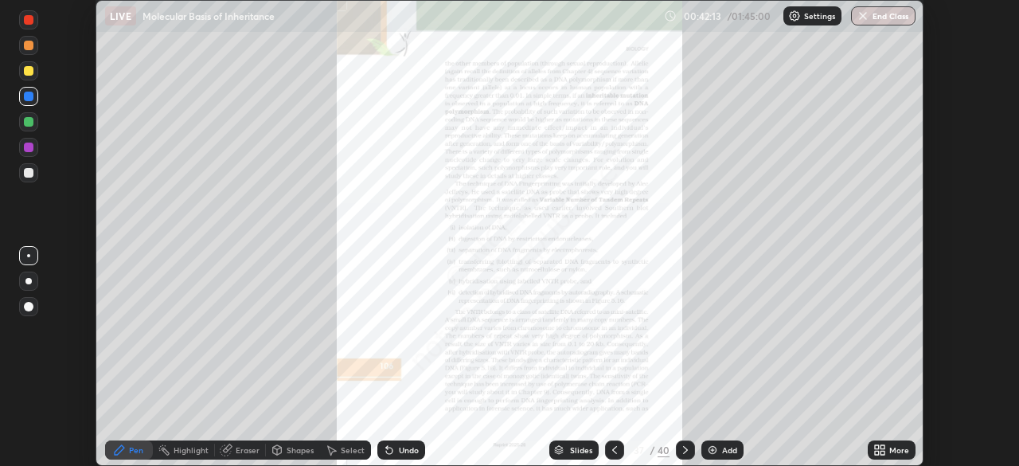
click at [876, 452] on icon at bounding box center [877, 452] width 4 height 4
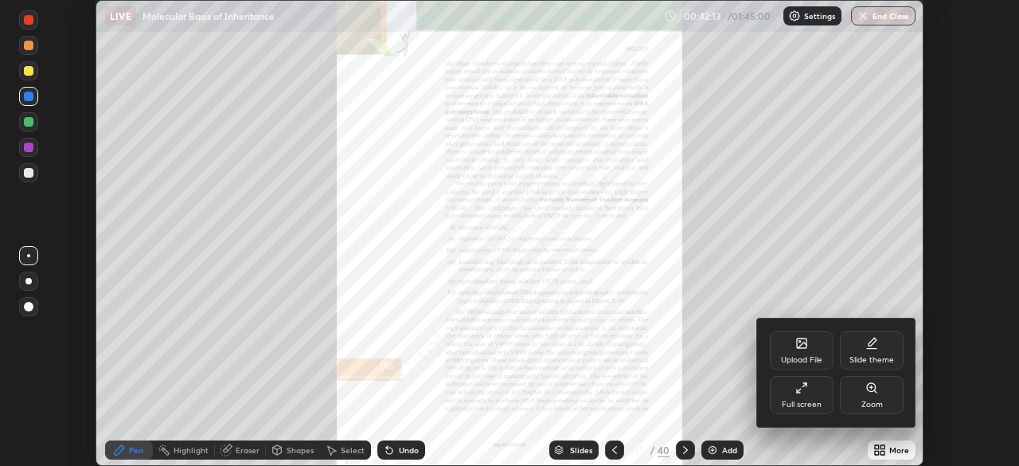
click at [867, 394] on div "Zoom" at bounding box center [872, 395] width 64 height 38
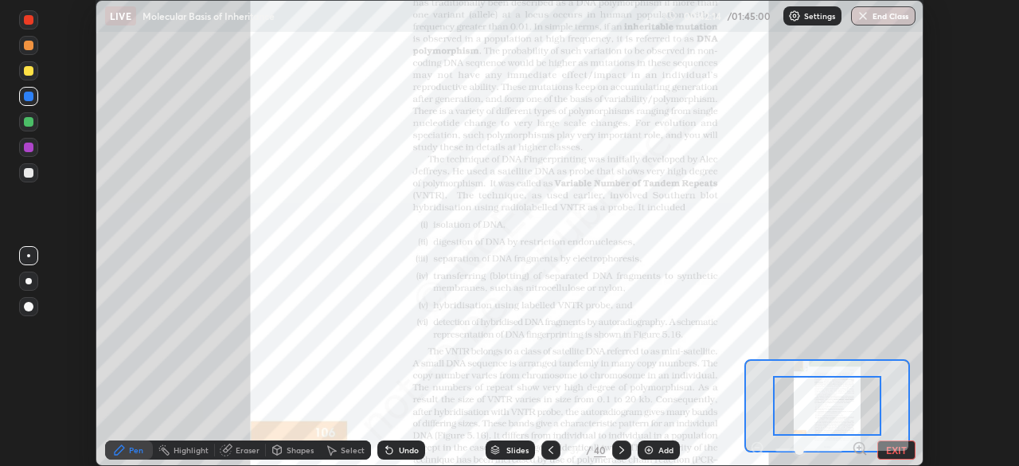
click at [859, 447] on icon at bounding box center [859, 447] width 4 height 0
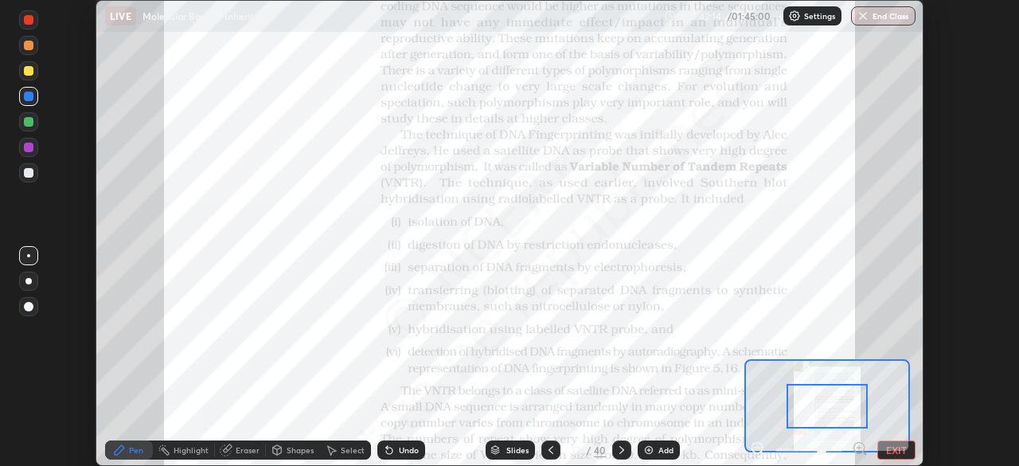
click at [859, 447] on icon at bounding box center [859, 447] width 4 height 0
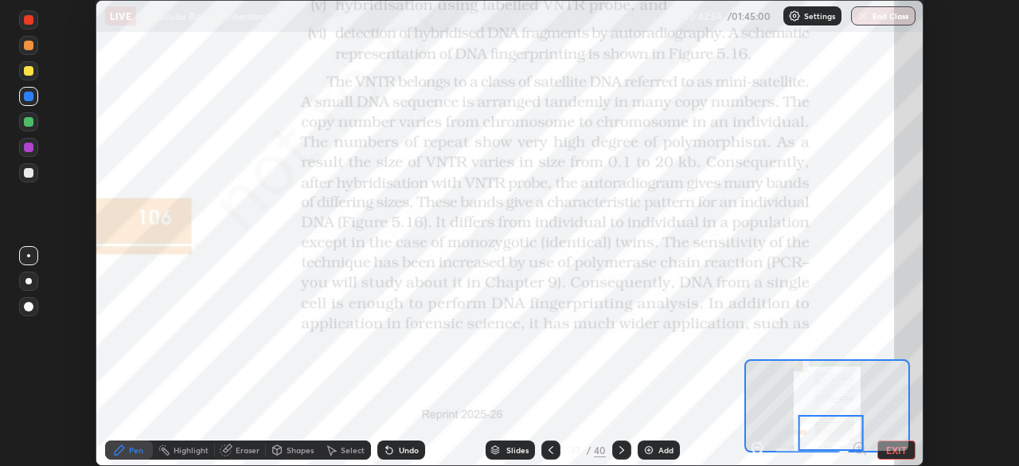
click at [620, 450] on icon at bounding box center [621, 449] width 13 height 13
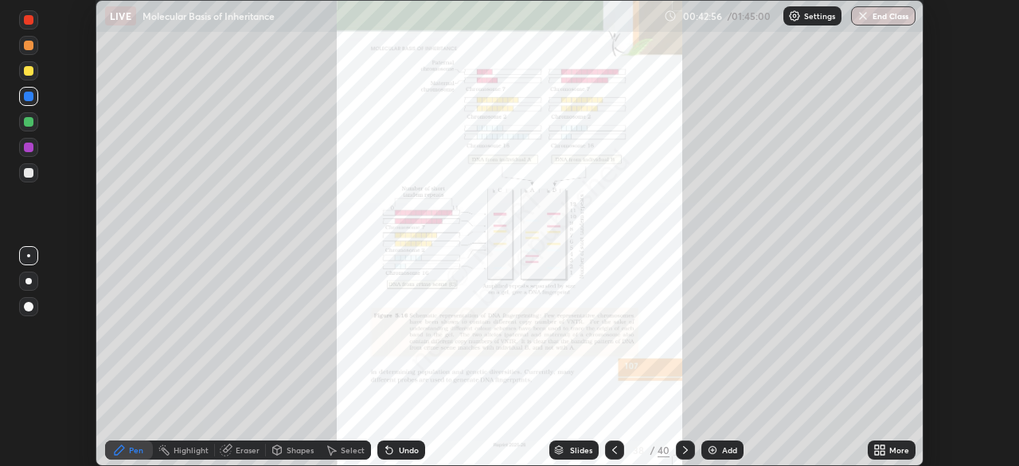
click at [889, 449] on div "More" at bounding box center [899, 450] width 20 height 8
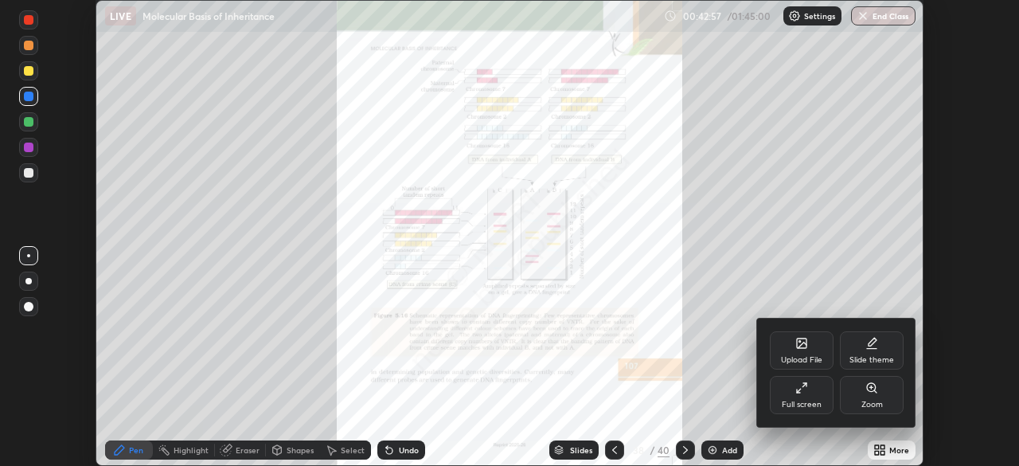
click at [802, 394] on div "Full screen" at bounding box center [802, 395] width 64 height 38
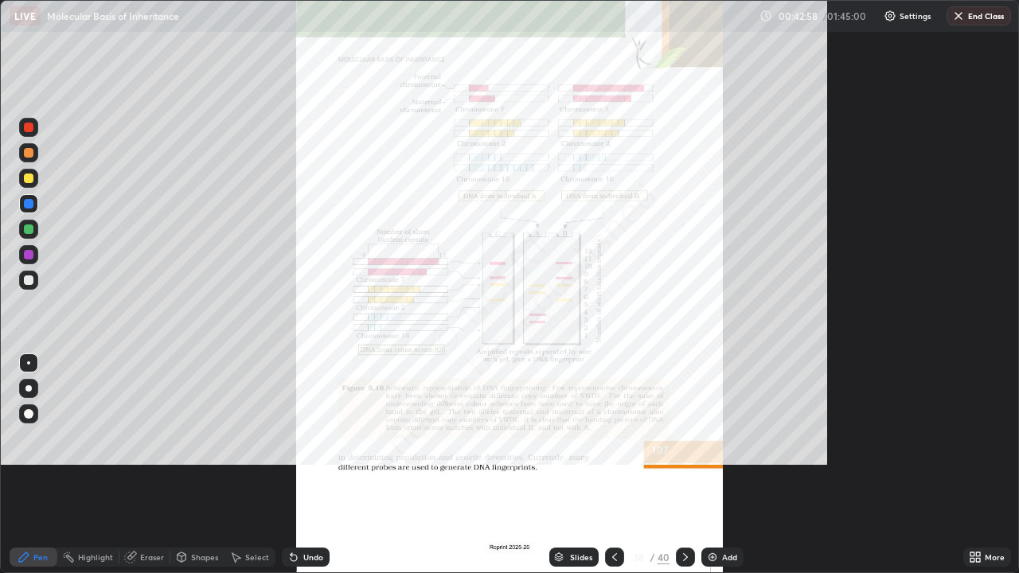
scroll to position [573, 1019]
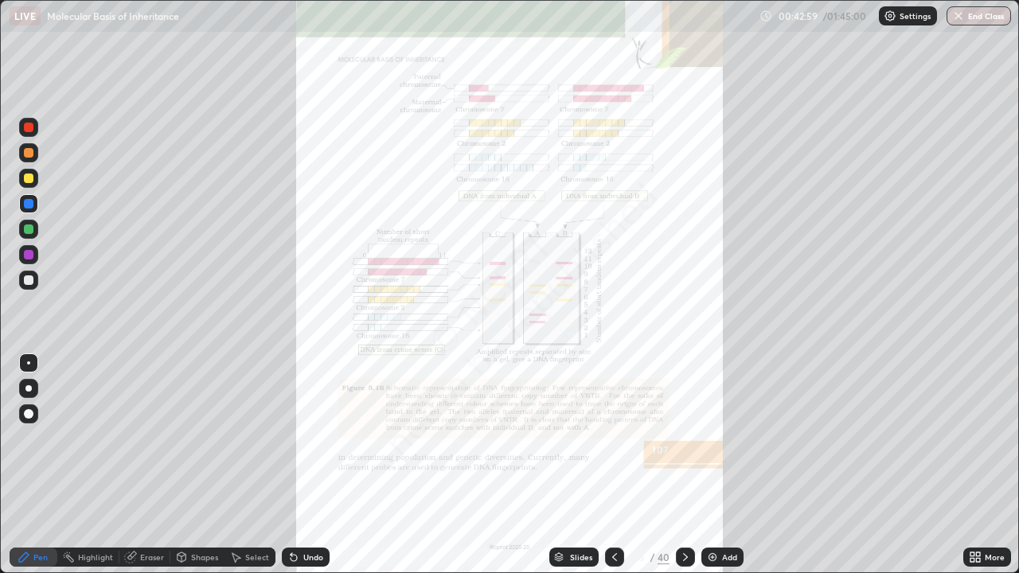
click at [981, 465] on icon at bounding box center [975, 557] width 13 height 13
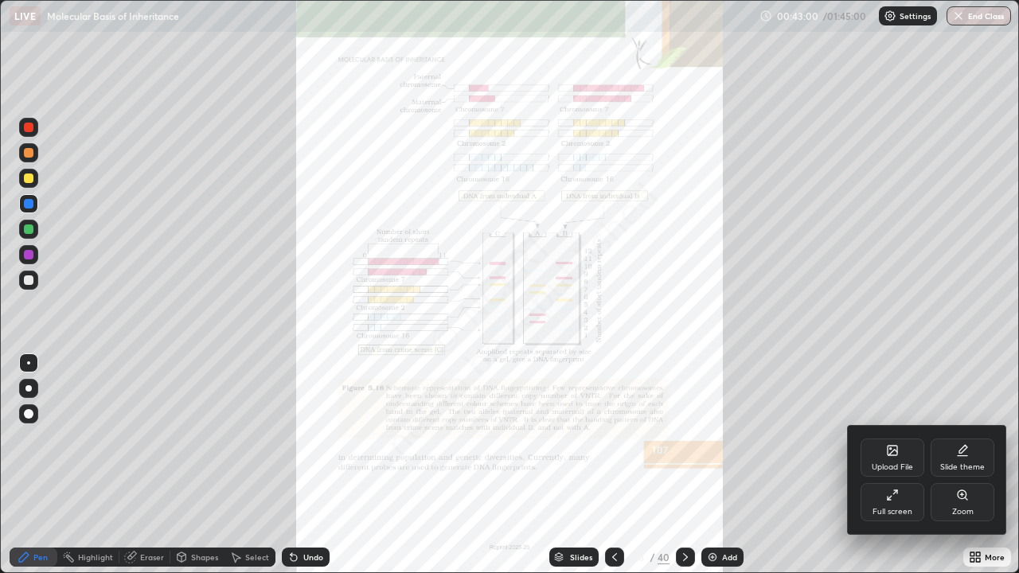
click at [957, 465] on icon at bounding box center [962, 495] width 13 height 13
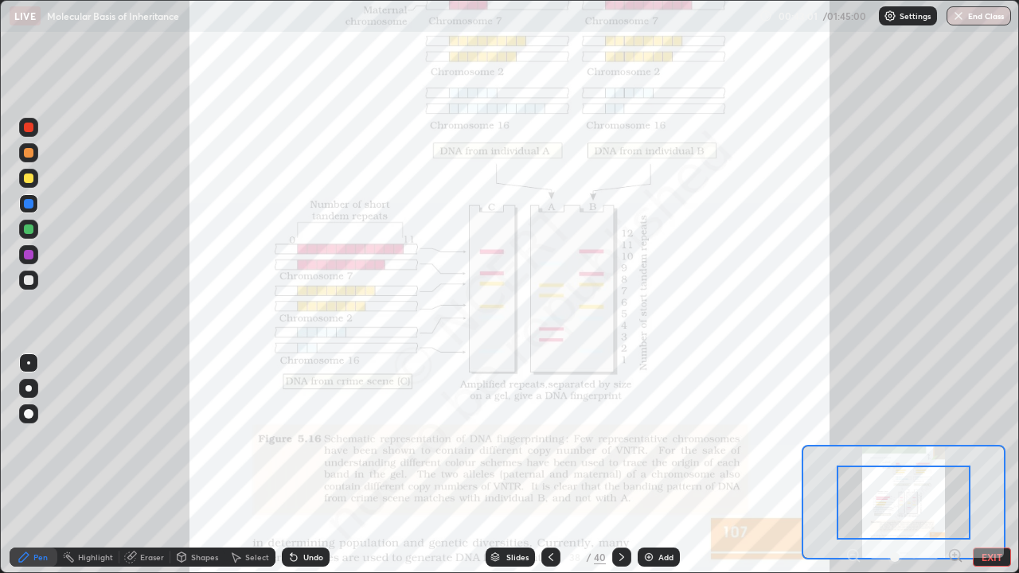
click at [954, 465] on icon at bounding box center [955, 555] width 4 height 0
click at [954, 465] on icon at bounding box center [954, 555] width 0 height 4
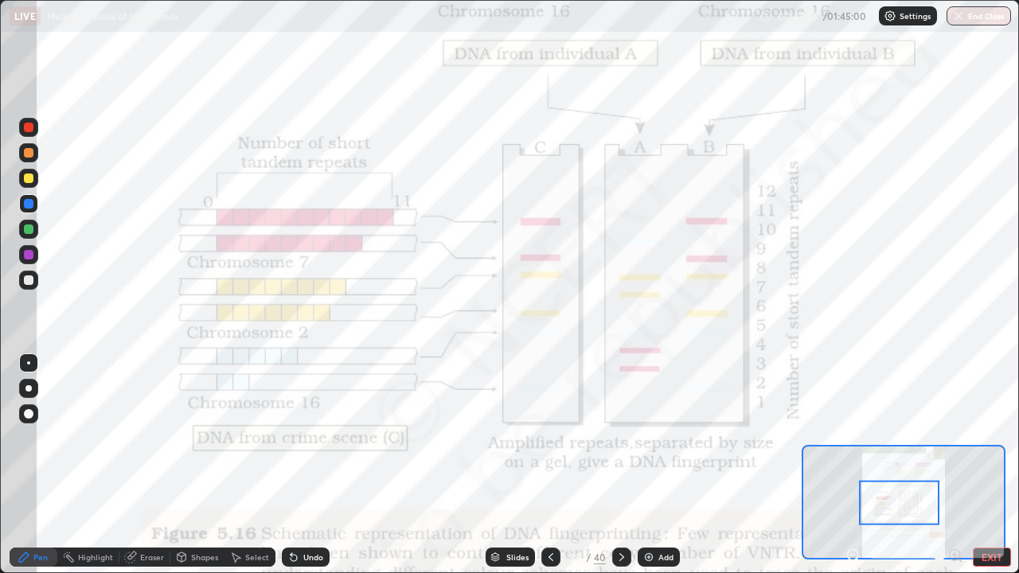
click at [520, 465] on div "Slides" at bounding box center [517, 557] width 22 height 8
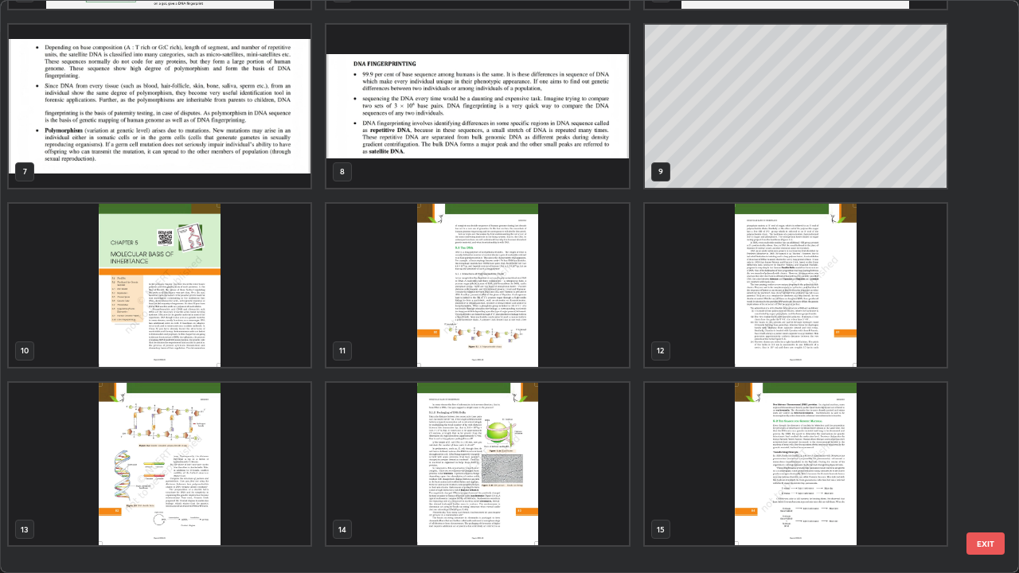
scroll to position [254, 0]
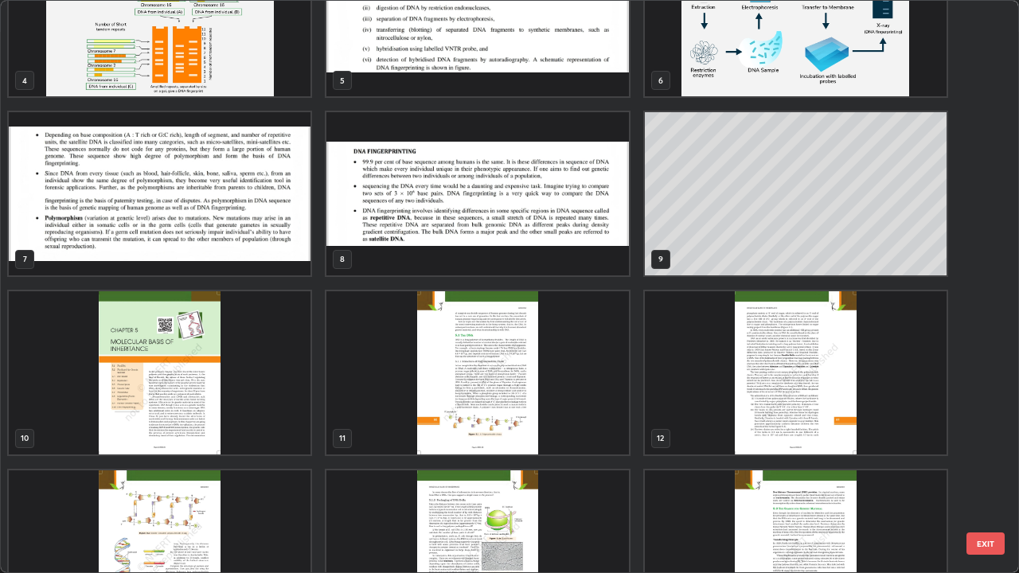
click at [296, 83] on img "grid" at bounding box center [160, 15] width 302 height 163
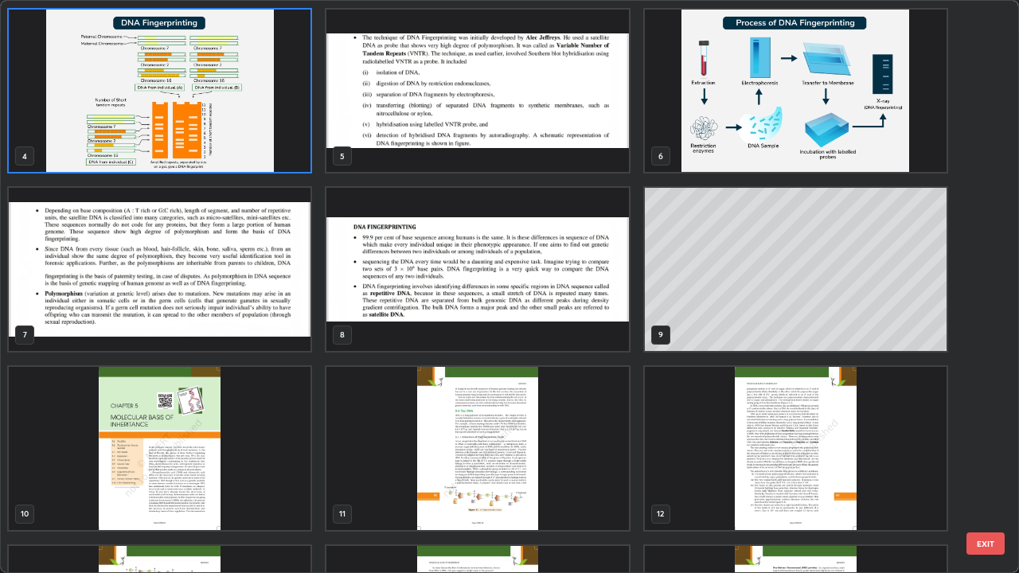
click at [283, 87] on img "grid" at bounding box center [160, 91] width 302 height 163
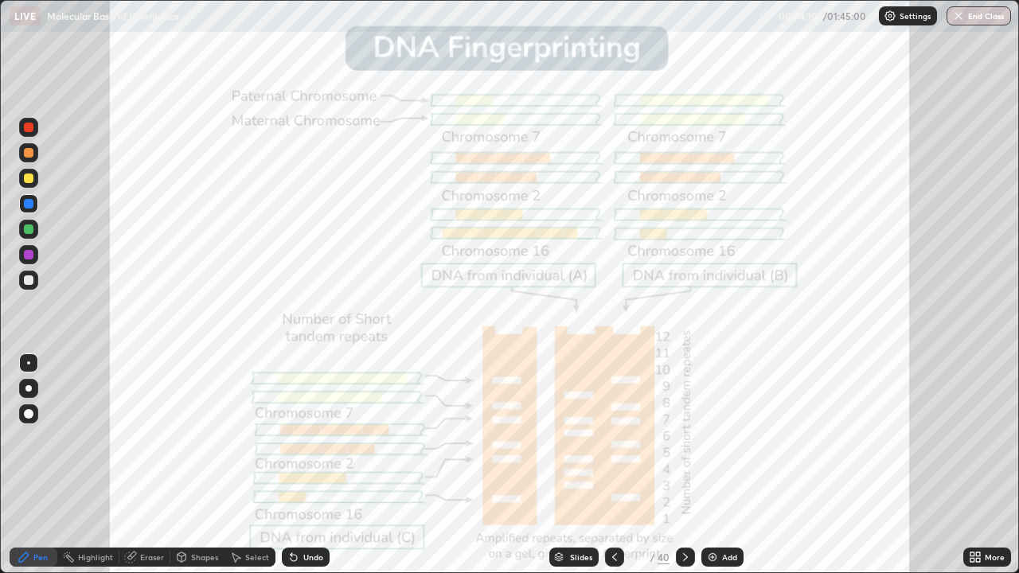
click at [578, 465] on div "Slides" at bounding box center [581, 557] width 22 height 8
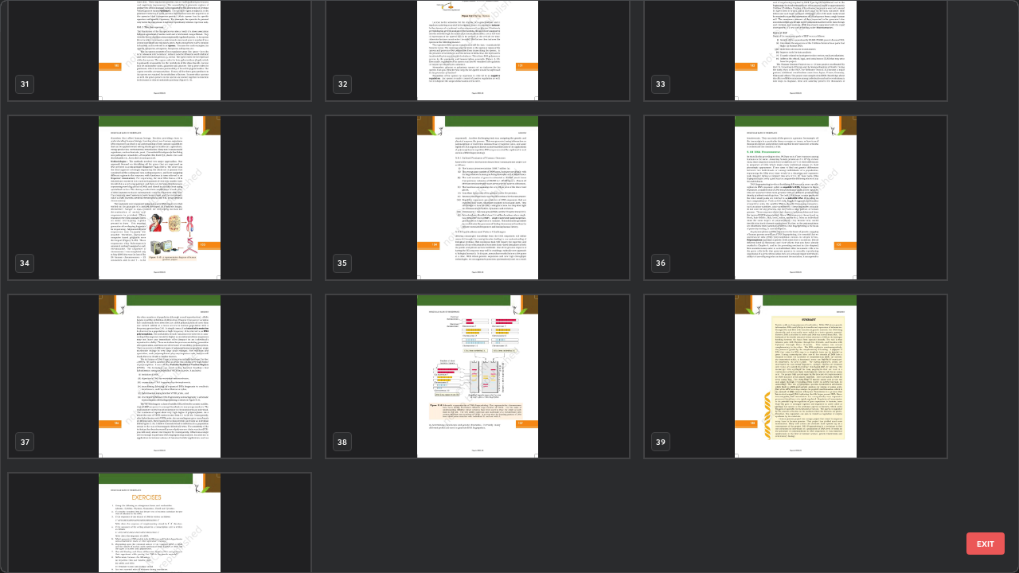
scroll to position [1931, 0]
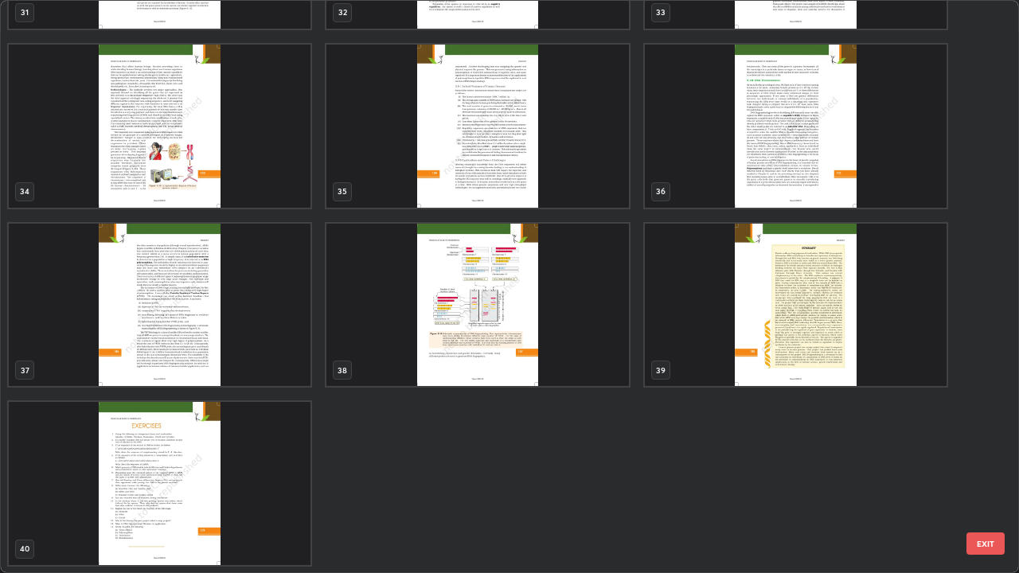
click at [560, 316] on img "grid" at bounding box center [477, 305] width 302 height 163
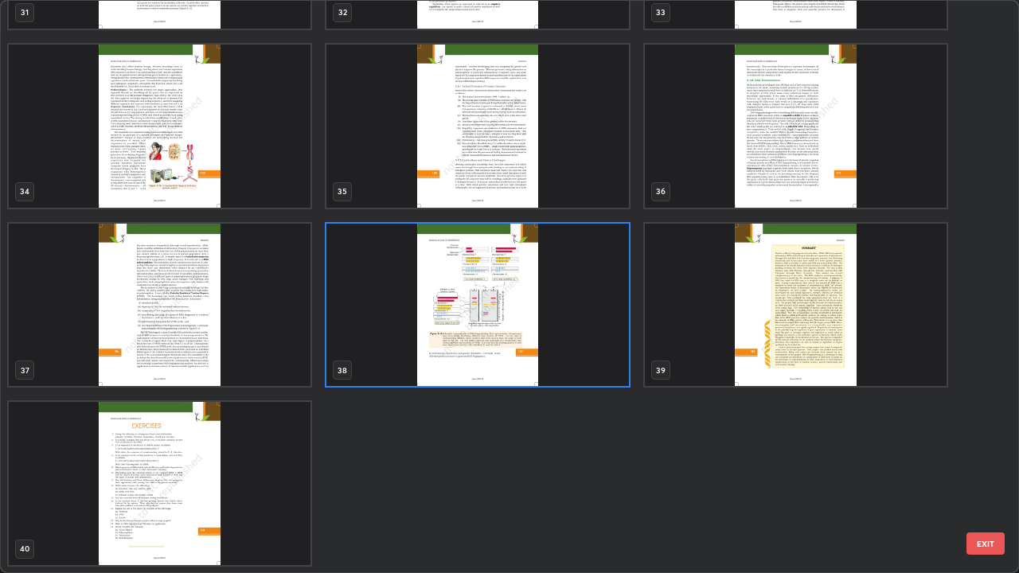
click at [555, 324] on img "grid" at bounding box center [477, 305] width 302 height 163
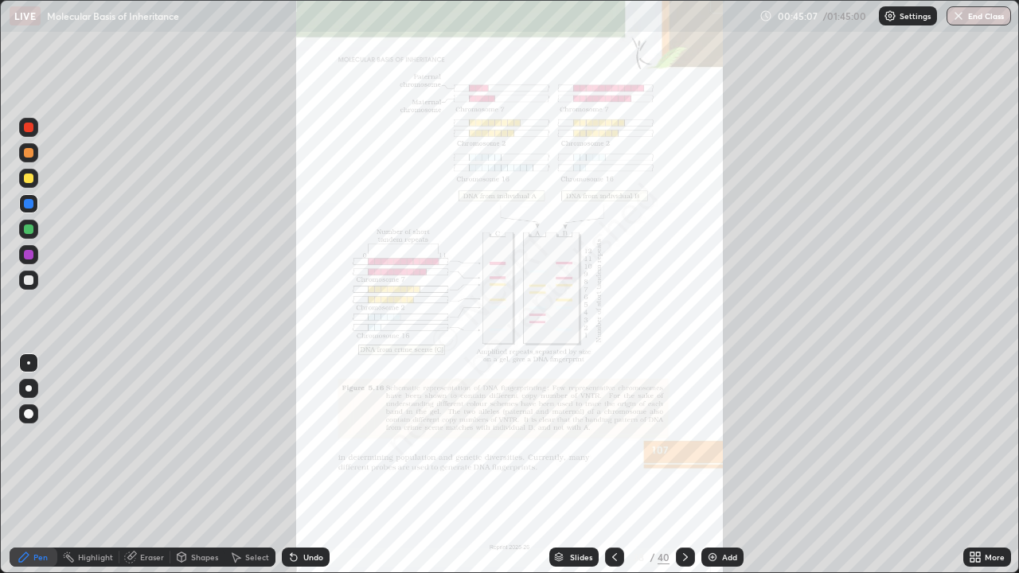
click at [572, 465] on div "Slides" at bounding box center [573, 557] width 49 height 19
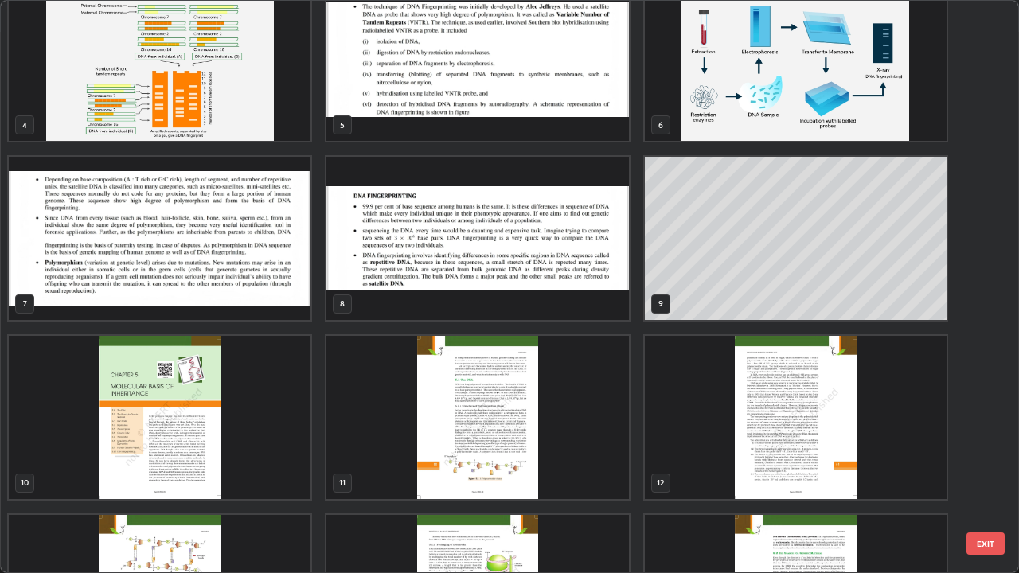
scroll to position [76, 0]
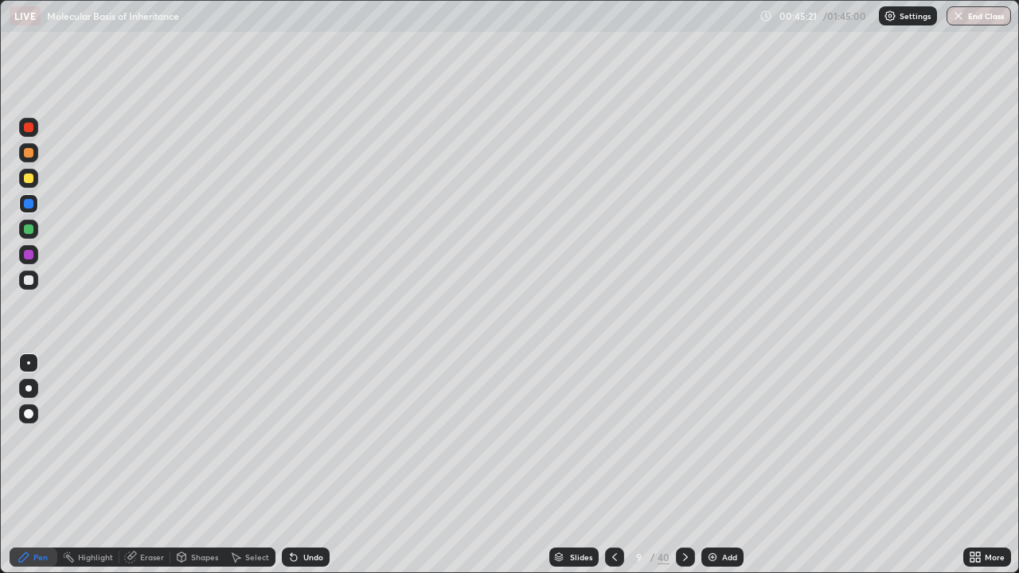
click at [29, 226] on div at bounding box center [29, 229] width 10 height 10
click at [154, 465] on div "Eraser" at bounding box center [152, 557] width 24 height 8
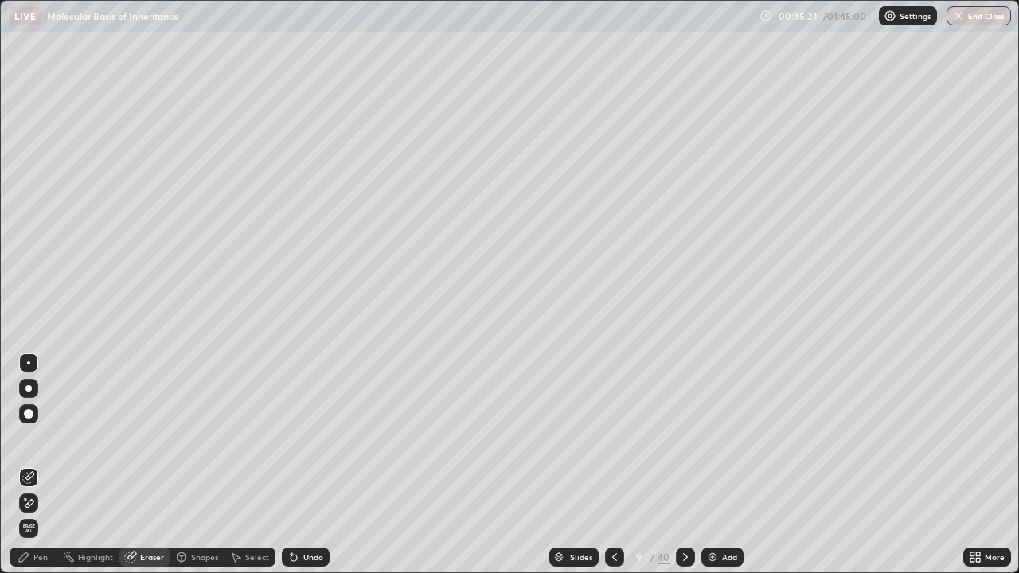
click at [28, 465] on icon at bounding box center [28, 504] width 13 height 14
click at [29, 465] on span "Erase all" at bounding box center [29, 529] width 18 height 10
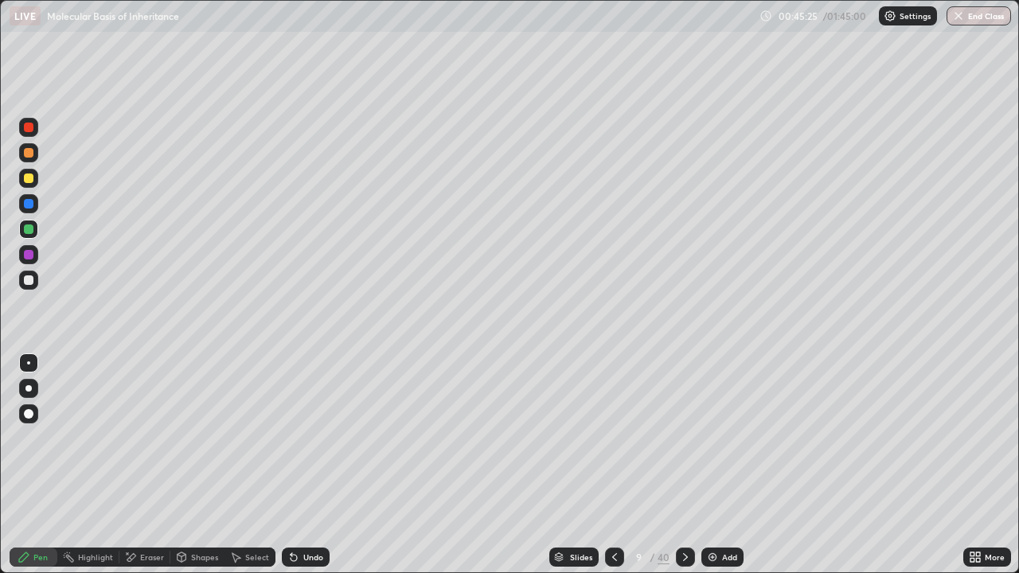
click at [41, 465] on div "Pen" at bounding box center [40, 557] width 14 height 8
click at [28, 281] on div at bounding box center [29, 280] width 10 height 10
click at [29, 385] on div at bounding box center [28, 388] width 6 height 6
click at [28, 232] on div at bounding box center [29, 229] width 10 height 10
click at [30, 254] on div at bounding box center [29, 255] width 10 height 10
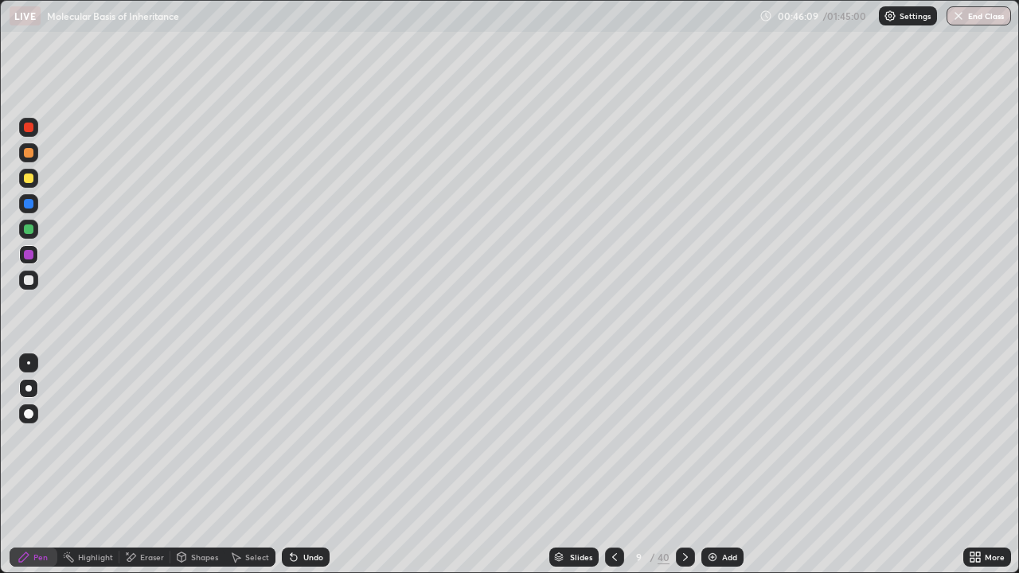
click at [30, 181] on div at bounding box center [29, 179] width 10 height 10
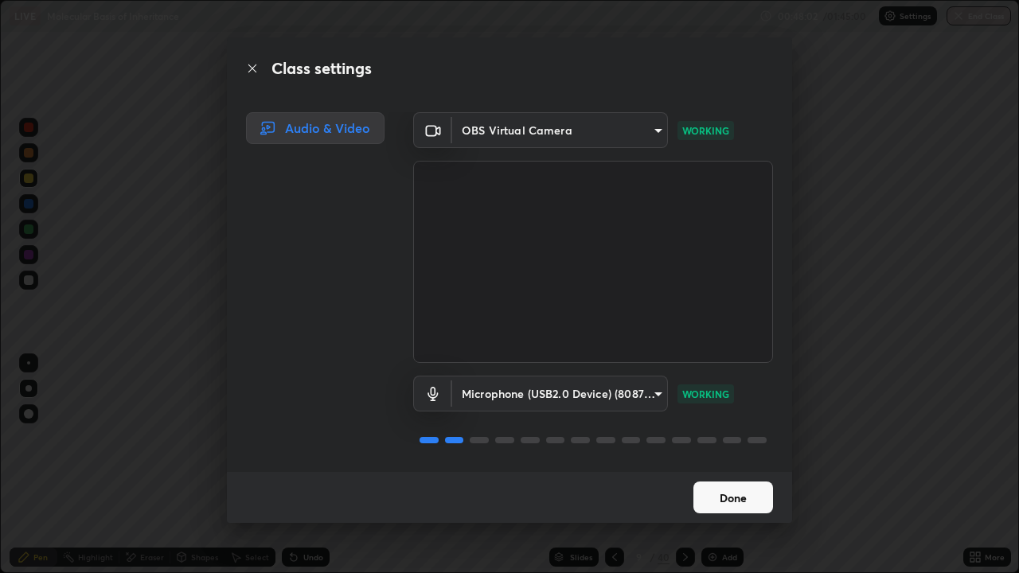
click at [715, 465] on button "Done" at bounding box center [733, 498] width 80 height 32
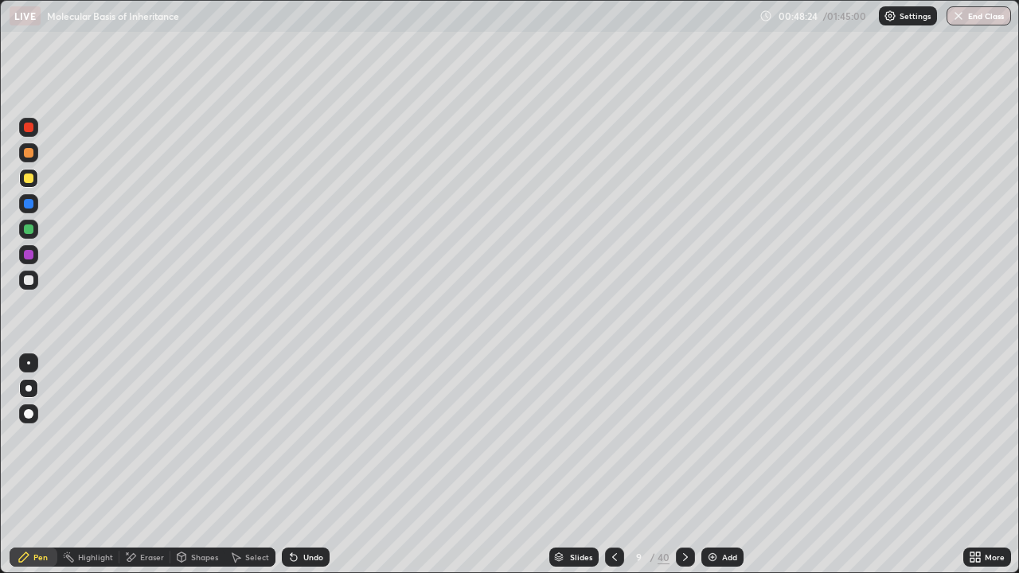
click at [150, 465] on div "Eraser" at bounding box center [152, 557] width 24 height 8
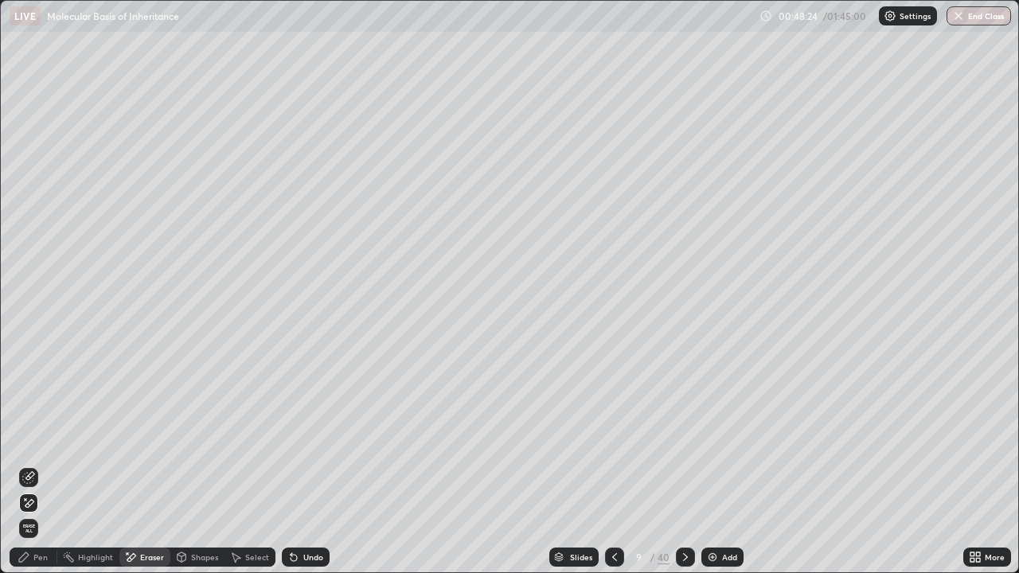
click at [29, 465] on span "Erase all" at bounding box center [29, 529] width 18 height 10
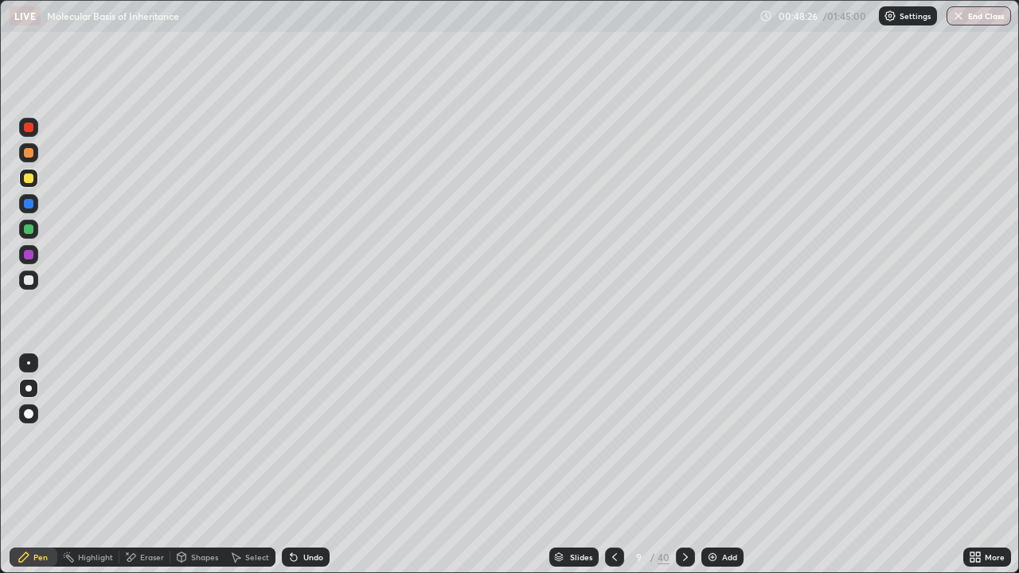
click at [26, 416] on div at bounding box center [29, 414] width 10 height 10
click at [29, 227] on div at bounding box center [29, 229] width 10 height 10
click at [28, 280] on div at bounding box center [29, 280] width 10 height 10
click at [29, 363] on div at bounding box center [28, 362] width 3 height 3
click at [29, 256] on div at bounding box center [29, 255] width 10 height 10
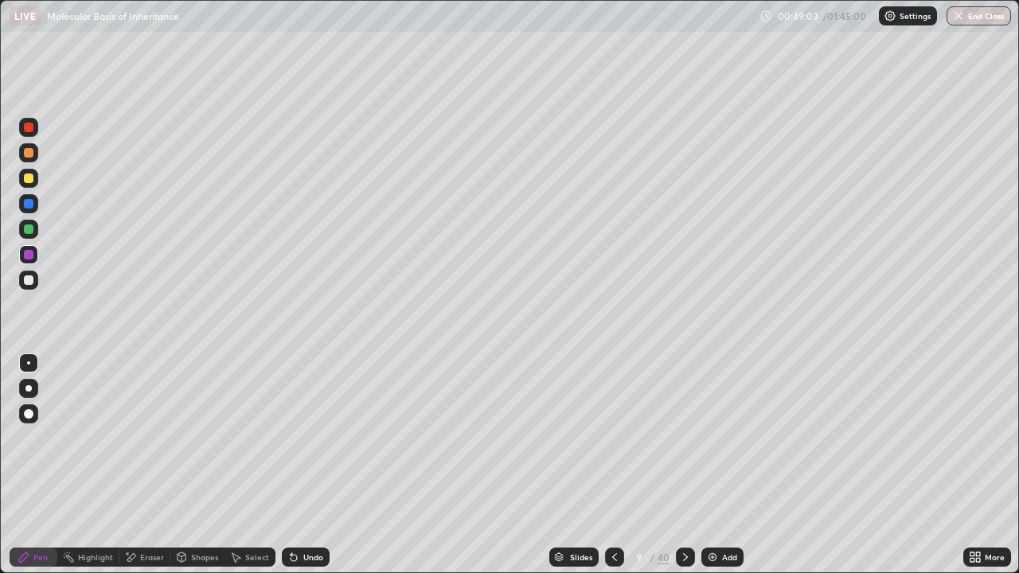
click at [21, 279] on div at bounding box center [28, 280] width 19 height 19
click at [31, 255] on div at bounding box center [29, 255] width 10 height 10
click at [33, 229] on div at bounding box center [29, 229] width 10 height 10
click at [135, 465] on icon at bounding box center [130, 558] width 13 height 14
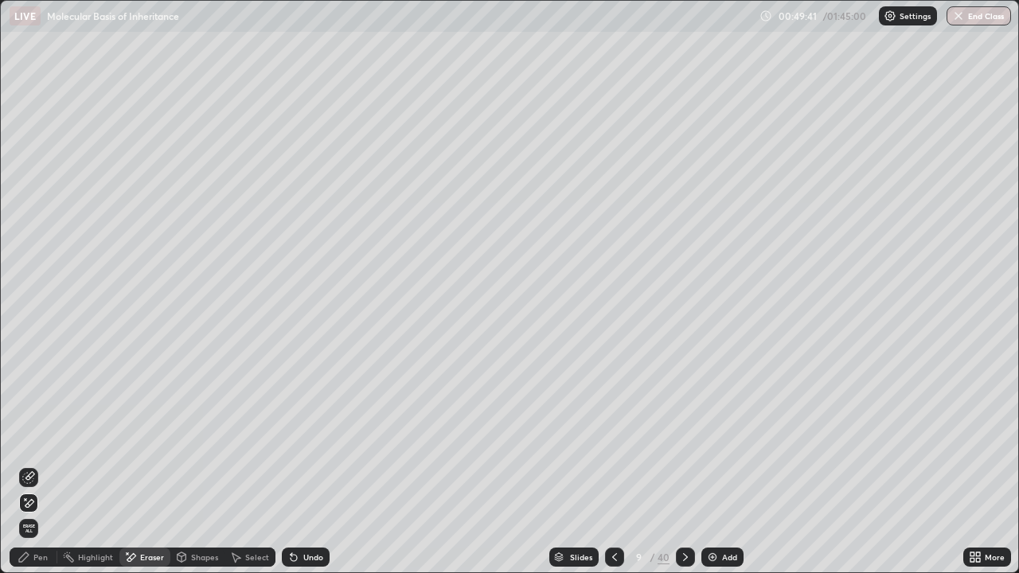
click at [42, 465] on div "Pen" at bounding box center [40, 557] width 14 height 8
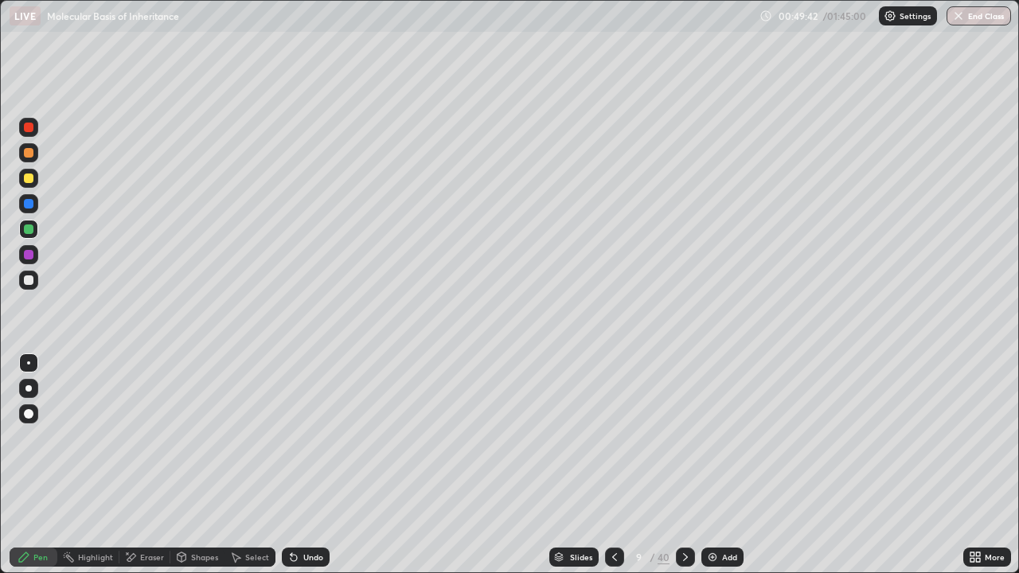
click at [31, 197] on div at bounding box center [28, 203] width 19 height 19
click at [29, 281] on div at bounding box center [29, 280] width 10 height 10
click at [29, 255] on div at bounding box center [29, 255] width 10 height 10
click at [31, 174] on div at bounding box center [29, 179] width 10 height 10
click at [28, 127] on div at bounding box center [29, 128] width 10 height 10
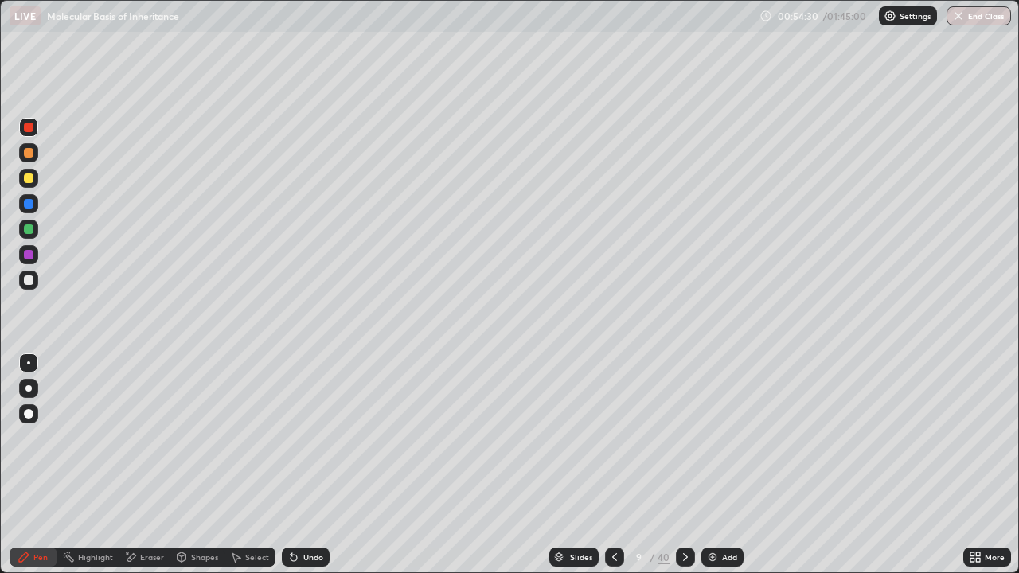
click at [145, 465] on div "Eraser" at bounding box center [152, 557] width 24 height 8
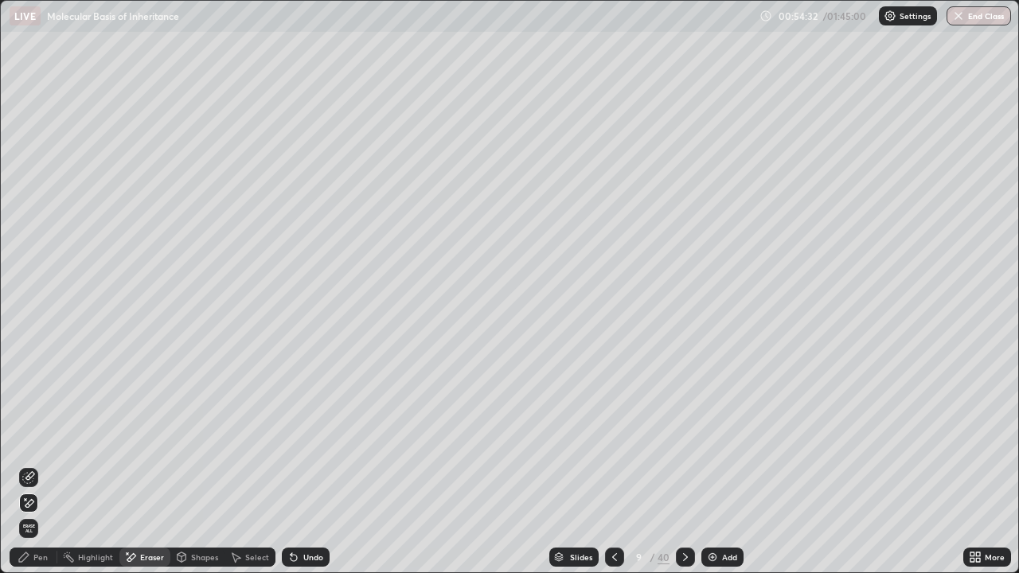
click at [26, 465] on span "Erase all" at bounding box center [29, 529] width 18 height 10
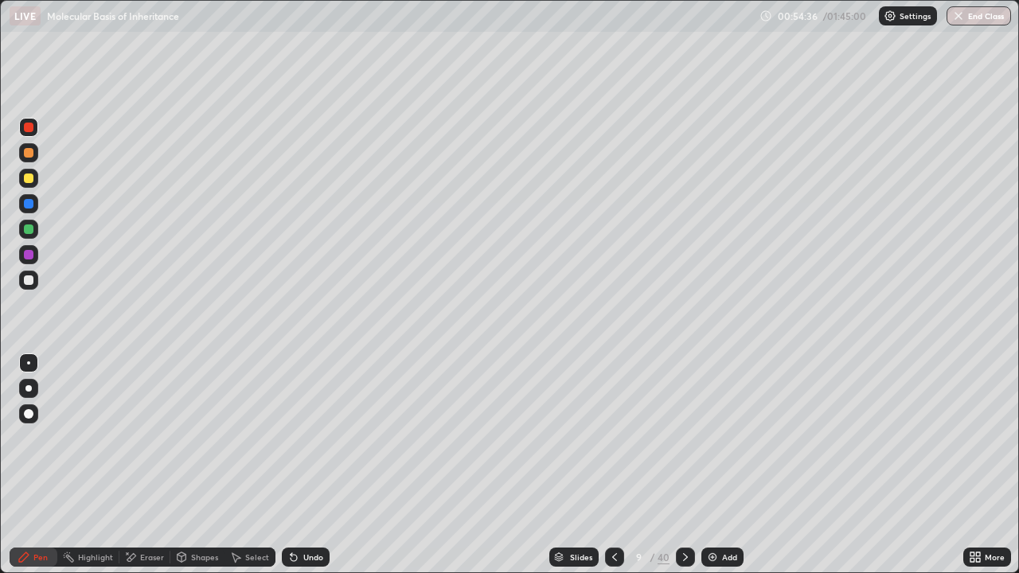
click at [29, 232] on div at bounding box center [29, 229] width 10 height 10
click at [29, 281] on div at bounding box center [29, 280] width 10 height 10
click at [36, 209] on div at bounding box center [28, 203] width 19 height 19
click at [300, 465] on div "Undo" at bounding box center [306, 557] width 48 height 19
click at [302, 465] on div "Undo" at bounding box center [306, 557] width 48 height 19
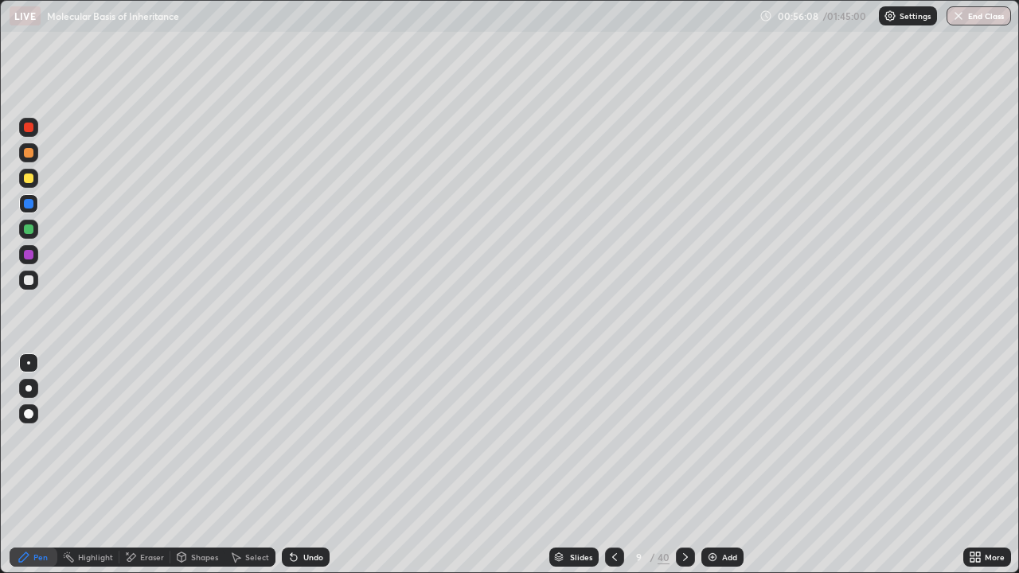
click at [21, 261] on div at bounding box center [28, 254] width 19 height 19
click at [32, 284] on div at bounding box center [28, 280] width 19 height 19
click at [142, 465] on div "Eraser" at bounding box center [152, 557] width 24 height 8
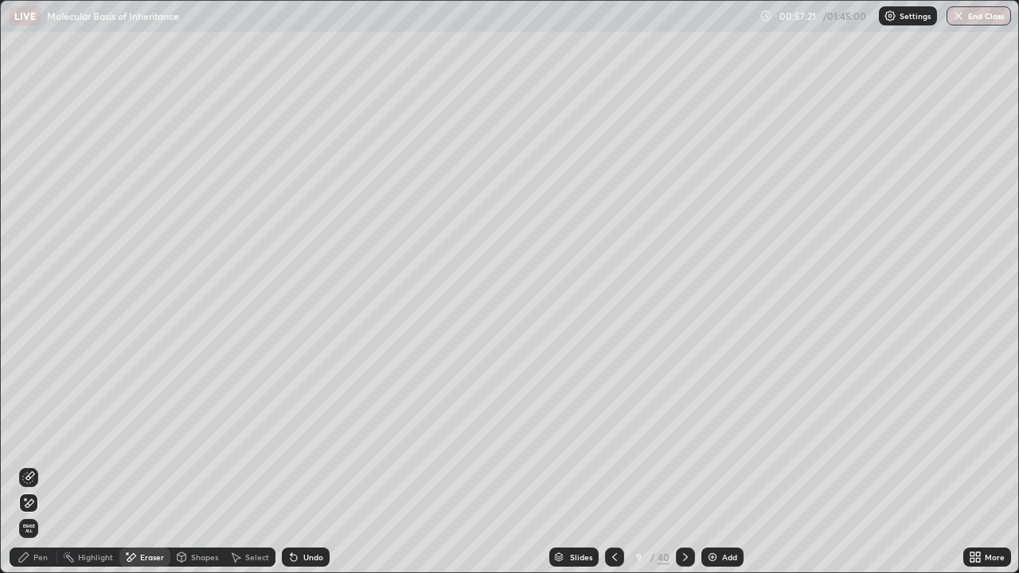
click at [32, 465] on span "Erase all" at bounding box center [29, 529] width 18 height 10
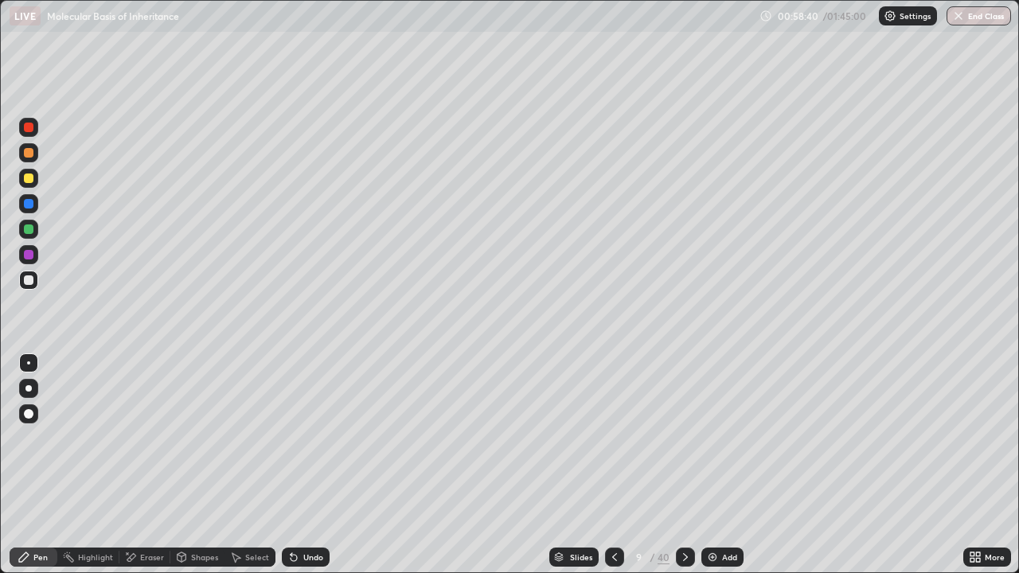
click at [33, 228] on div at bounding box center [29, 229] width 10 height 10
click at [32, 206] on div at bounding box center [29, 204] width 10 height 10
click at [37, 284] on div at bounding box center [28, 280] width 19 height 19
click at [571, 465] on div "Slides" at bounding box center [581, 557] width 22 height 8
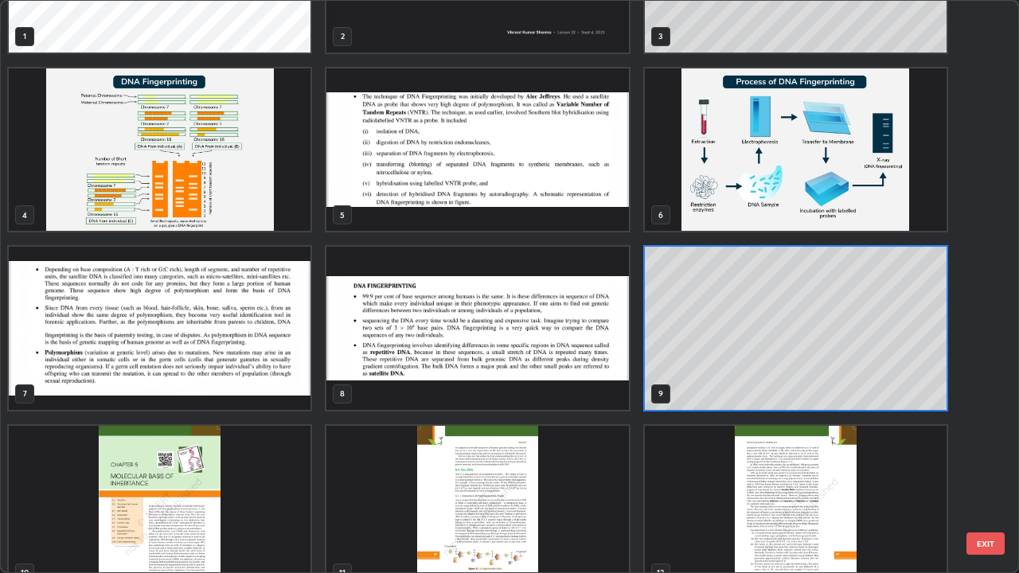
scroll to position [151, 0]
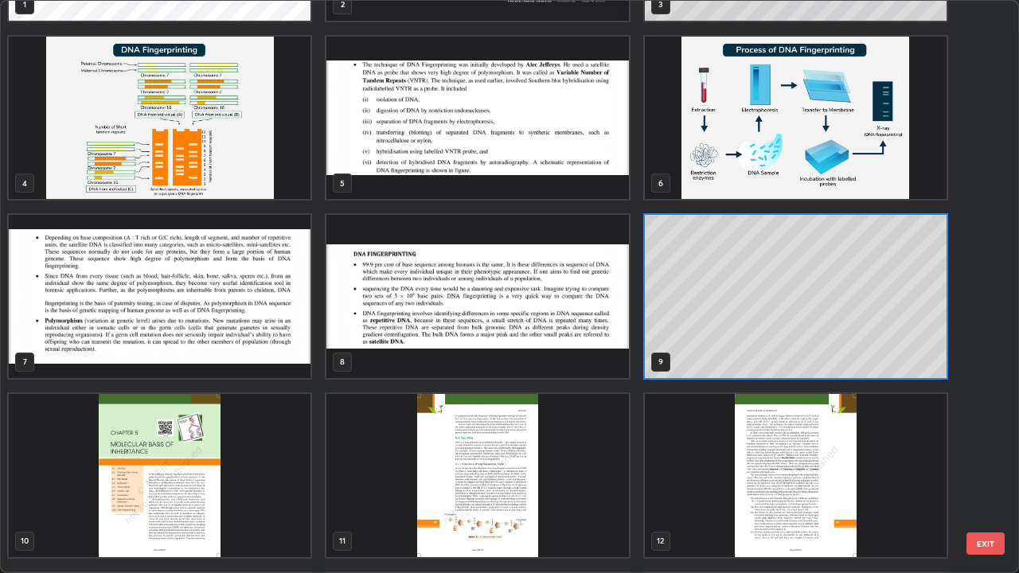
click at [575, 357] on img "grid" at bounding box center [477, 296] width 302 height 163
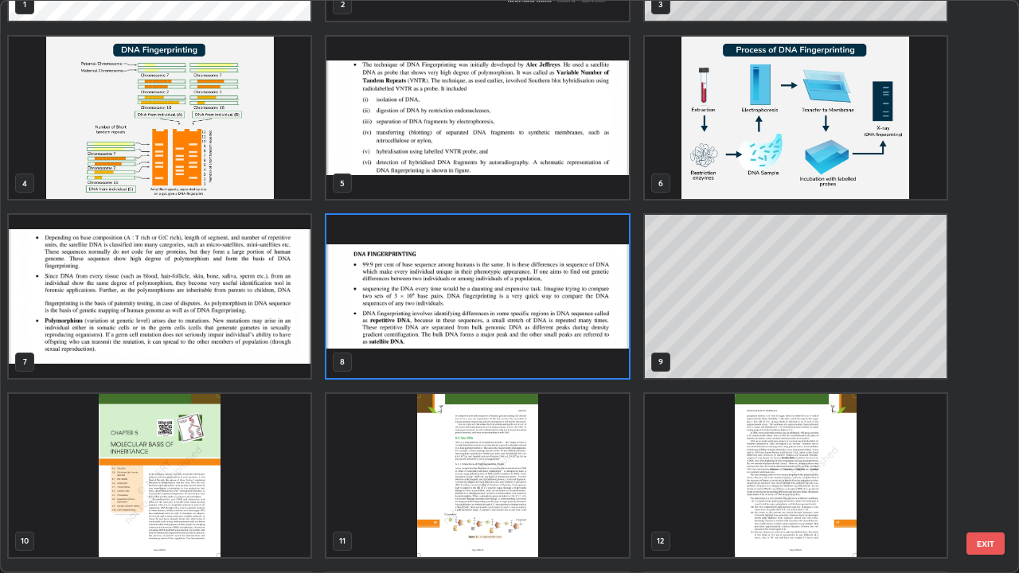
click at [571, 361] on img "grid" at bounding box center [477, 296] width 302 height 163
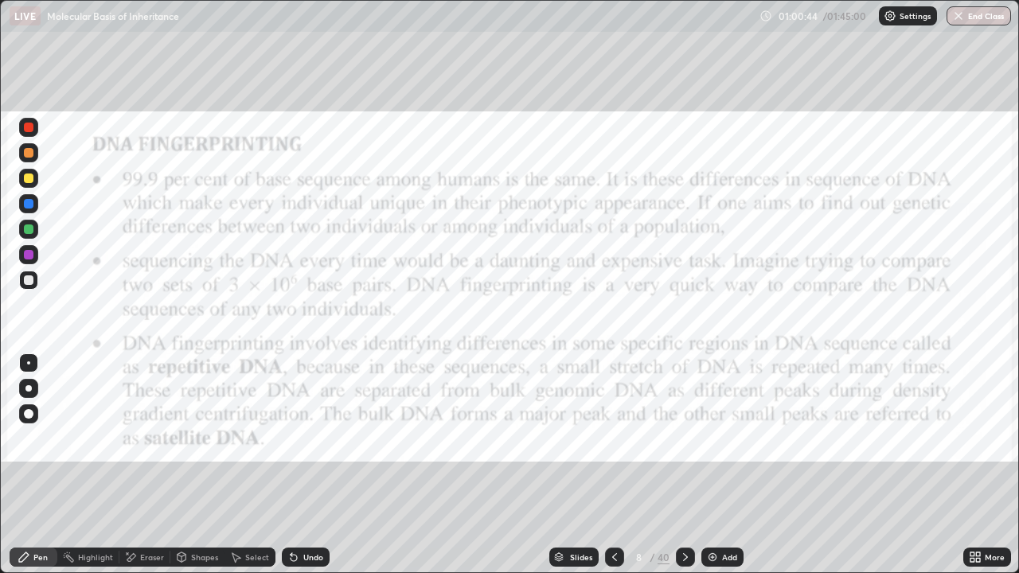
click at [587, 465] on div "Slides" at bounding box center [573, 557] width 49 height 19
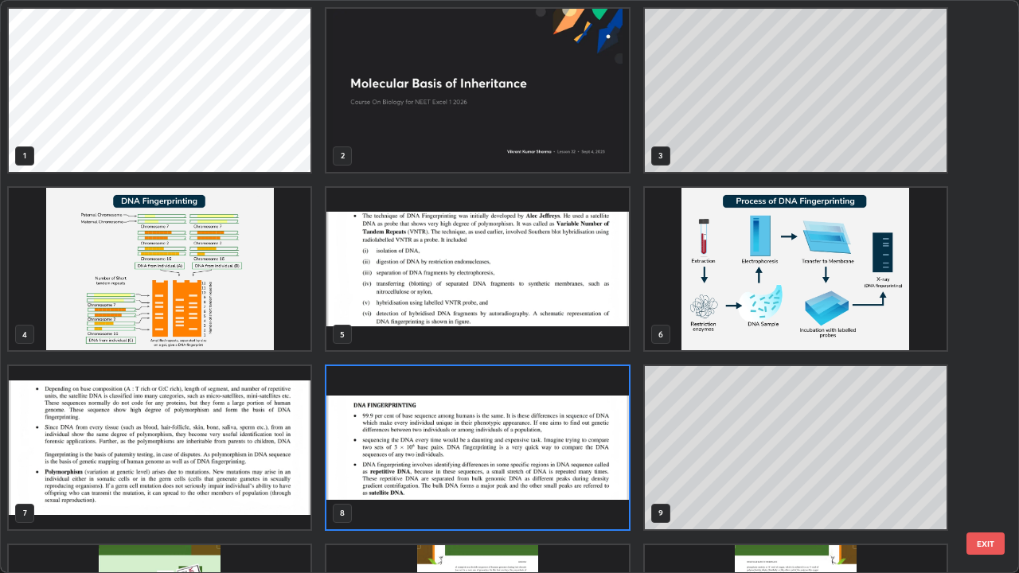
scroll to position [567, 1009]
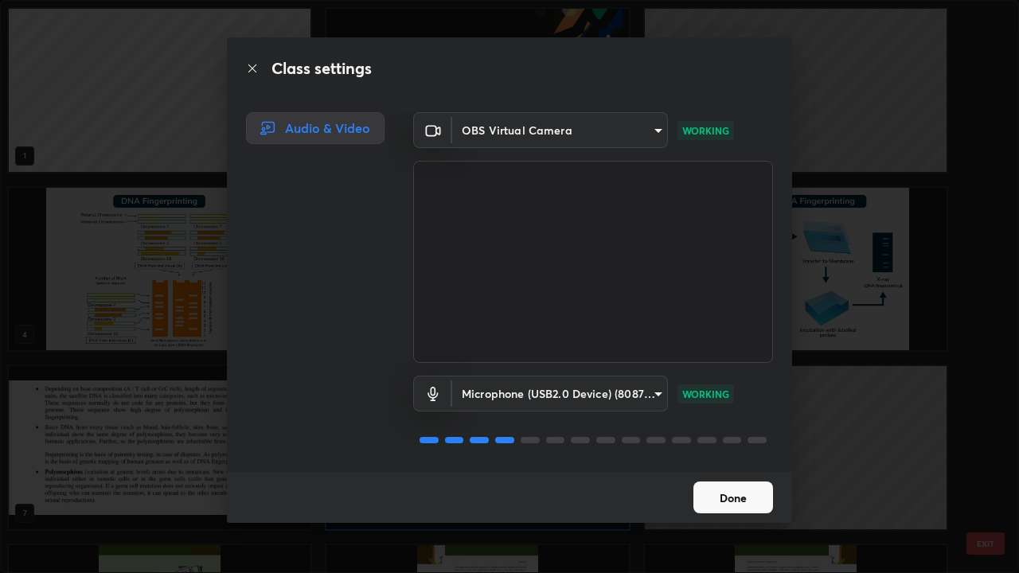
click at [706, 465] on button "Done" at bounding box center [733, 498] width 80 height 32
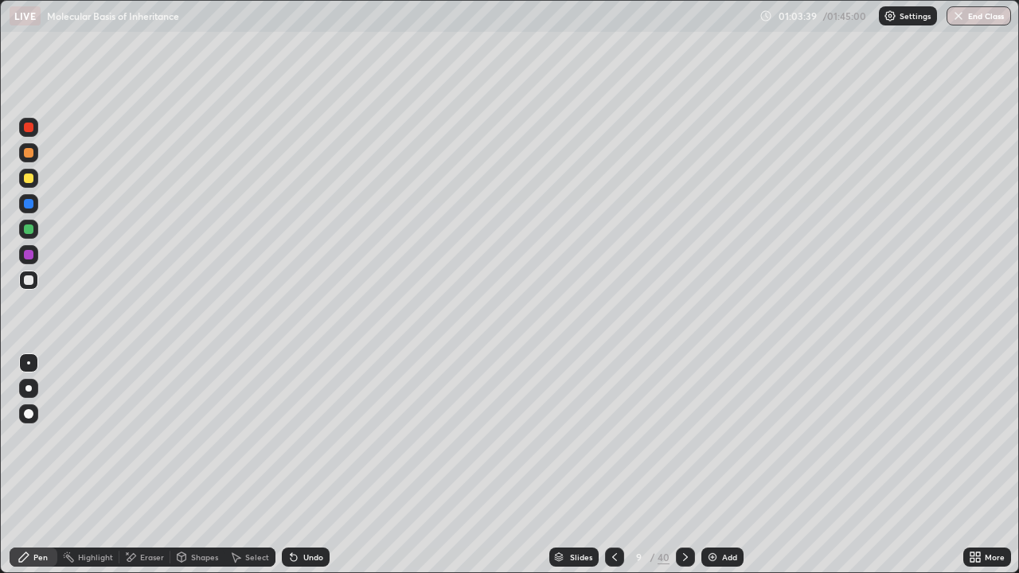
click at [312, 465] on div "Undo" at bounding box center [313, 557] width 20 height 8
click at [313, 465] on div "Undo" at bounding box center [313, 557] width 20 height 8
click at [315, 465] on div "Undo" at bounding box center [313, 557] width 20 height 8
click at [970, 15] on button "End Class" at bounding box center [978, 15] width 64 height 19
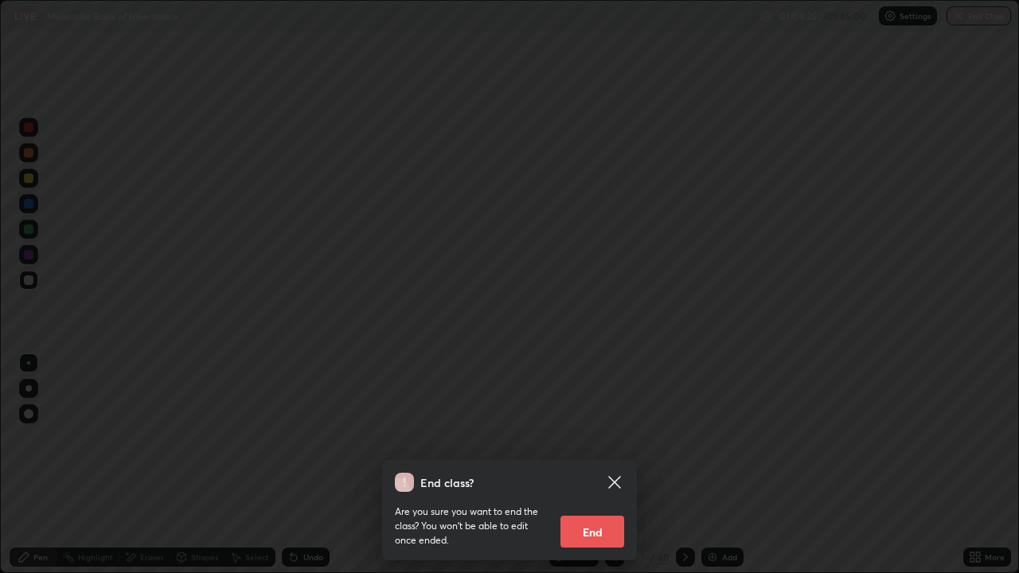
click at [603, 465] on button "End" at bounding box center [592, 532] width 64 height 32
